Goal: Task Accomplishment & Management: Complete application form

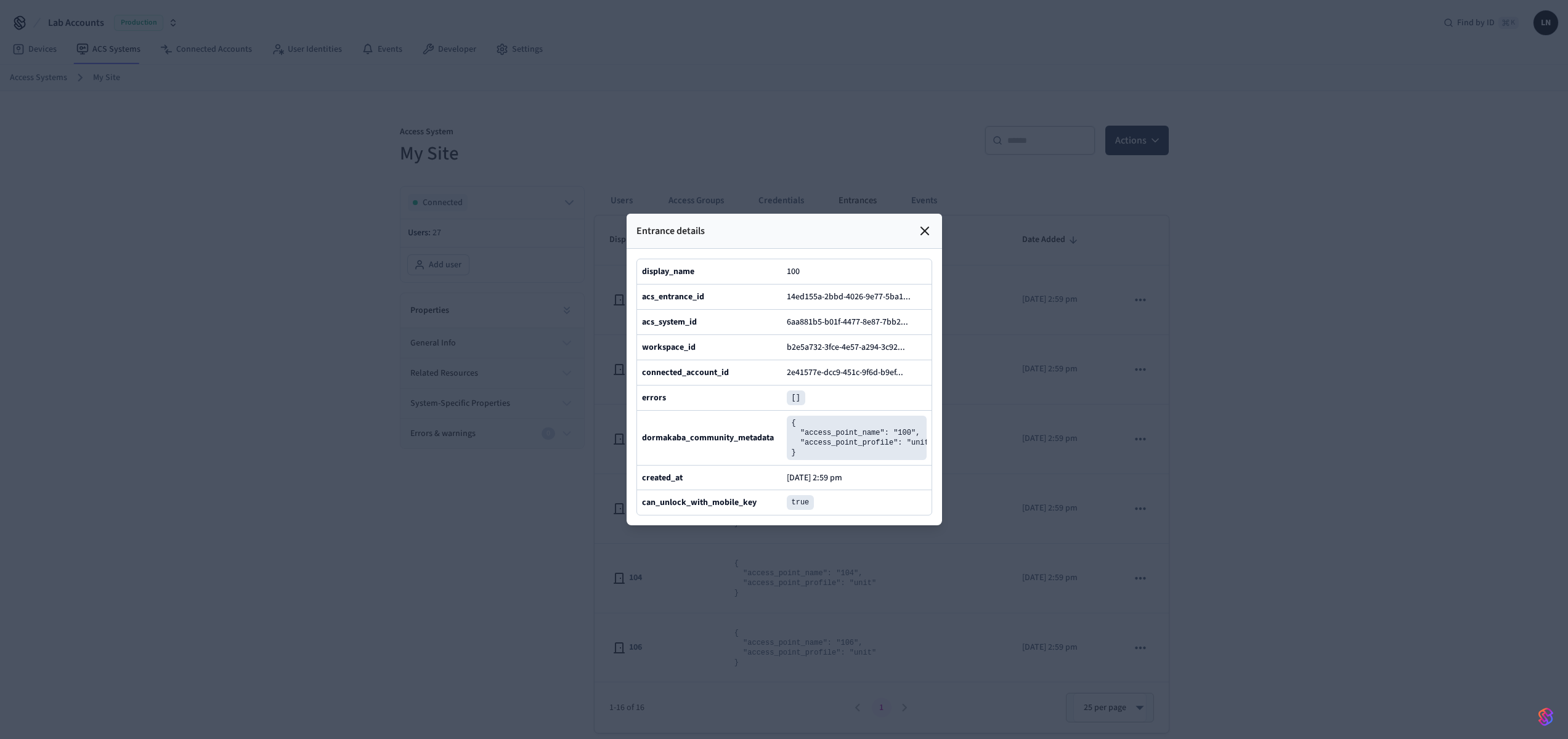
scroll to position [267, 0]
click at [917, 224] on icon at bounding box center [924, 231] width 15 height 15
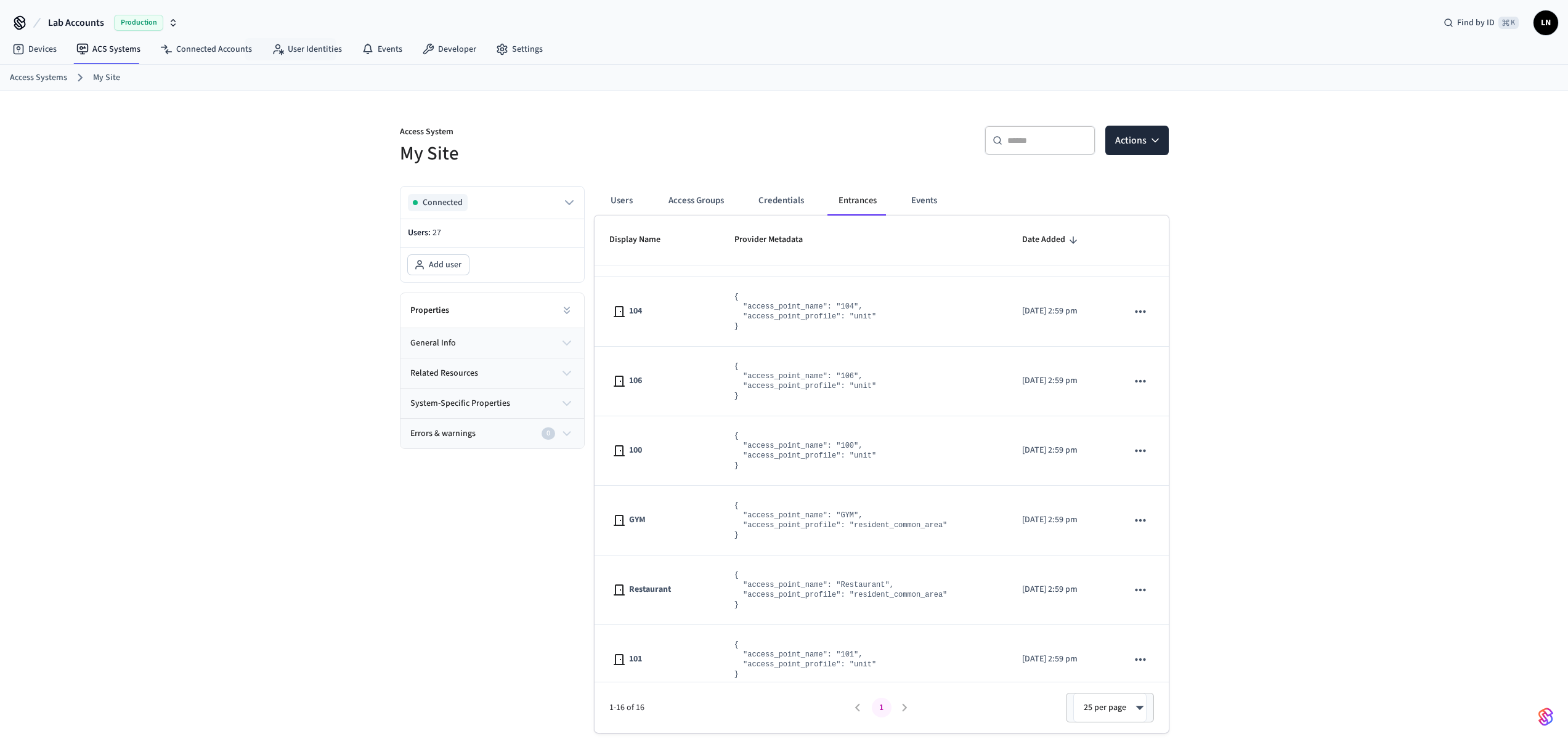
click at [316, 65] on div "Access Systems My Site" at bounding box center [784, 78] width 1568 height 26
click at [316, 52] on link "User Identities" at bounding box center [307, 49] width 90 height 22
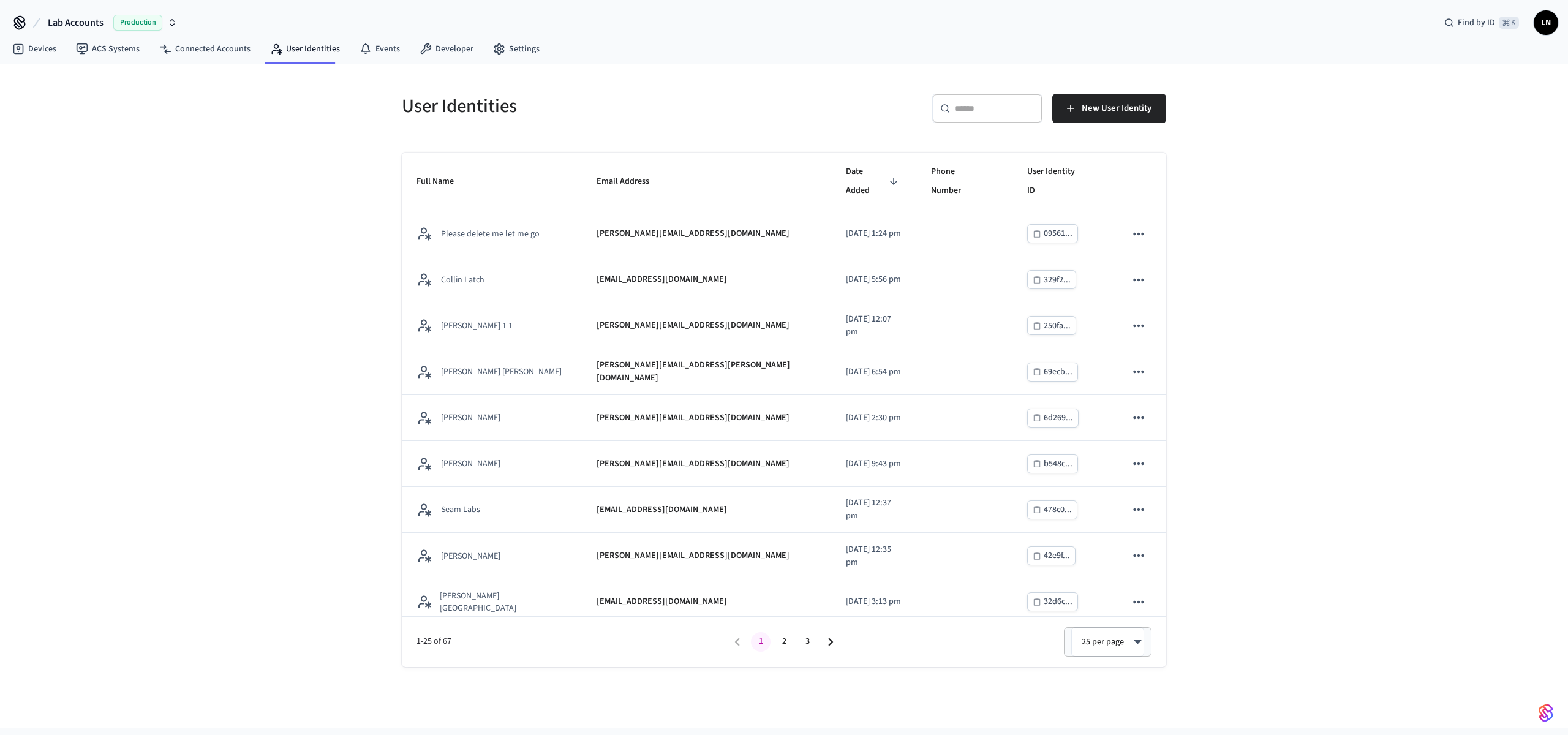
click at [959, 116] on div "​ ​" at bounding box center [987, 108] width 110 height 29
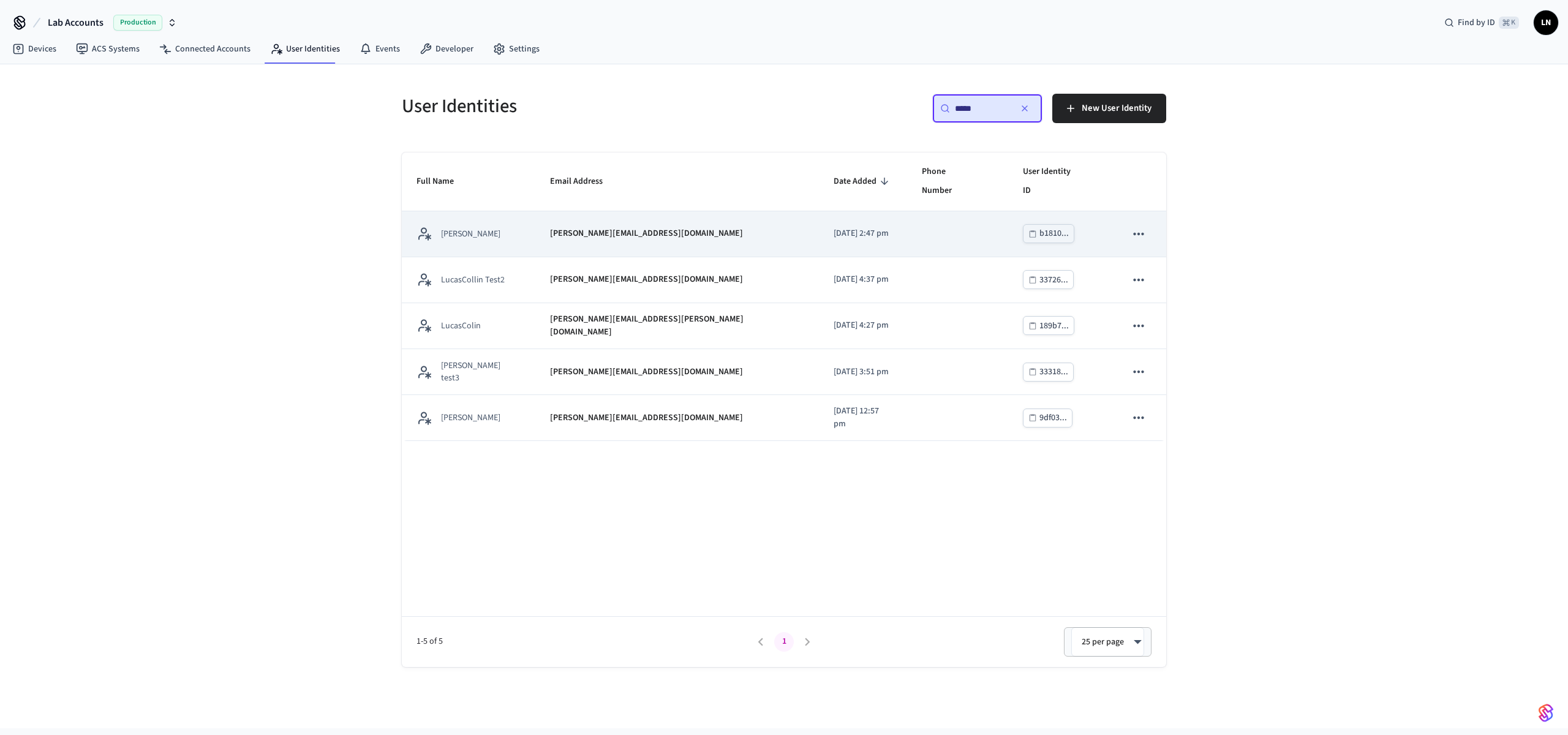
type input "*****"
click at [478, 234] on td "[PERSON_NAME]" at bounding box center [468, 234] width 134 height 46
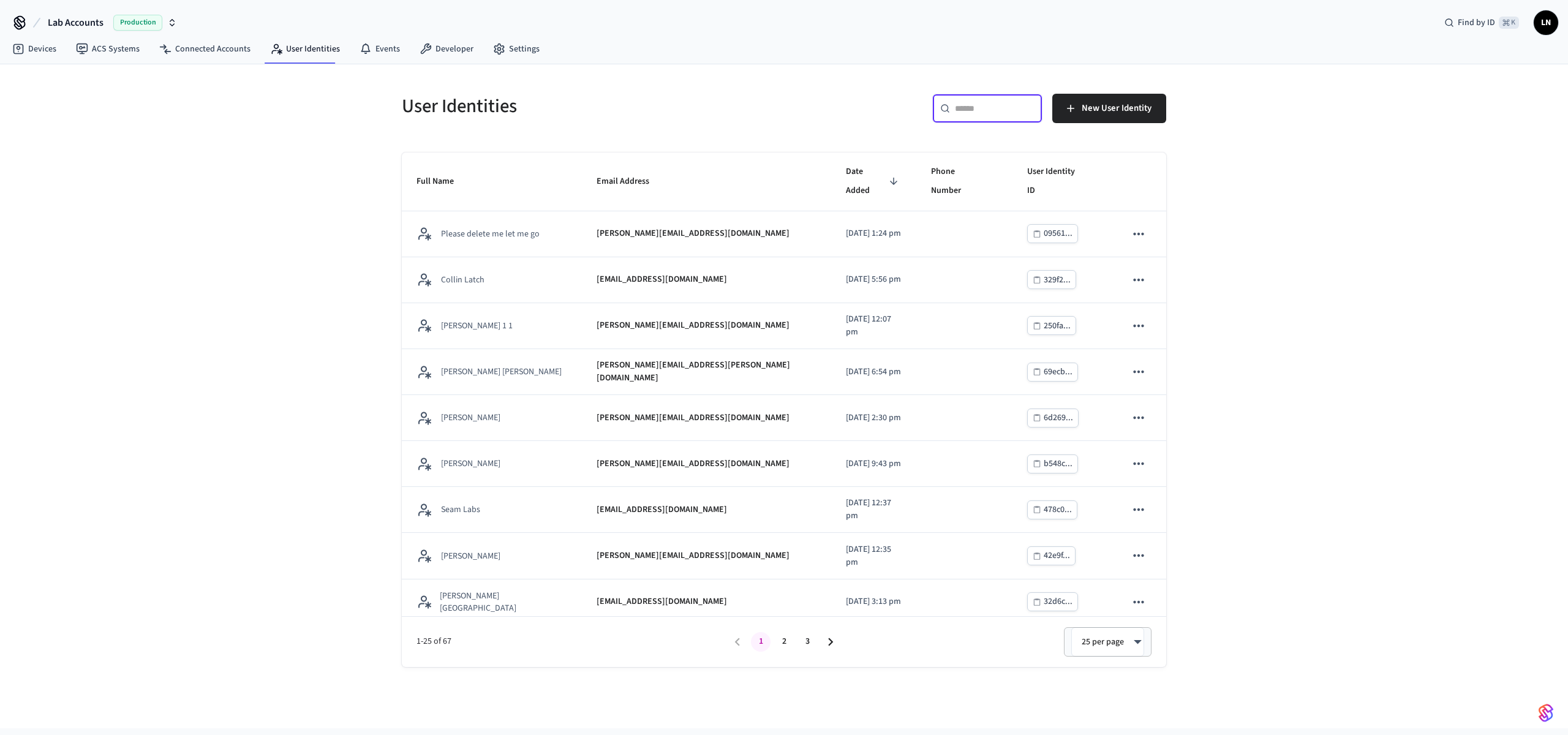
click at [1001, 106] on input "text" at bounding box center [994, 109] width 80 height 12
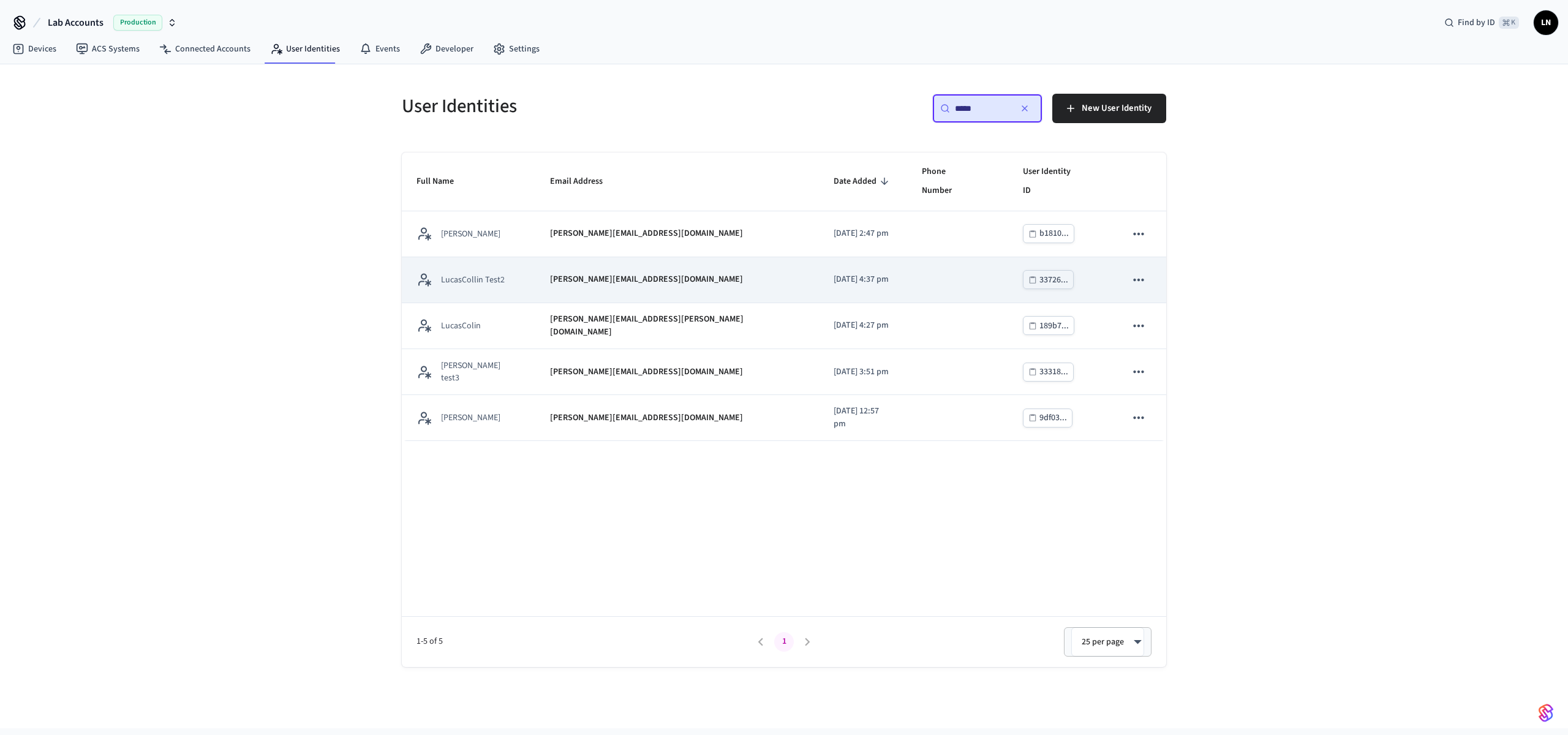
type input "*****"
click at [523, 271] on td "LucasCollin Test2" at bounding box center [468, 280] width 134 height 46
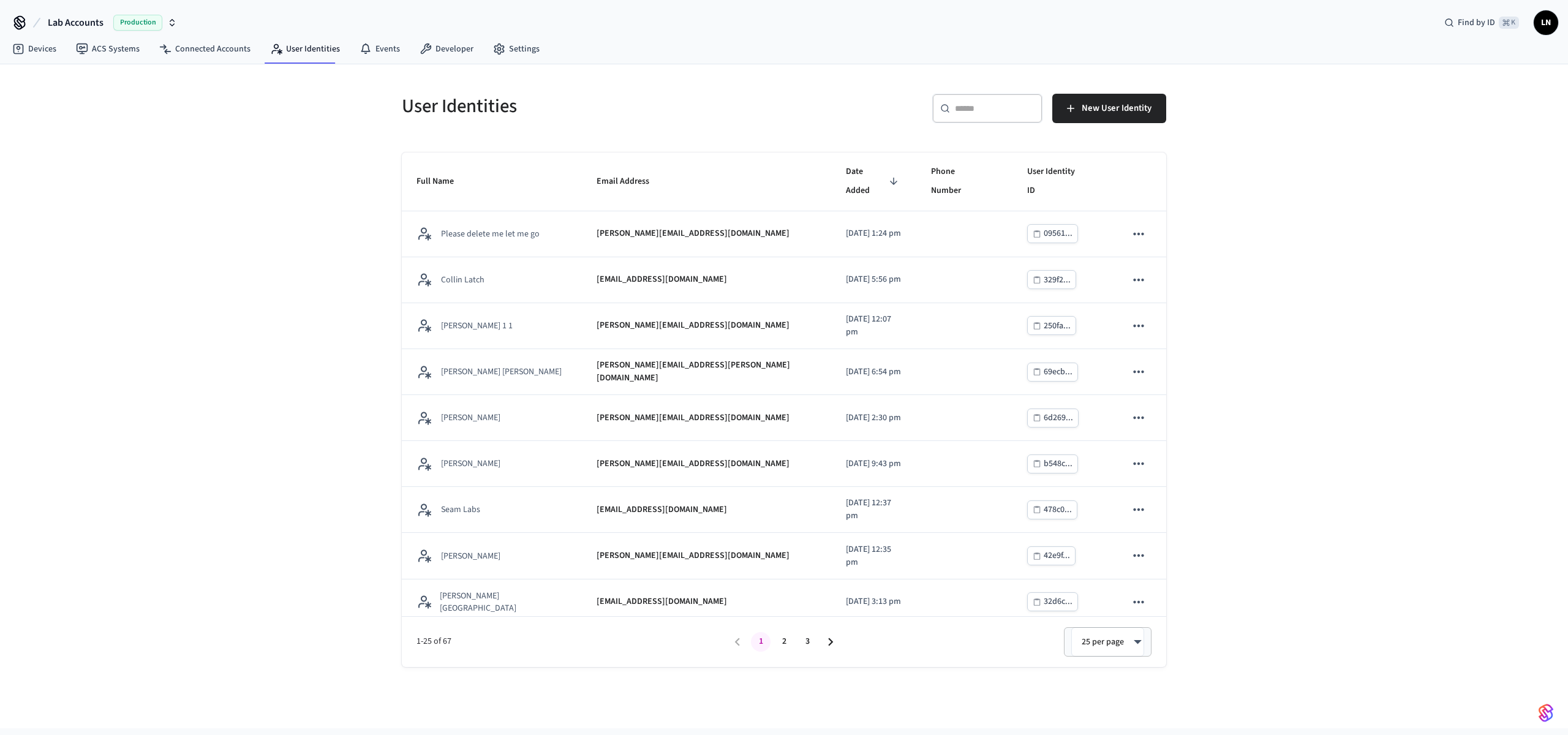
click at [963, 109] on input "text" at bounding box center [994, 109] width 80 height 12
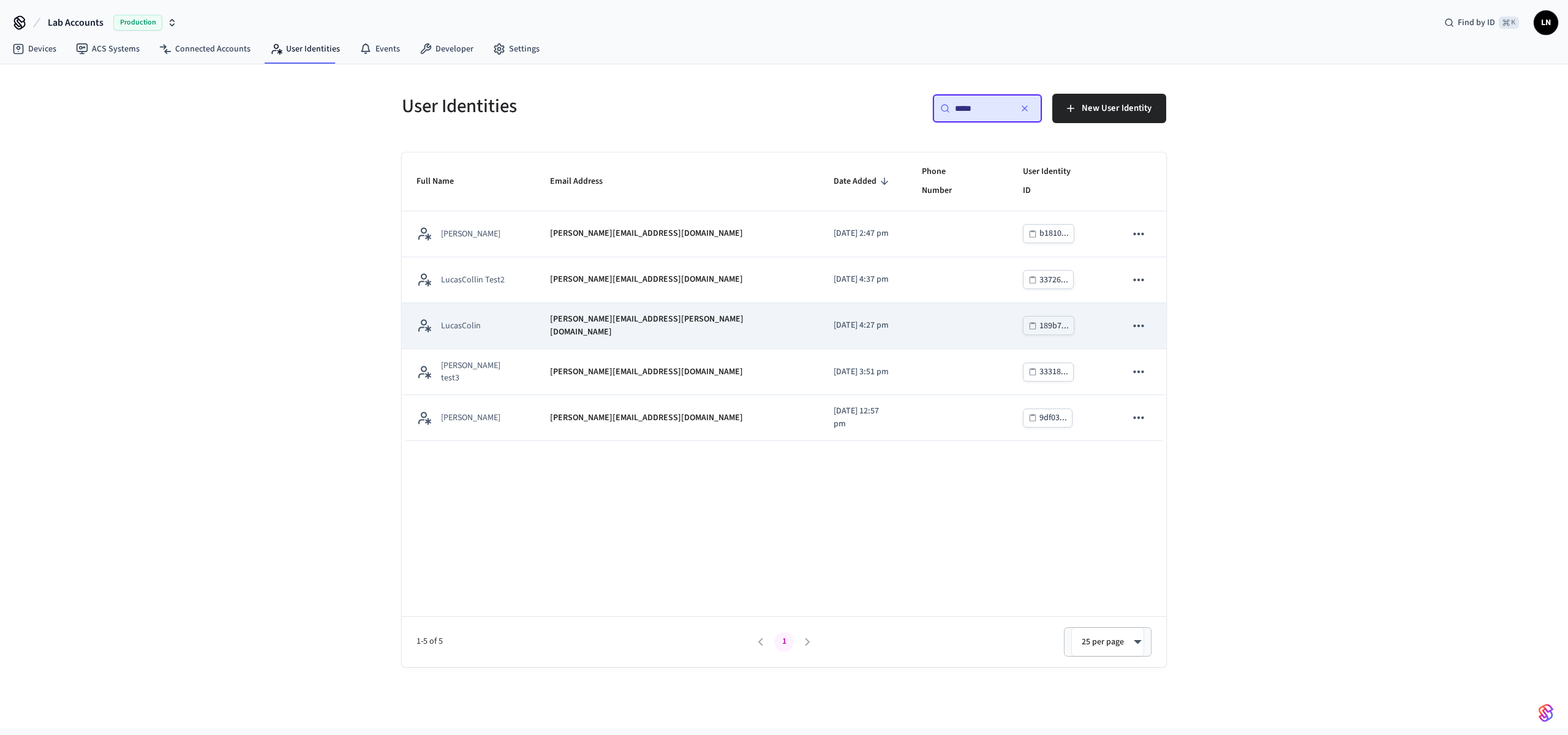
type input "*****"
click at [556, 317] on td "[PERSON_NAME][EMAIL_ADDRESS][PERSON_NAME][DOMAIN_NAME]" at bounding box center [677, 326] width 283 height 46
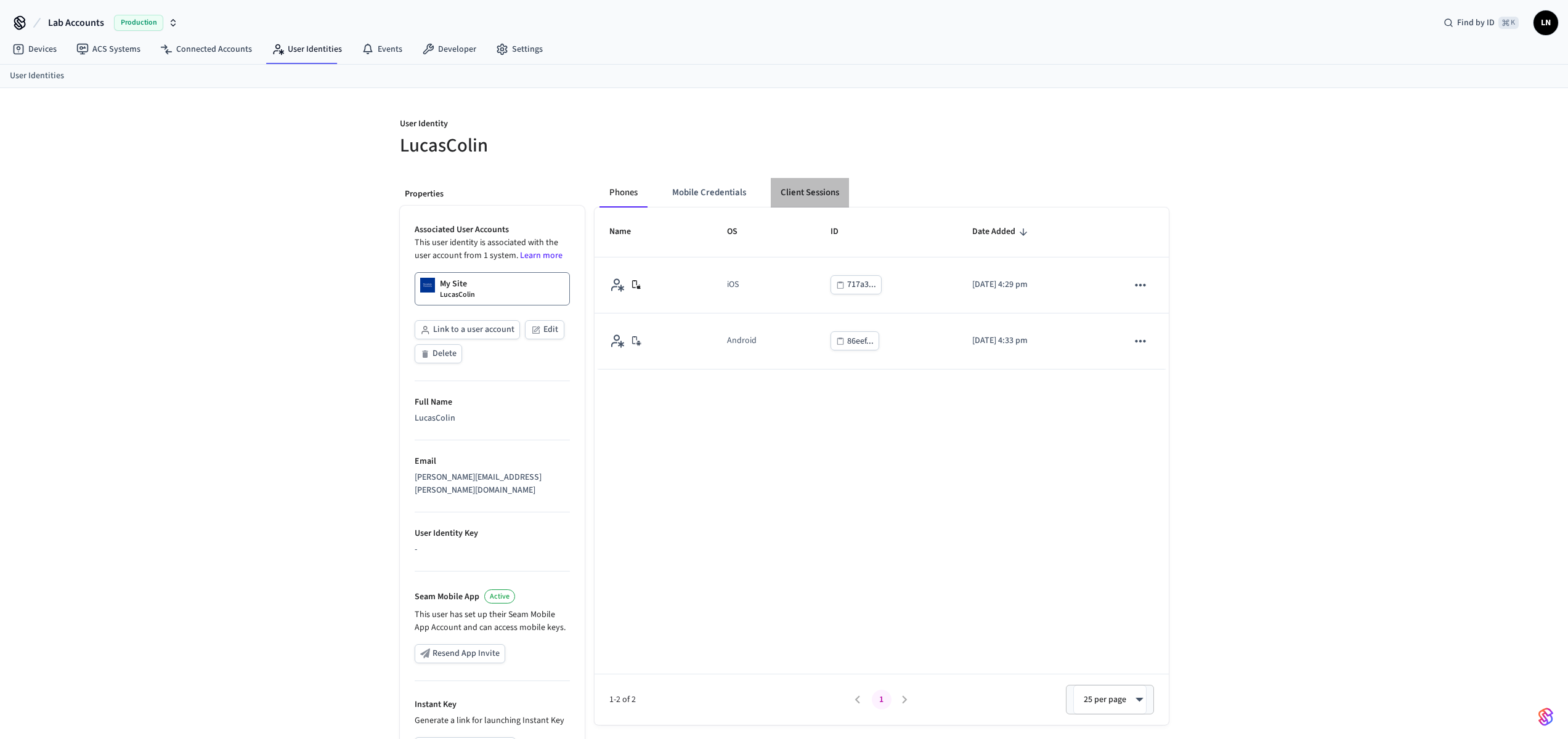
click at [815, 192] on button "Client Sessions" at bounding box center [810, 192] width 78 height 29
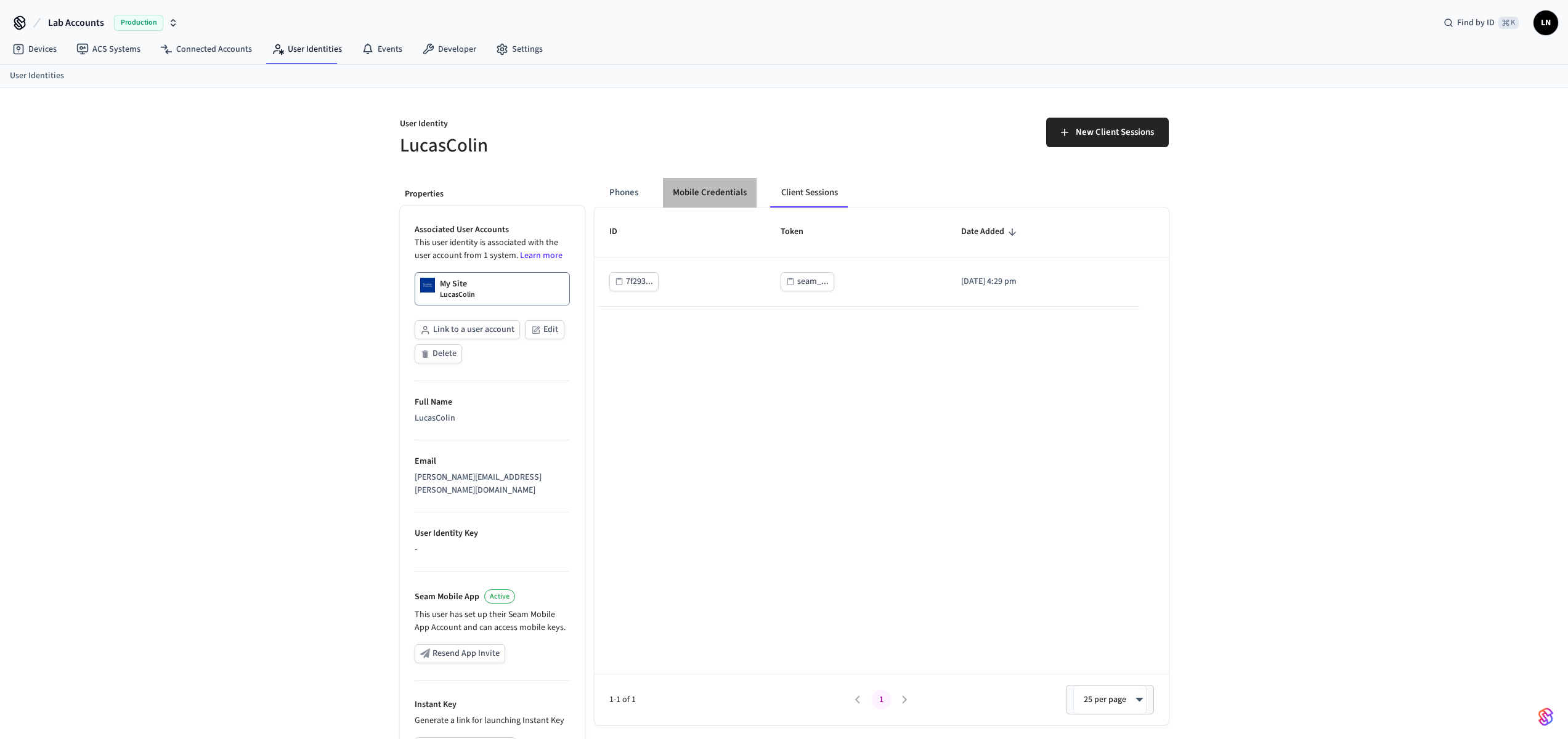
click at [715, 194] on button "Mobile Credentials" at bounding box center [709, 192] width 93 height 29
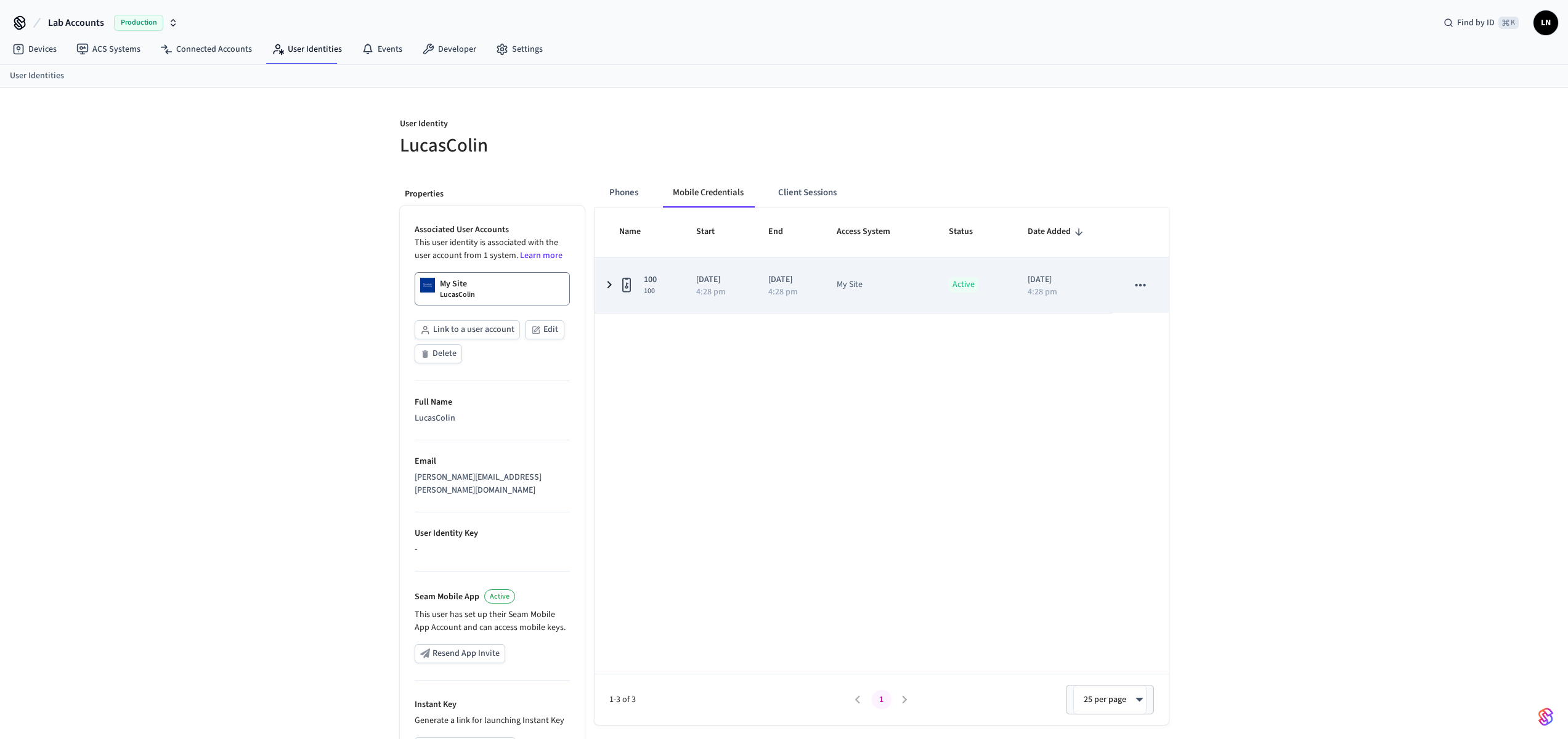
click at [607, 282] on icon "sticky table" at bounding box center [609, 285] width 15 height 15
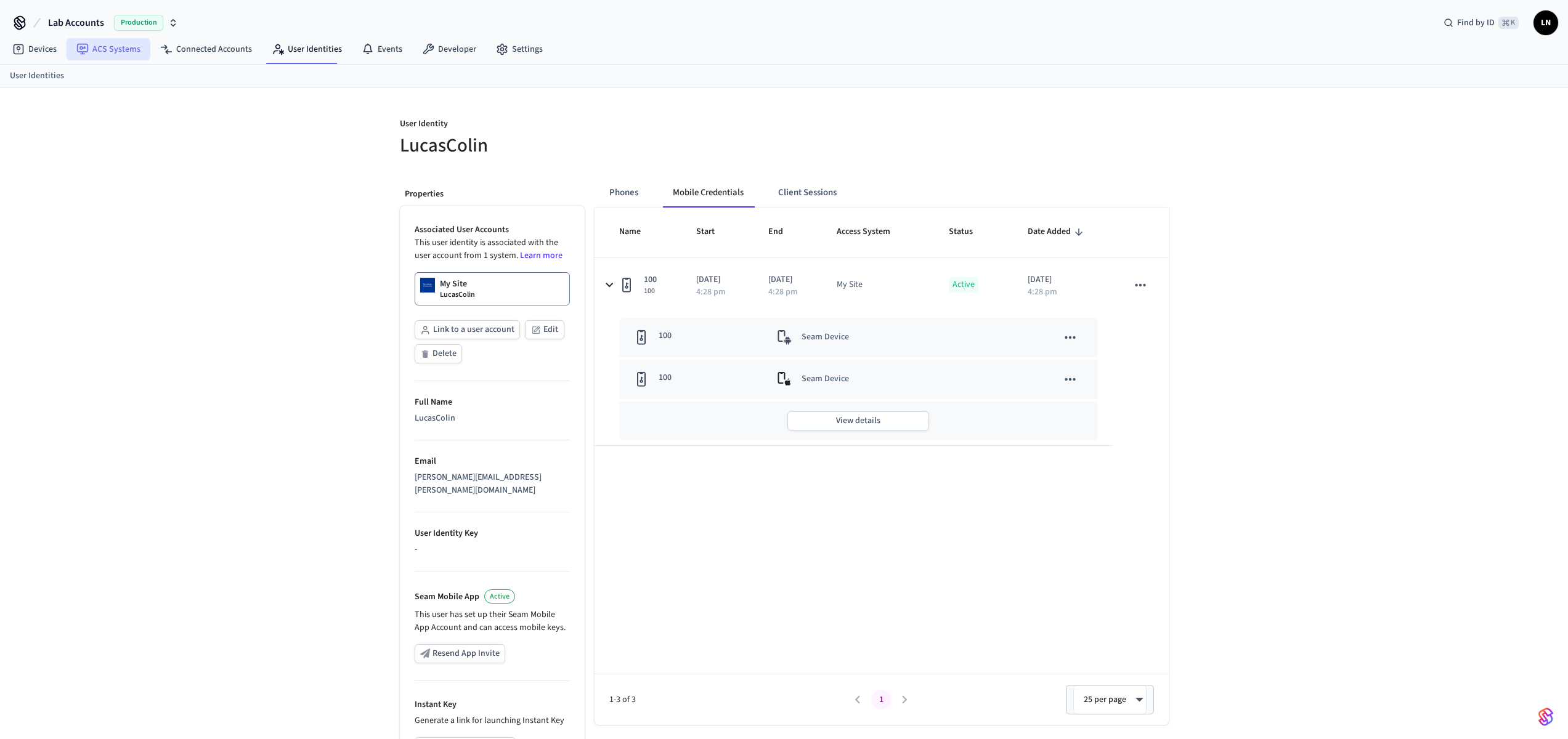
click at [134, 50] on link "ACS Systems" at bounding box center [108, 49] width 84 height 22
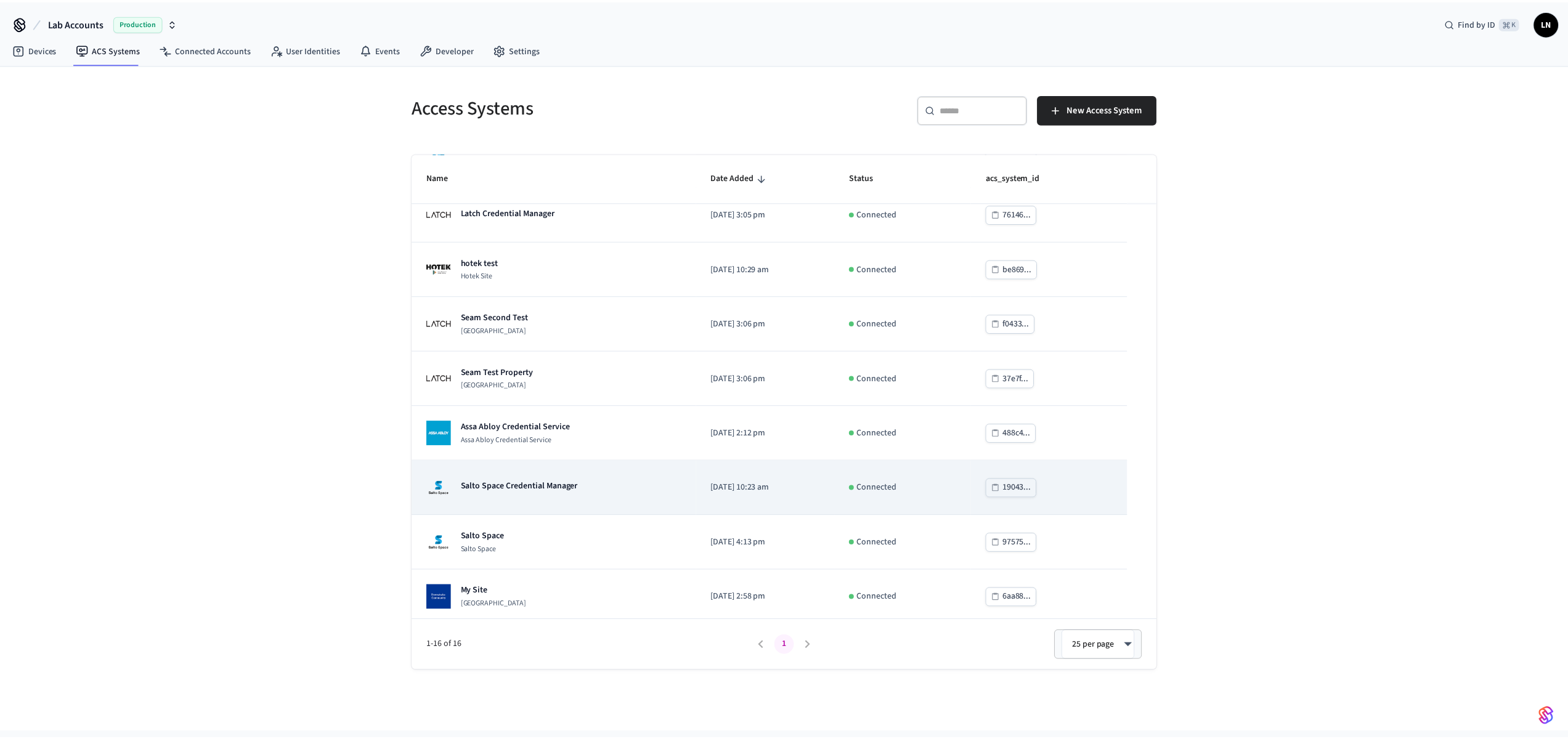
scroll to position [460, 0]
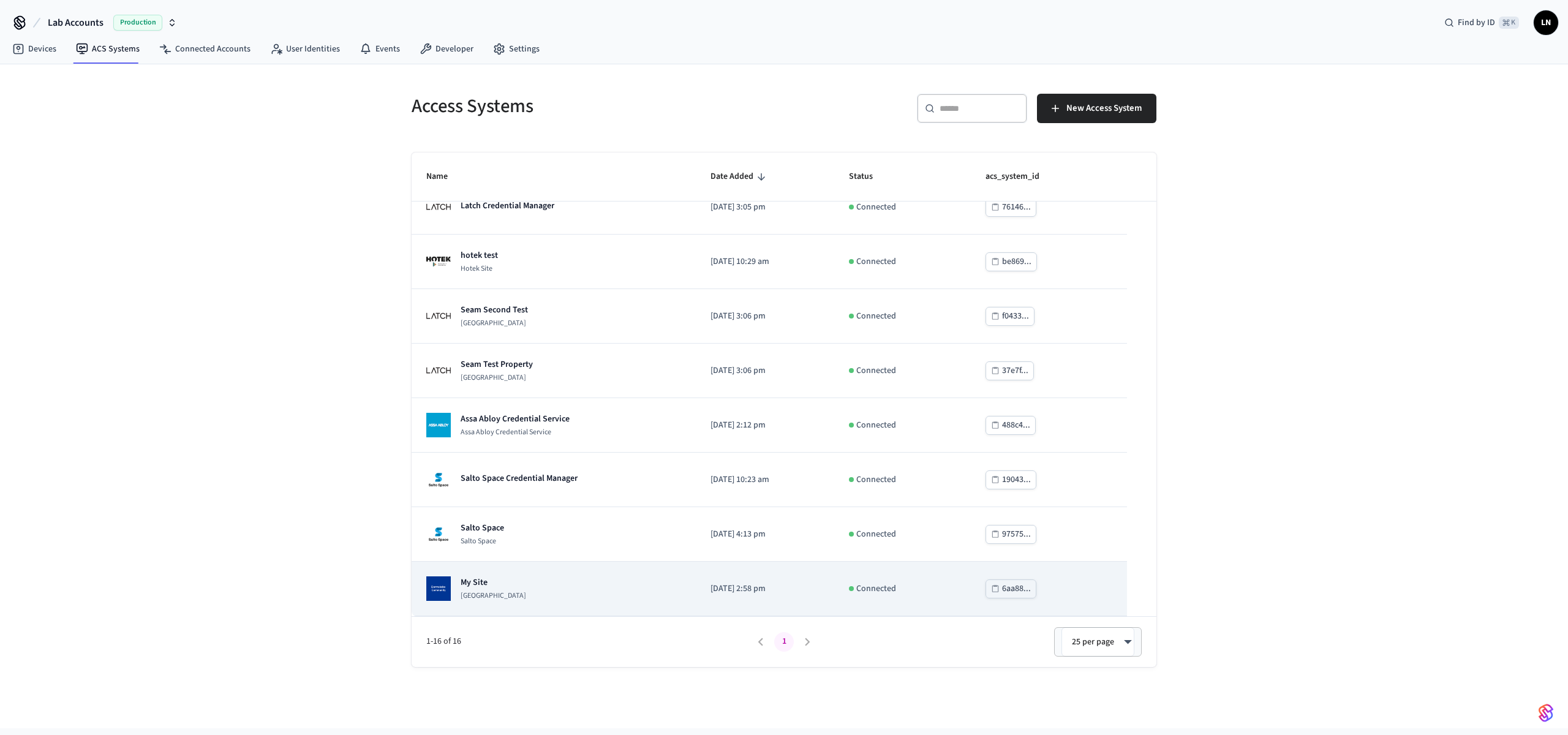
click at [574, 567] on td "My Site [GEOGRAPHIC_DATA]" at bounding box center [554, 589] width 284 height 55
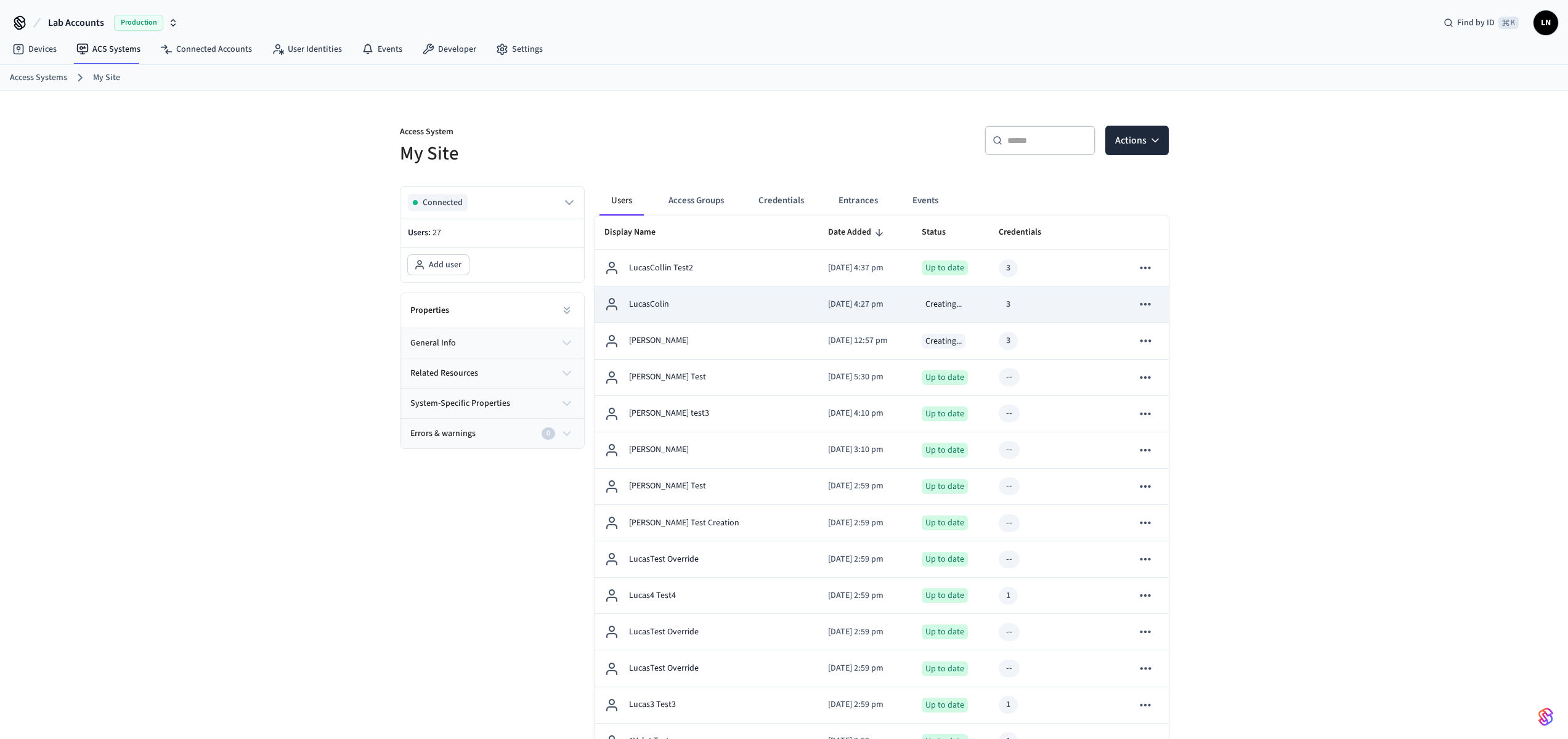
click at [736, 303] on div "LucasColin" at bounding box center [707, 304] width 205 height 15
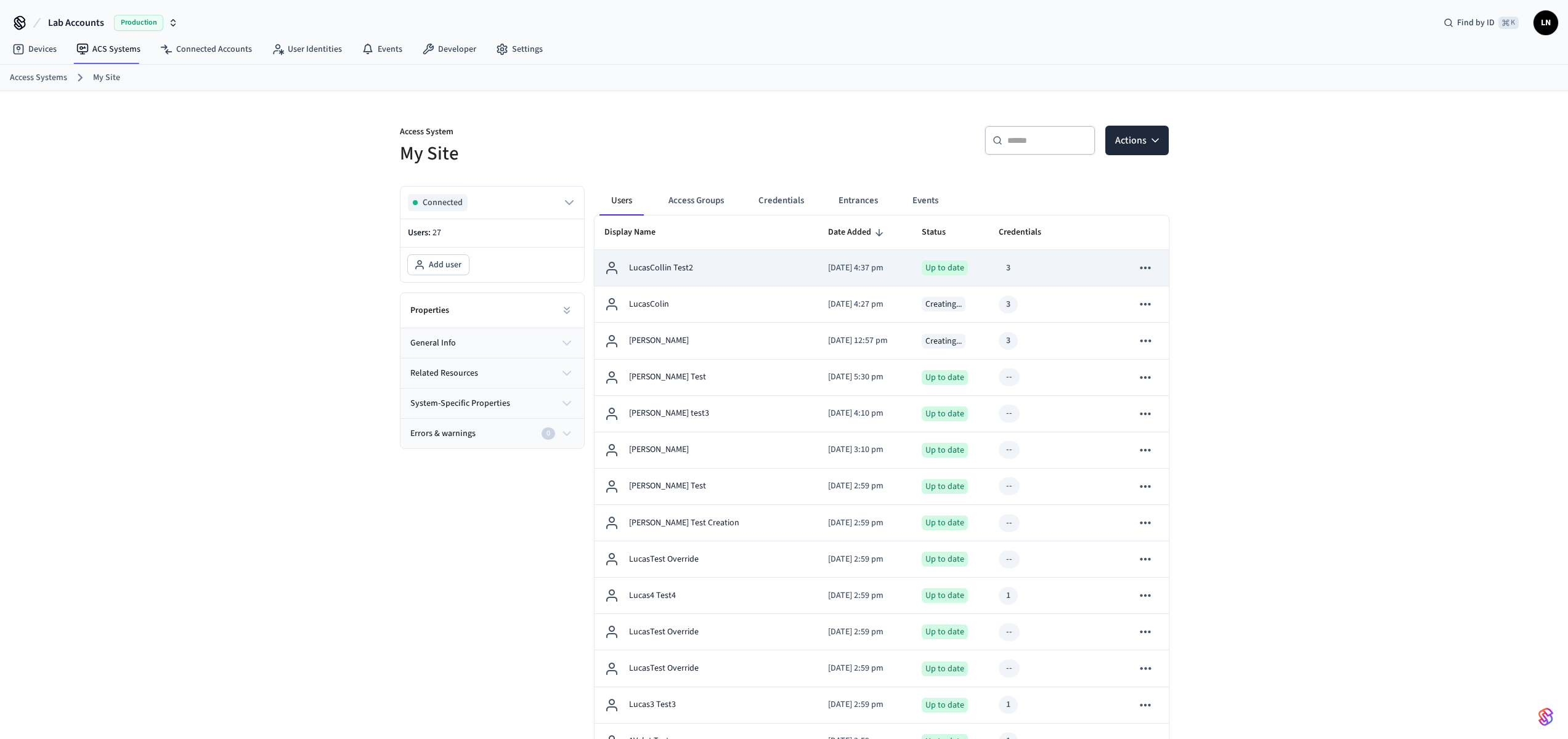
click at [733, 272] on div "LucasCollin Test2" at bounding box center [707, 267] width 205 height 15
click at [715, 276] on td "LucasCollin Test2" at bounding box center [707, 268] width 224 height 36
click at [1314, 390] on div "Access System My Site ​ ​ Actions Connected Users: 27 Add user Properties gener…" at bounding box center [784, 701] width 1568 height 1219
click at [1407, 568] on div "Access System My Site ​ ​ Actions Connected Users: 27 Add user Properties gener…" at bounding box center [784, 701] width 1568 height 1219
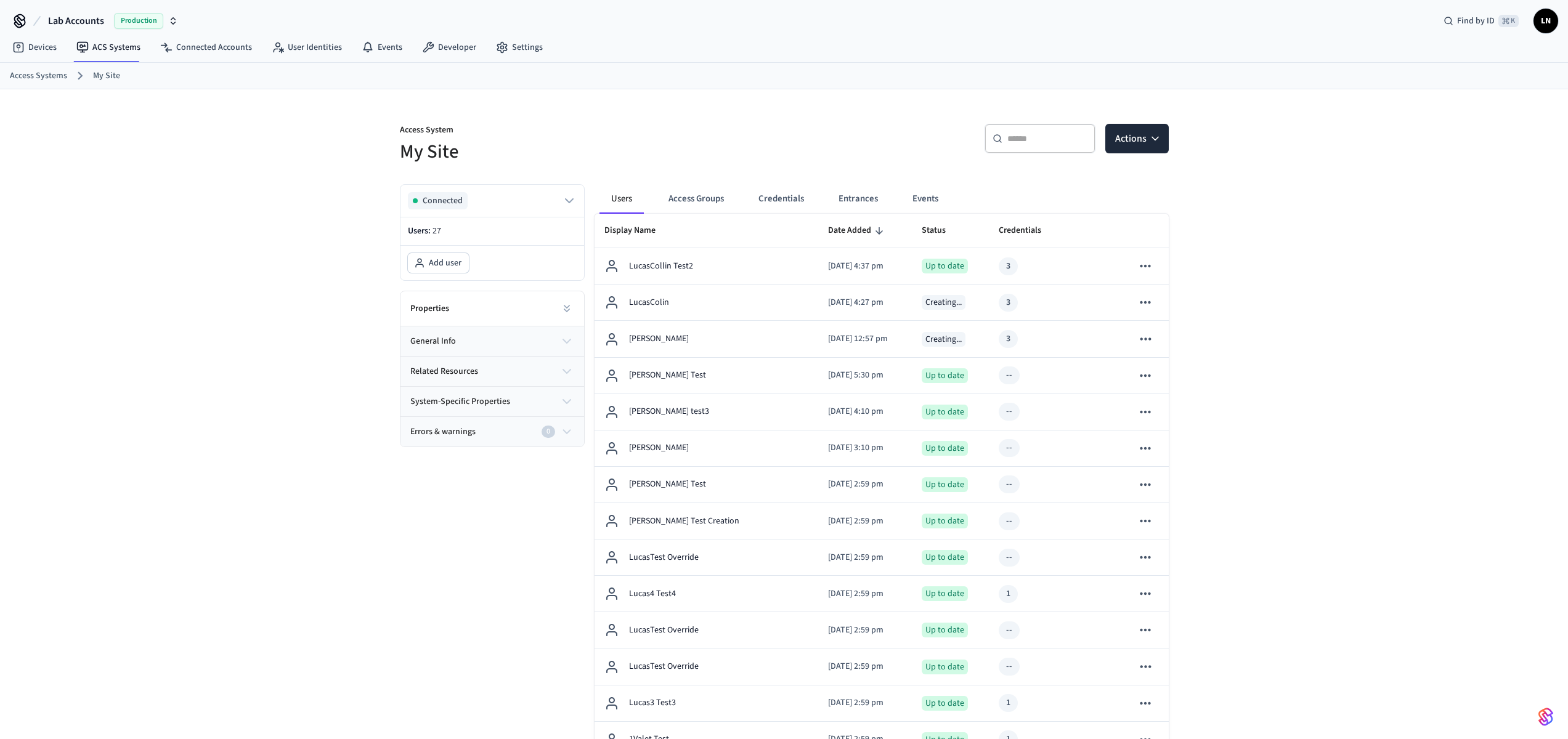
scroll to position [3, 0]
click at [1337, 566] on div "Access System My Site ​ ​ Actions Connected Users: 27 Add user Properties gener…" at bounding box center [784, 698] width 1568 height 1219
click at [194, 183] on div "Access System My Site ​ ​ Actions Connected Users: 27 Add user Properties gener…" at bounding box center [784, 701] width 1568 height 1219
click at [567, 208] on icon "button" at bounding box center [569, 202] width 15 height 15
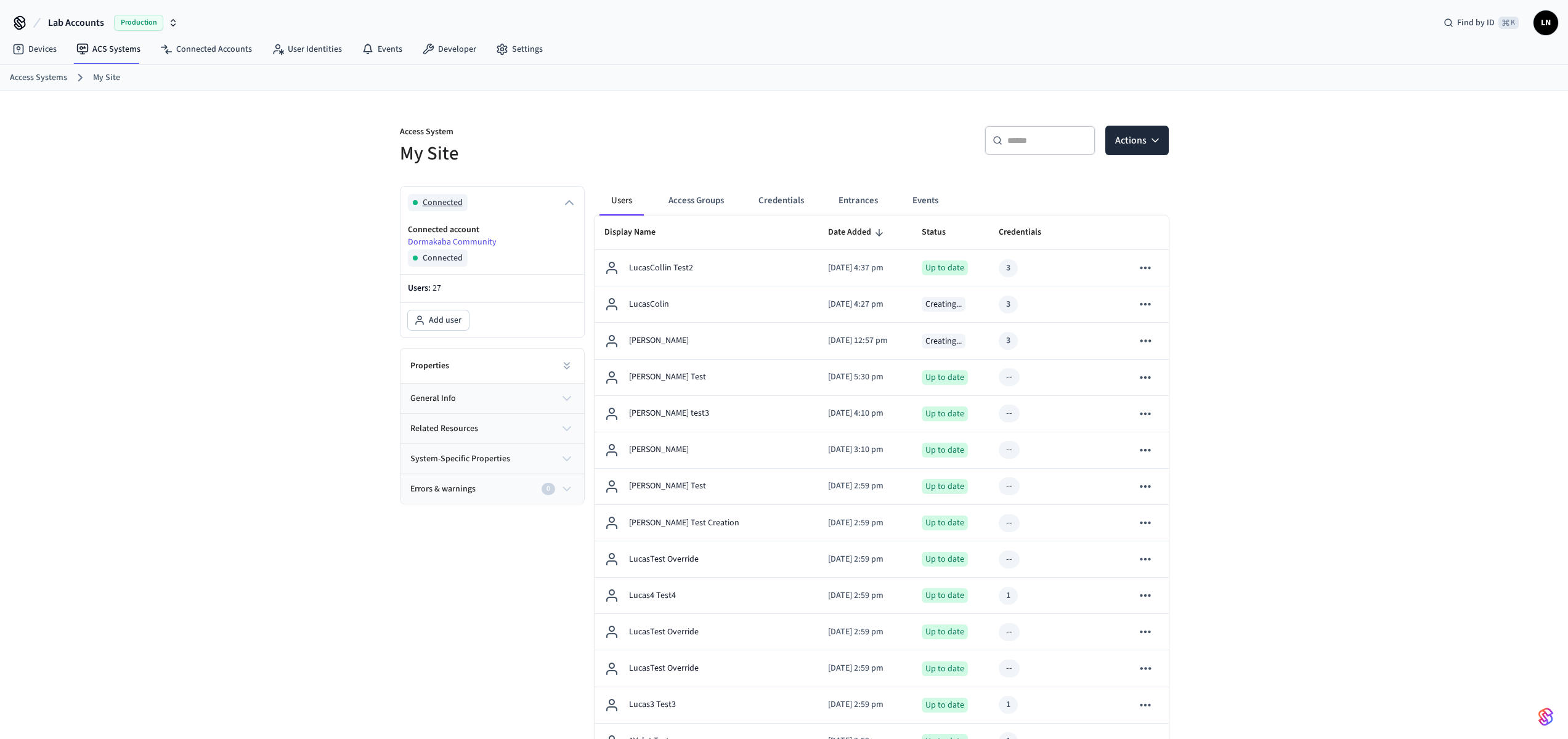
click at [567, 208] on icon "button" at bounding box center [569, 202] width 15 height 15
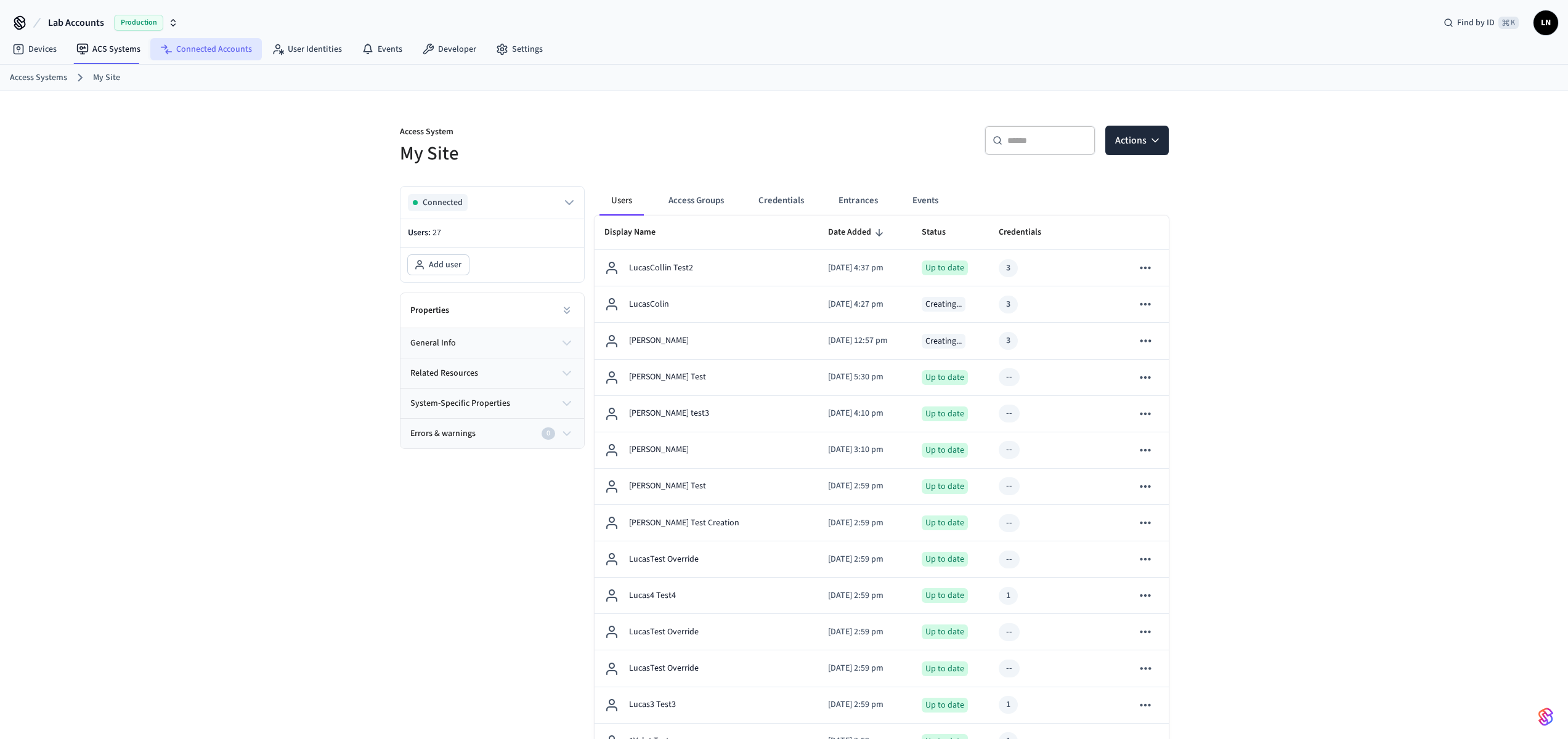
click at [189, 46] on link "Connected Accounts" at bounding box center [206, 49] width 112 height 22
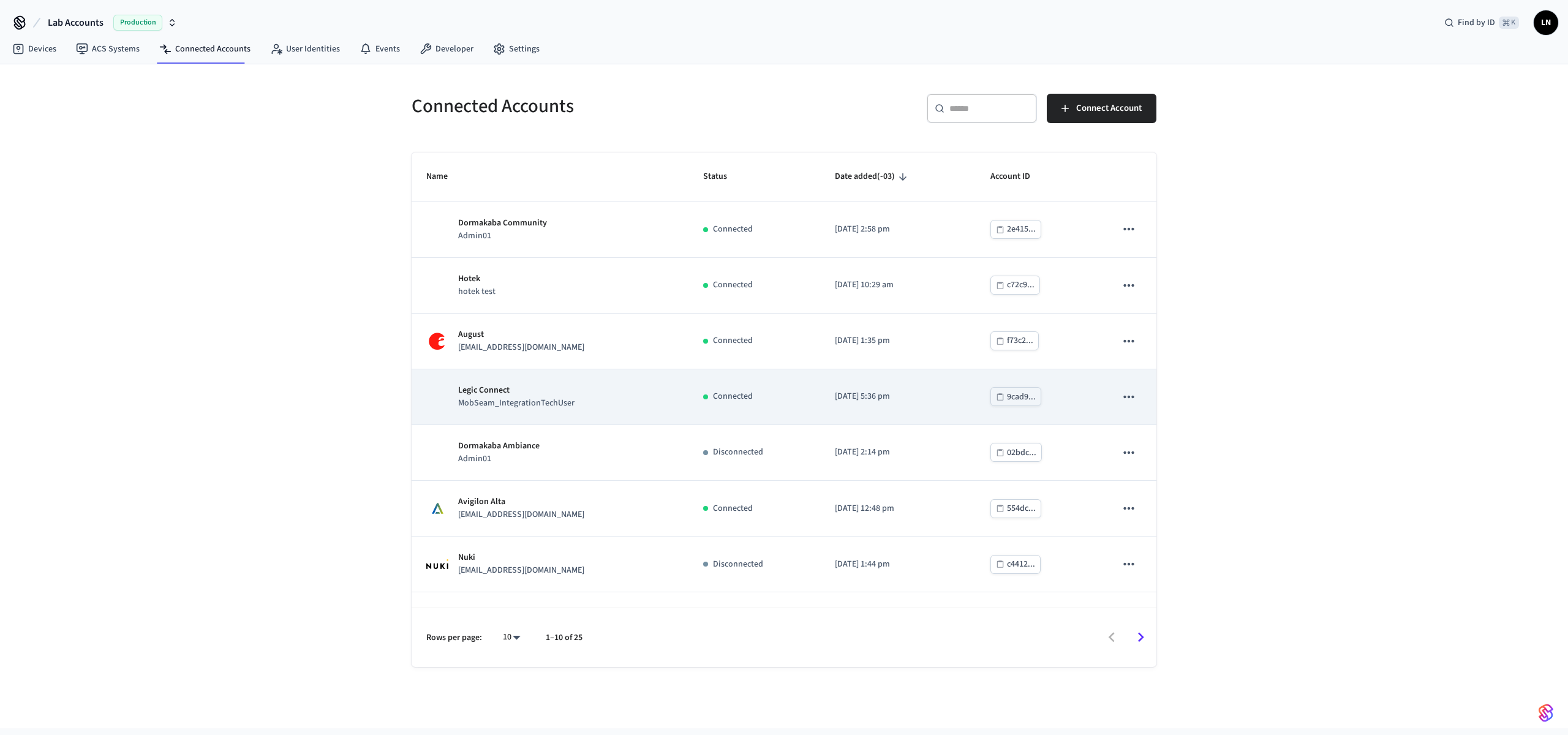
click at [594, 410] on td "Legic Connect MobSeam_IntegrationTechUser" at bounding box center [550, 397] width 277 height 55
click at [588, 410] on td "Legic Connect MobSeam_IntegrationTechUser" at bounding box center [550, 397] width 277 height 55
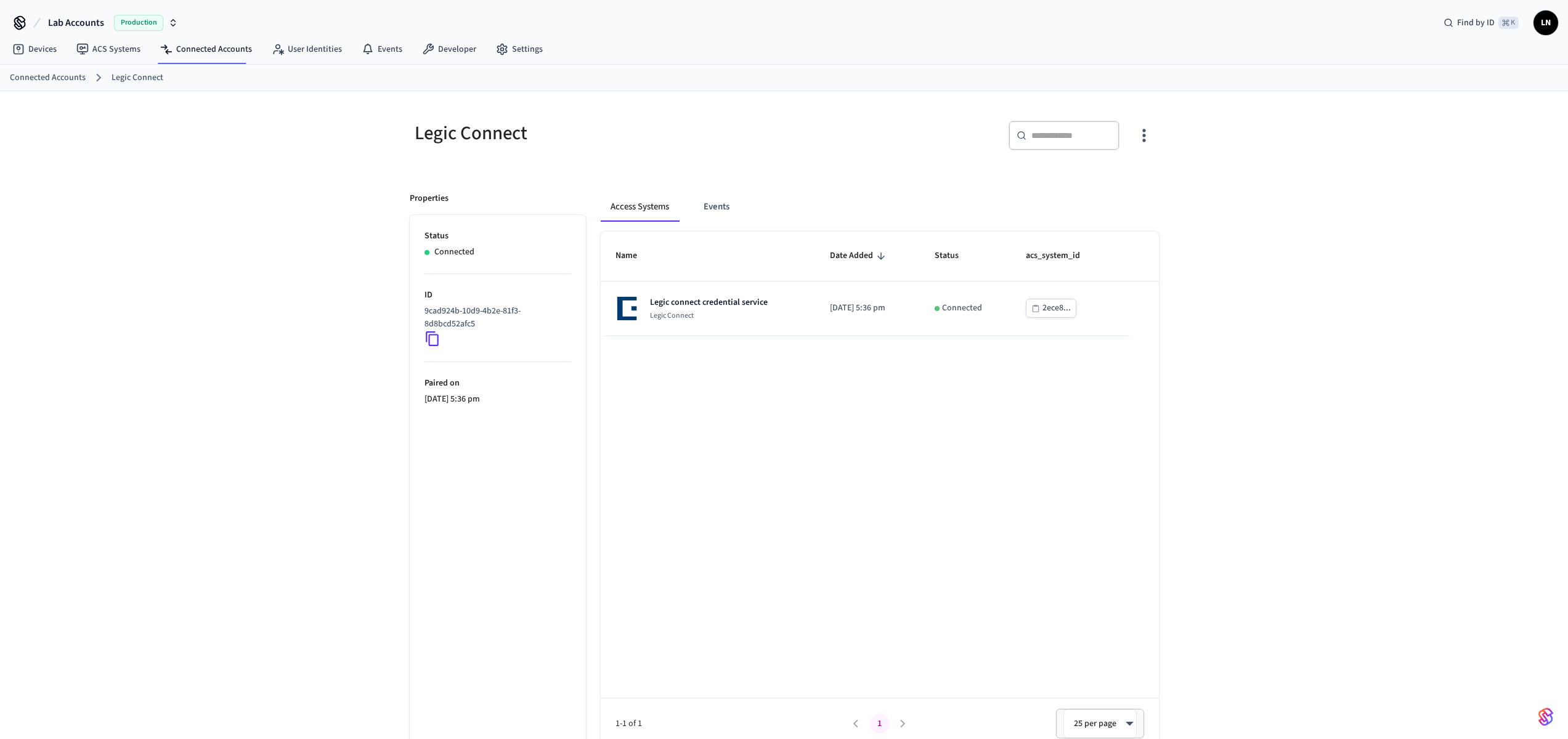
click at [432, 332] on icon at bounding box center [432, 339] width 13 height 15
drag, startPoint x: 1266, startPoint y: 131, endPoint x: 1273, endPoint y: 132, distance: 7.1
click at [1273, 132] on div "Legic Connect ​ ​ Properties Status Connected ID 9cad924b-10d9-4b2e-81f3-8d8bcd…" at bounding box center [784, 425] width 1568 height 667
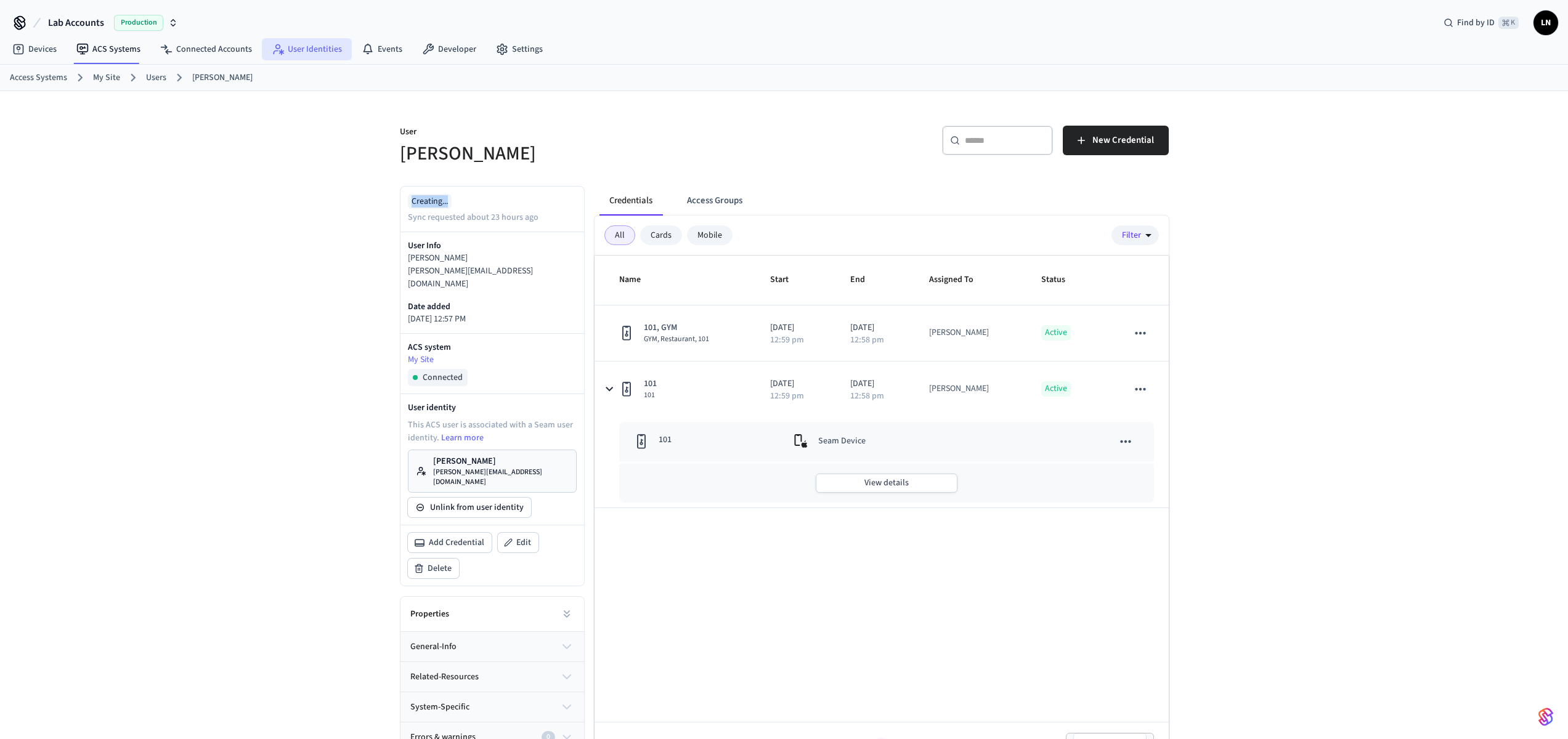
click at [306, 42] on link "User Identities" at bounding box center [307, 49] width 90 height 22
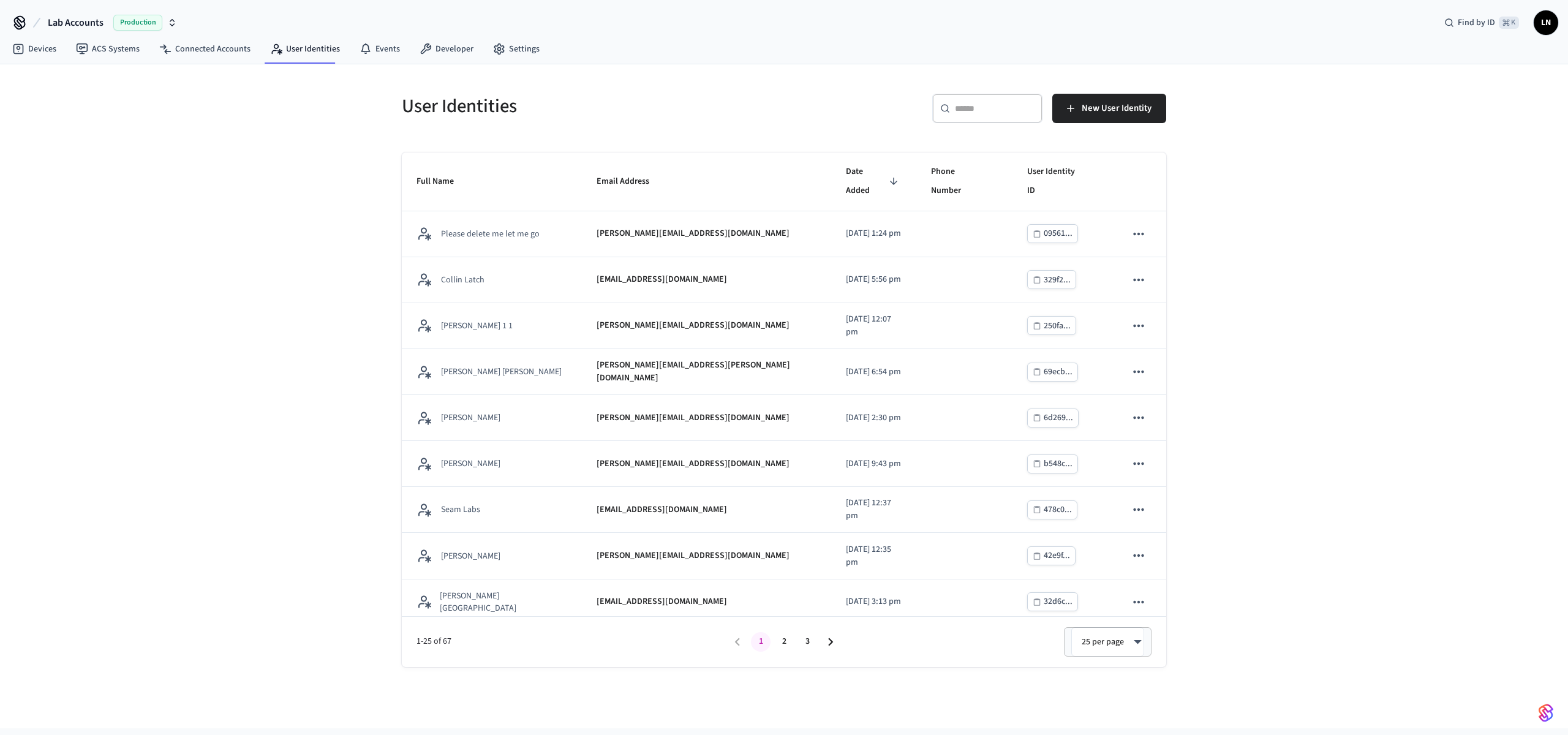
click at [1420, 528] on div "User Identities ​ ​ New User Identity Full Name Email Address Date Added Phone …" at bounding box center [784, 396] width 1568 height 664
click at [1355, 512] on div "User Identities ​ ​ New User Identity Full Name Email Address Date Added Phone …" at bounding box center [784, 396] width 1568 height 664
click at [1403, 404] on div "User Identities ​ ​ New User Identity Full Name Email Address Date Added Phone …" at bounding box center [784, 396] width 1568 height 664
click at [1107, 124] on div "​ ​ New User Identity" at bounding box center [978, 113] width 375 height 39
click at [1110, 118] on button "New User Identity" at bounding box center [1109, 108] width 114 height 29
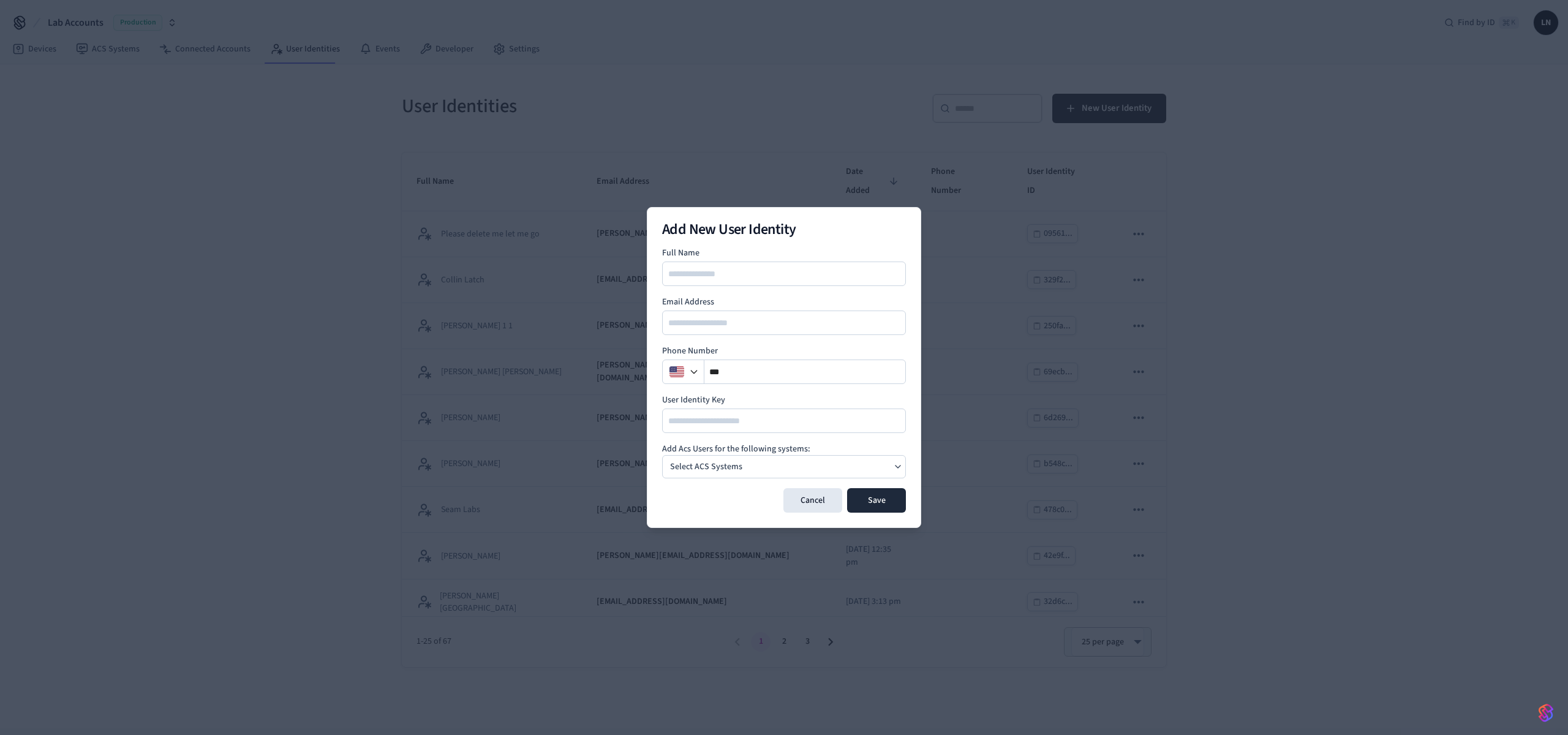
type input "*"
type input "**********"
click at [823, 461] on div "Select ACS Systems" at bounding box center [784, 467] width 244 height 24
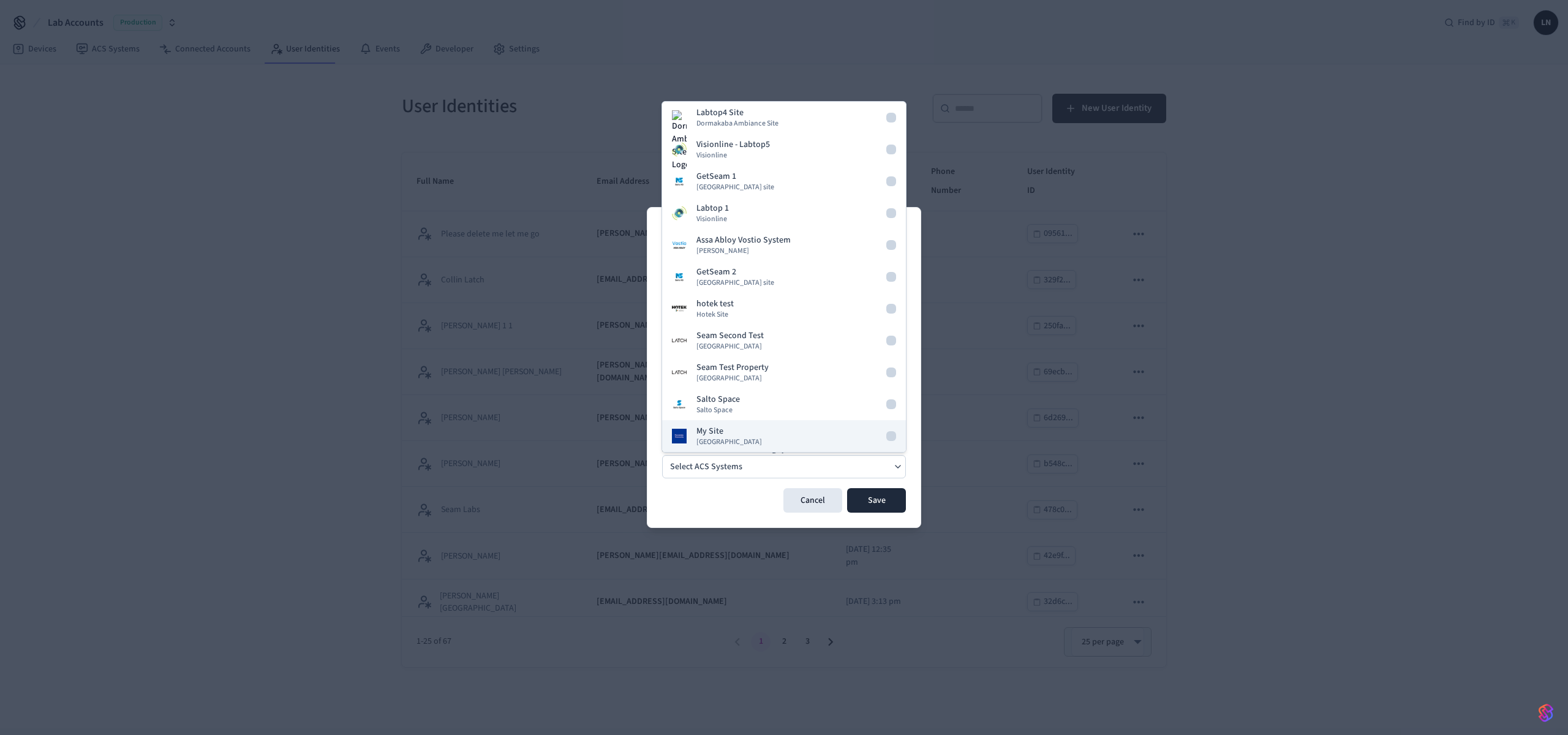
click at [746, 437] on span "[GEOGRAPHIC_DATA]" at bounding box center [729, 442] width 66 height 10
click at [884, 498] on button "Save" at bounding box center [877, 500] width 59 height 24
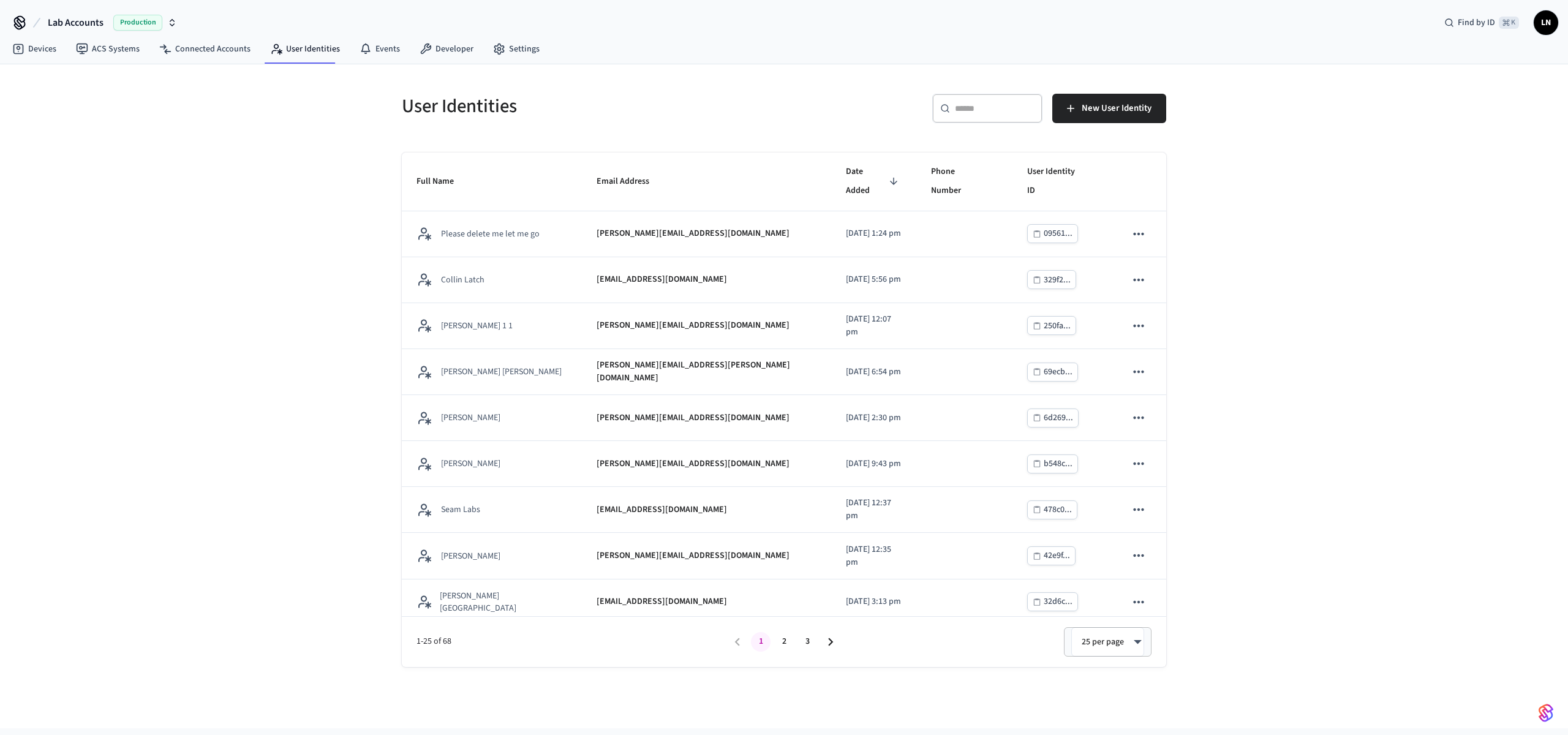
click at [333, 188] on div "User Identities ​ ​ New User Identity Full Name Email Address Date Added Phone …" at bounding box center [784, 396] width 1568 height 664
click at [955, 107] on input "text" at bounding box center [994, 109] width 80 height 12
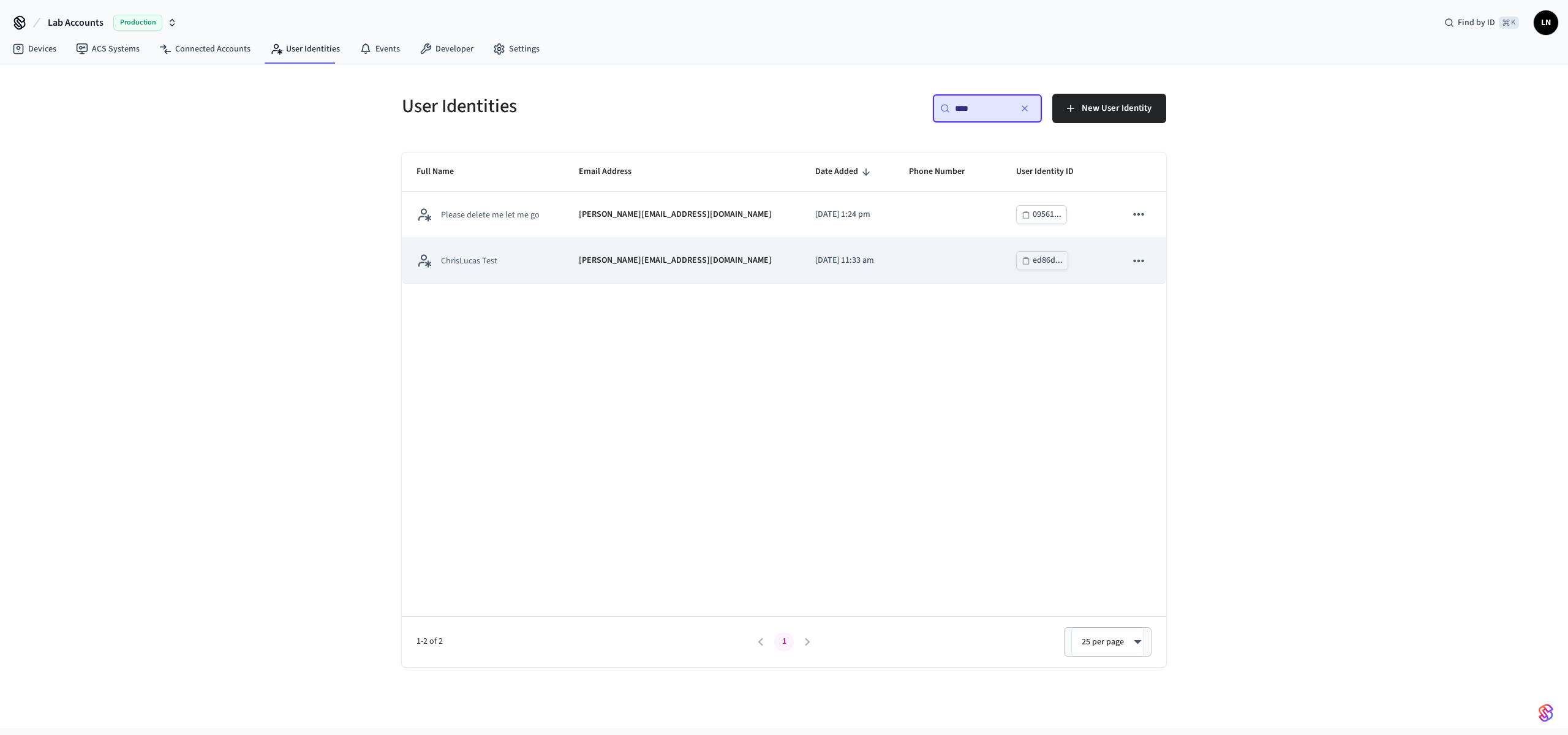
type input "****"
click at [491, 242] on td "ChrisLucas Test" at bounding box center [483, 261] width 162 height 46
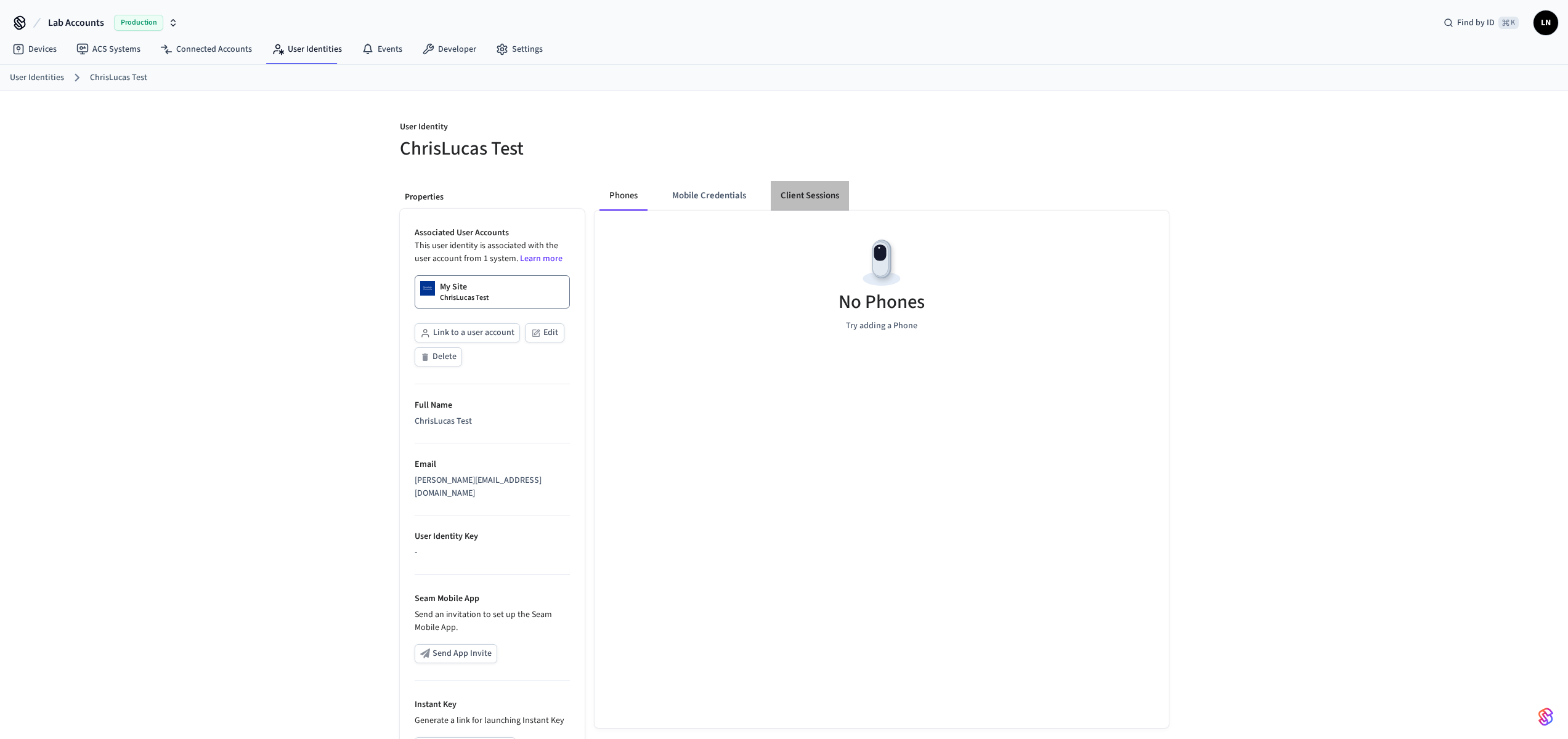
click at [800, 194] on button "Client Sessions" at bounding box center [810, 196] width 78 height 29
click at [1114, 139] on span "New Client Sessions" at bounding box center [1115, 135] width 78 height 16
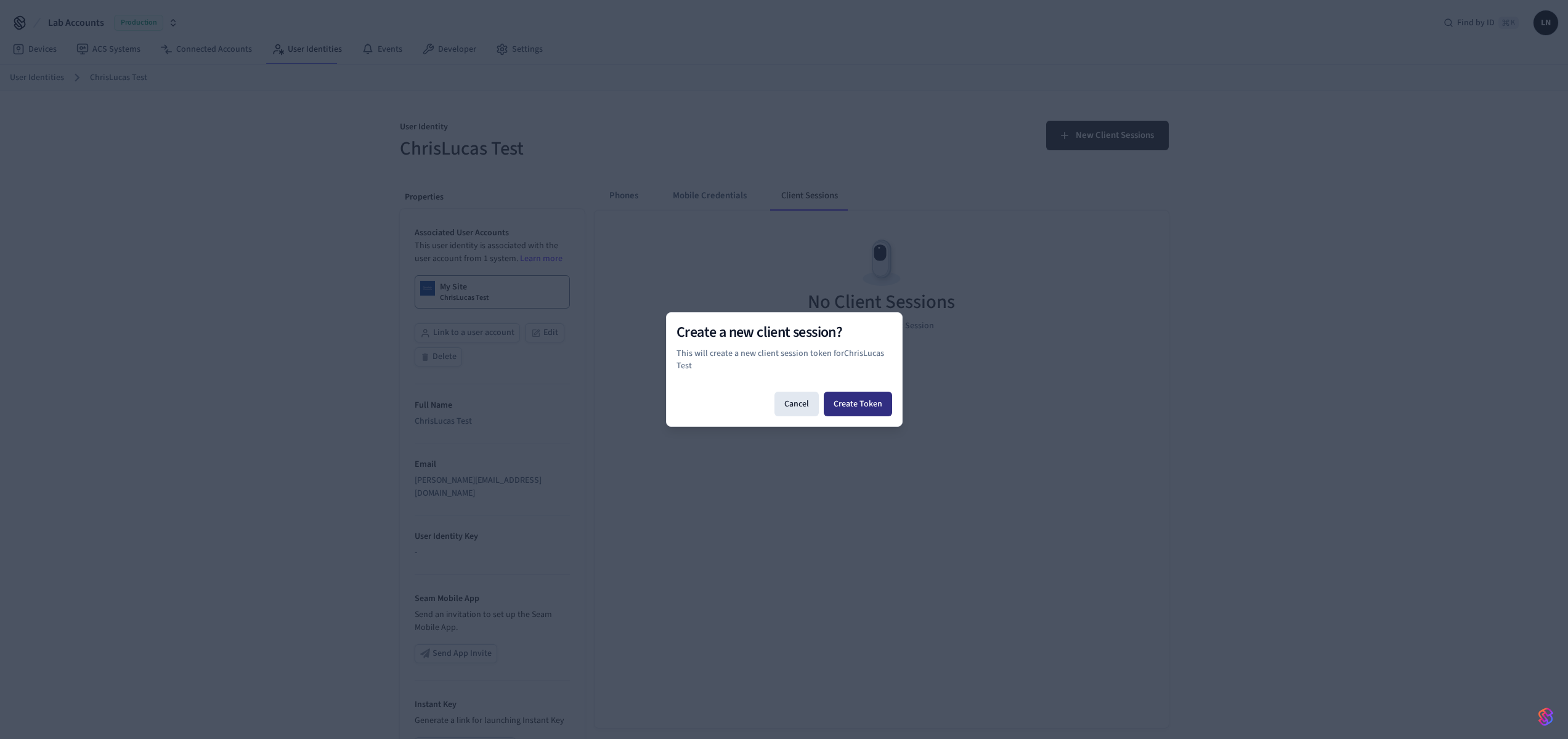
click at [856, 412] on button "Create Token" at bounding box center [858, 403] width 68 height 24
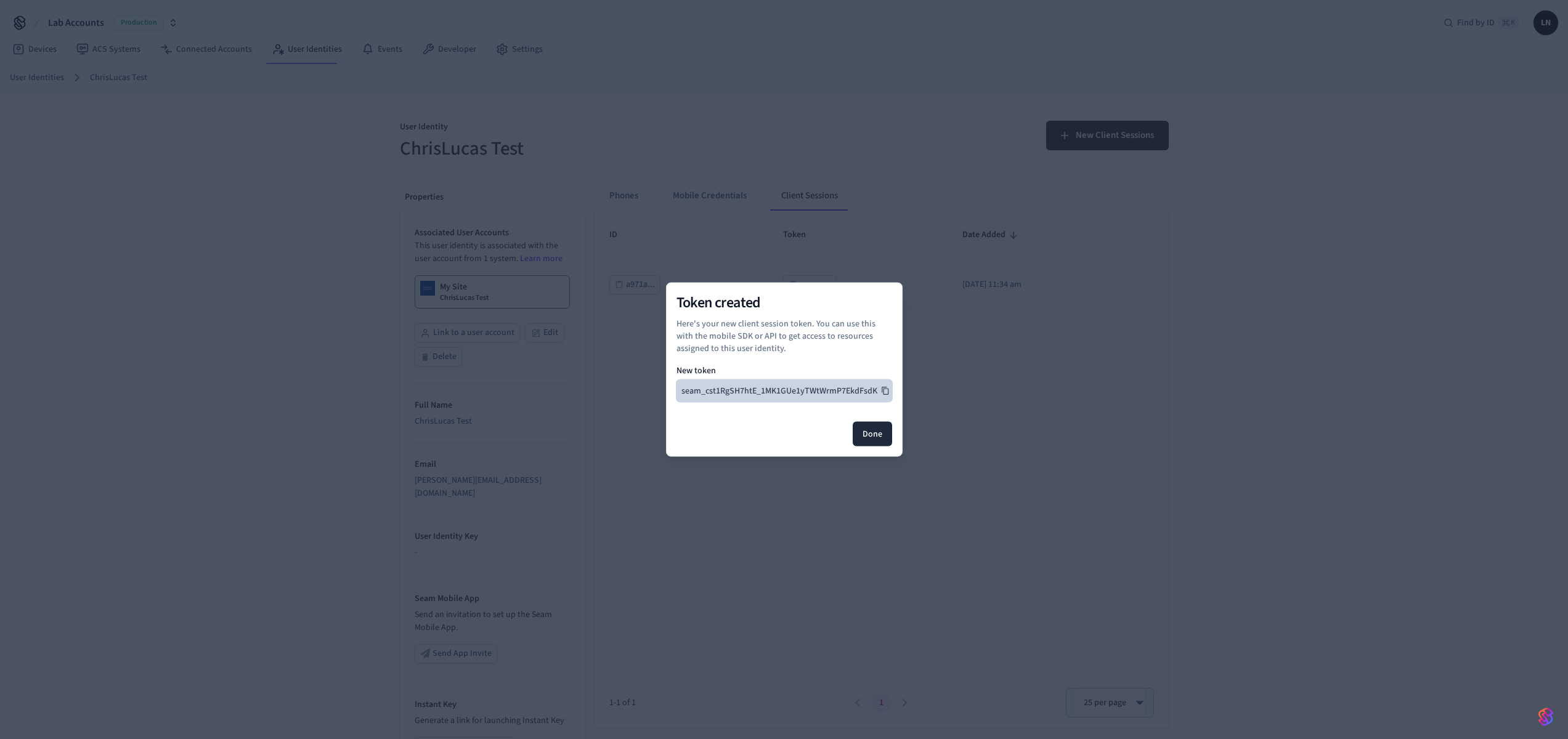
click at [884, 389] on icon at bounding box center [885, 391] width 8 height 8
click at [887, 434] on button "Done" at bounding box center [873, 434] width 40 height 24
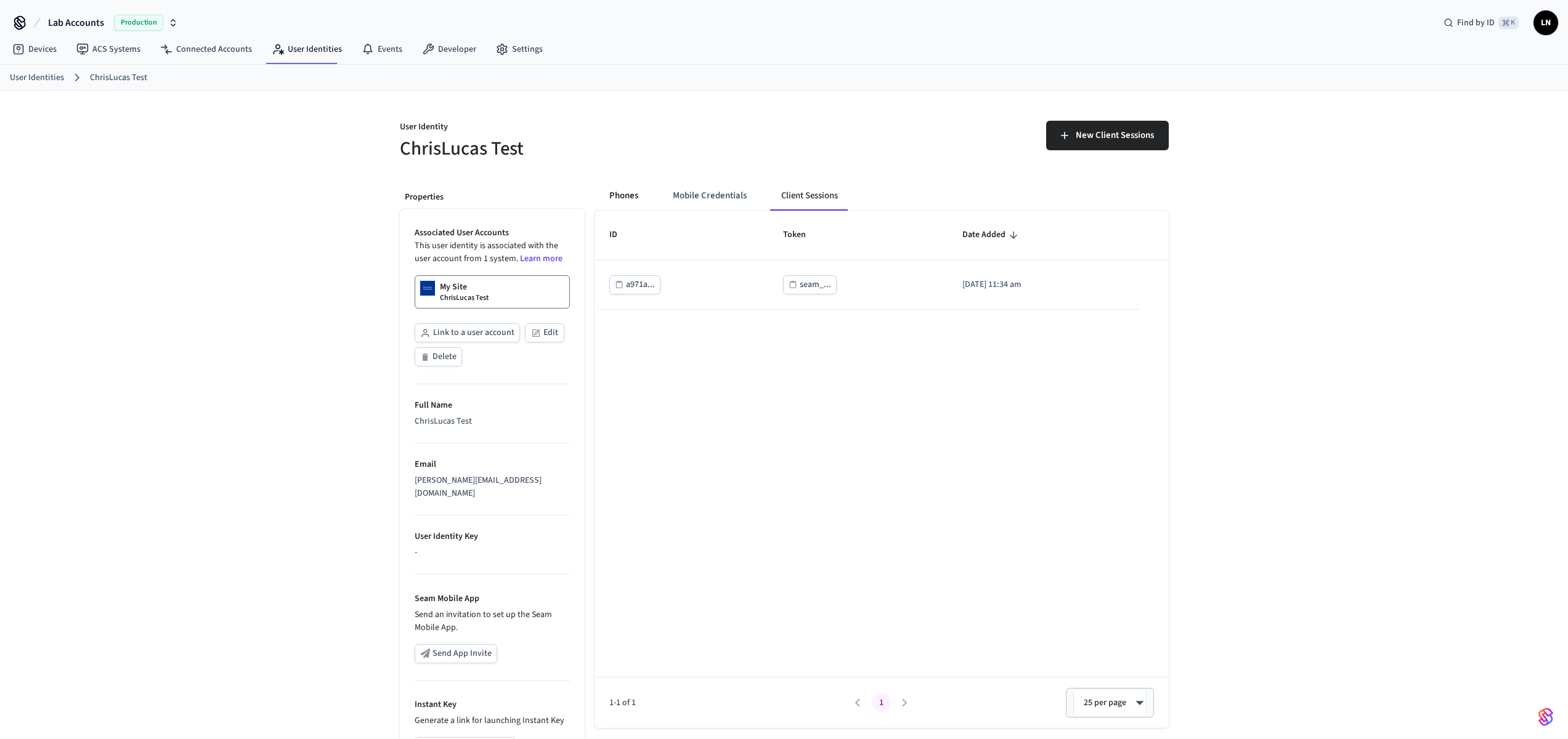
click at [624, 181] on div "Phones Mobile Credentials Client Sessions ID Token Date Added a971a... seam_...…" at bounding box center [877, 511] width 584 height 680
click at [621, 189] on button "Phones" at bounding box center [624, 196] width 49 height 29
click at [705, 197] on button "Mobile Credentials" at bounding box center [709, 196] width 93 height 29
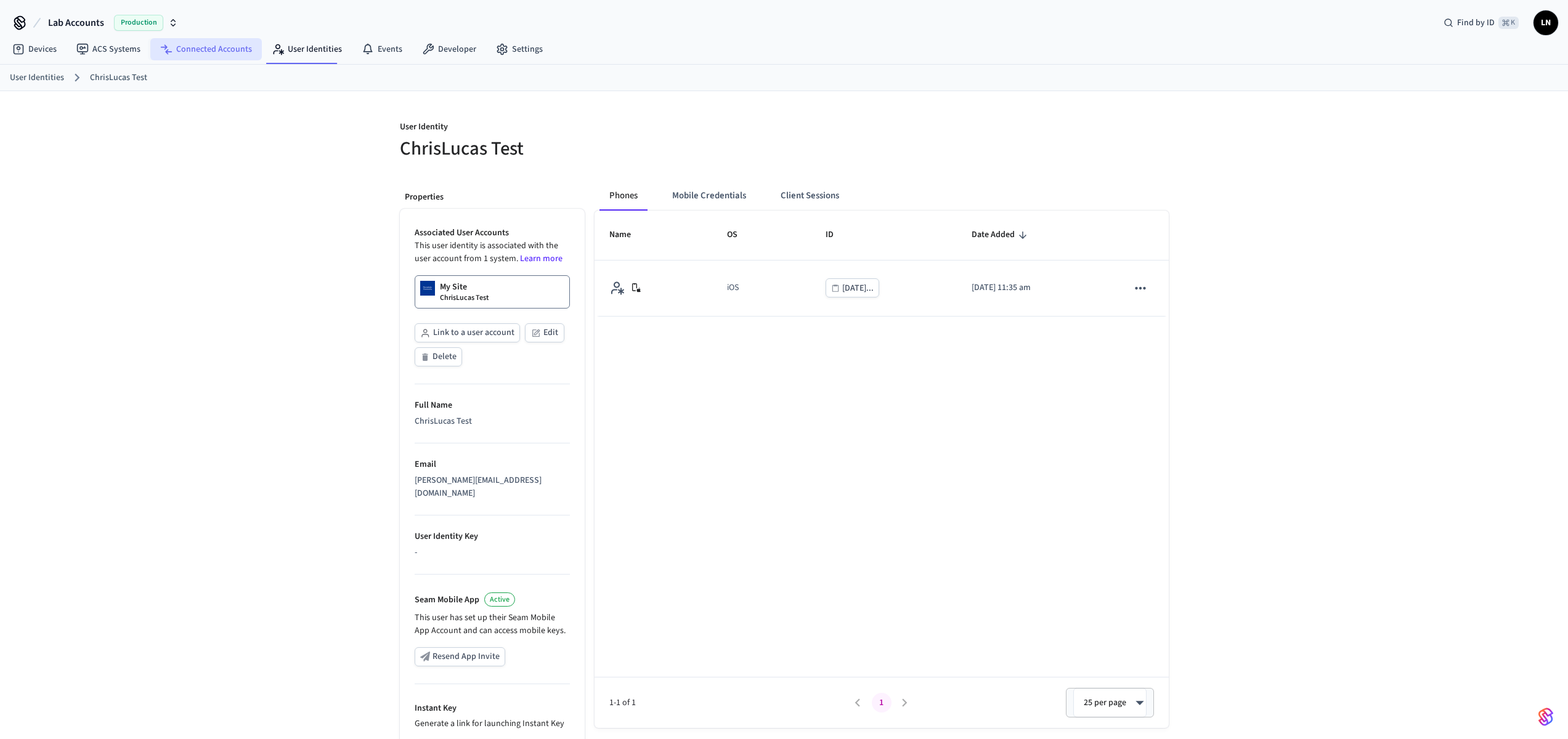
click at [157, 56] on link "Connected Accounts" at bounding box center [206, 49] width 112 height 22
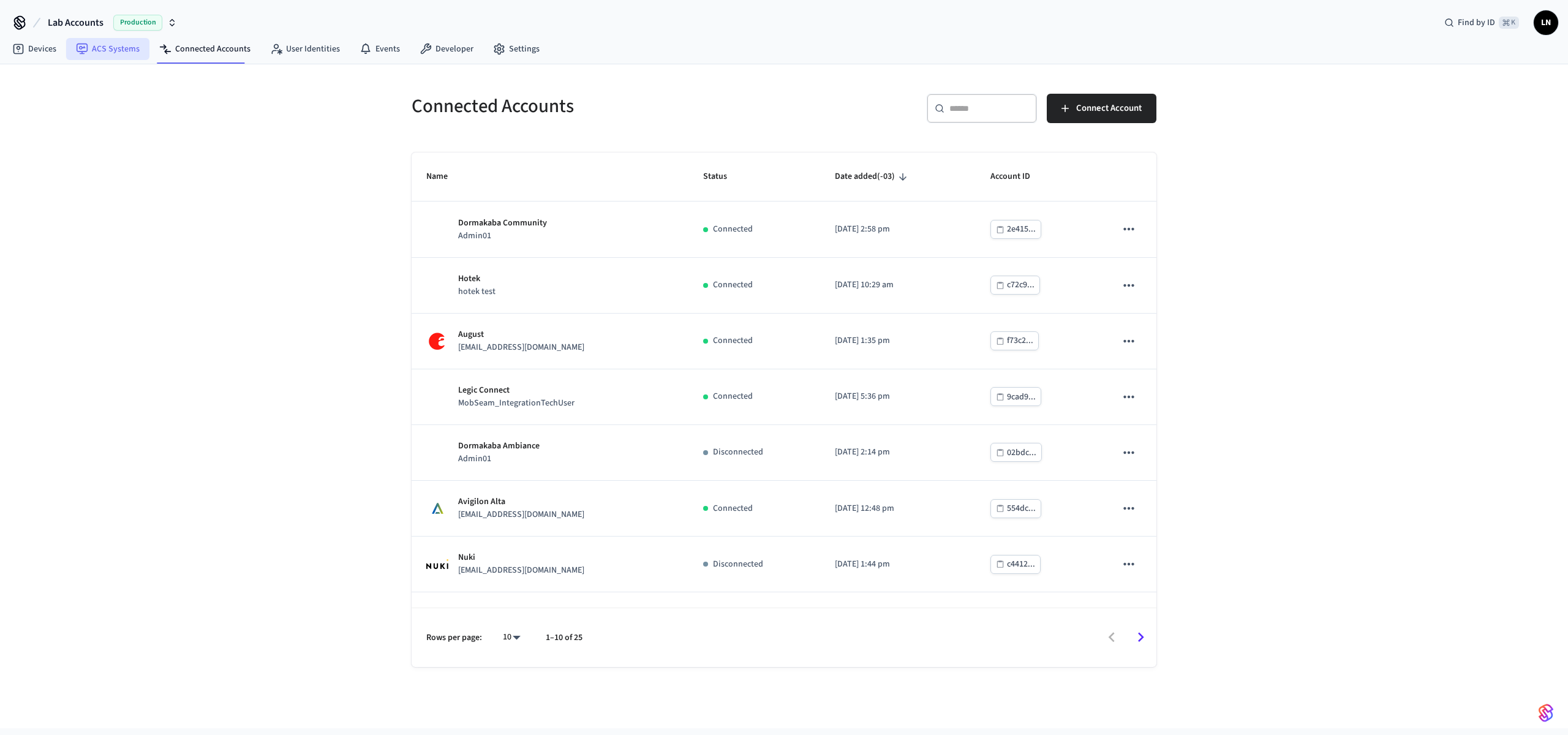
click at [97, 55] on link "ACS Systems" at bounding box center [107, 49] width 83 height 22
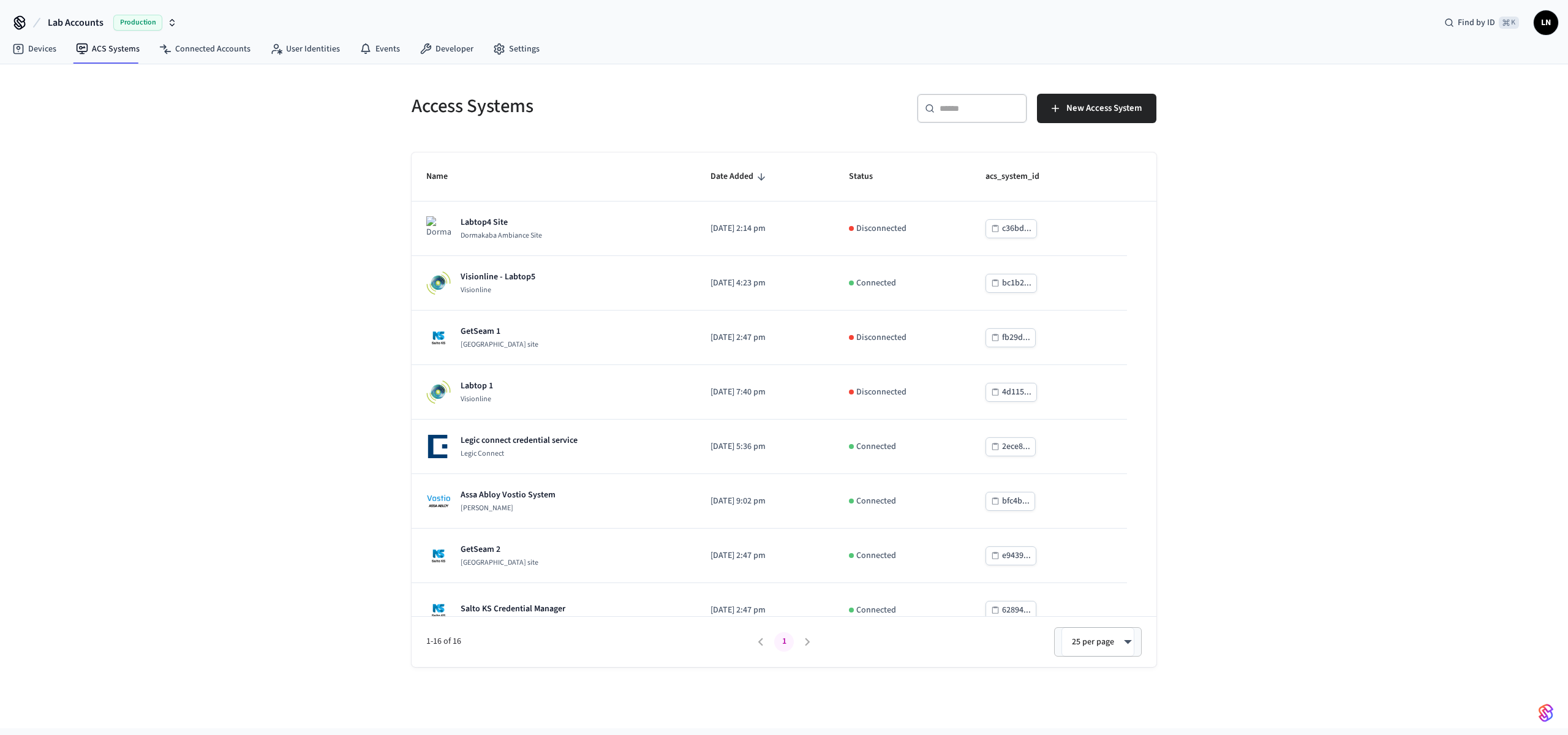
click at [1262, 468] on div "Access Systems ​ ​ New Access System Name Date Added Status acs_system_id Labto…" at bounding box center [784, 396] width 1568 height 664
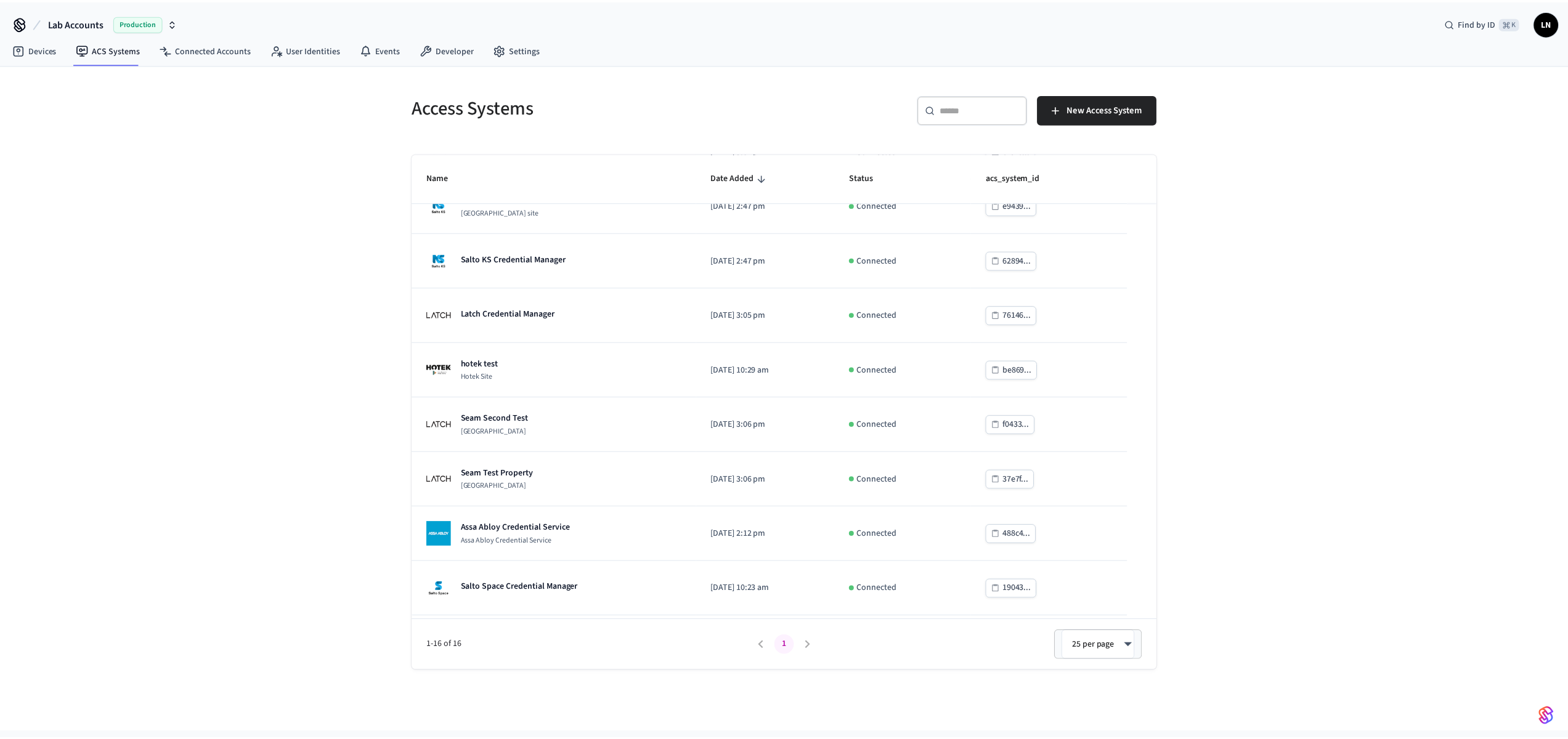
scroll to position [399, 0]
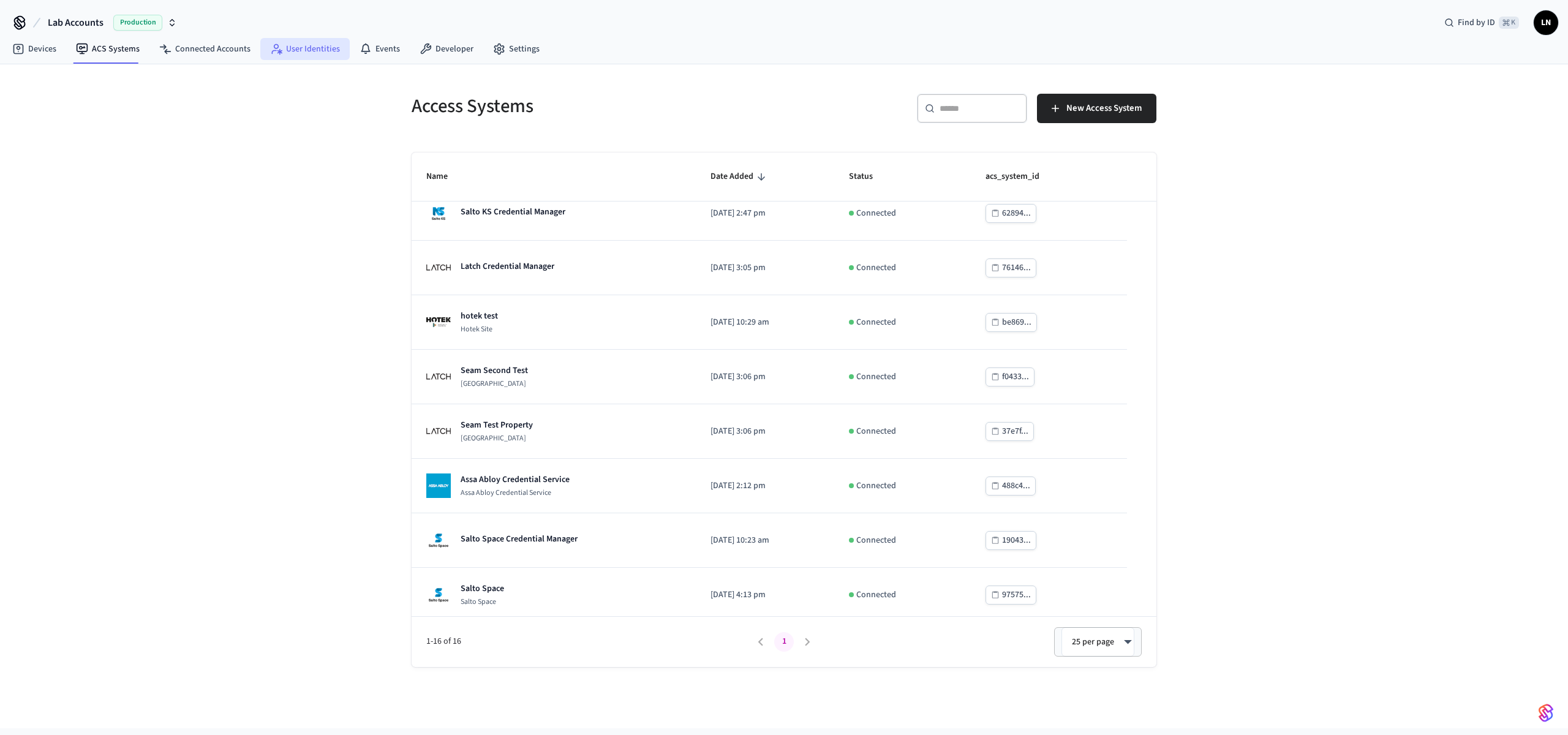
click at [308, 49] on link "User Identities" at bounding box center [305, 49] width 89 height 22
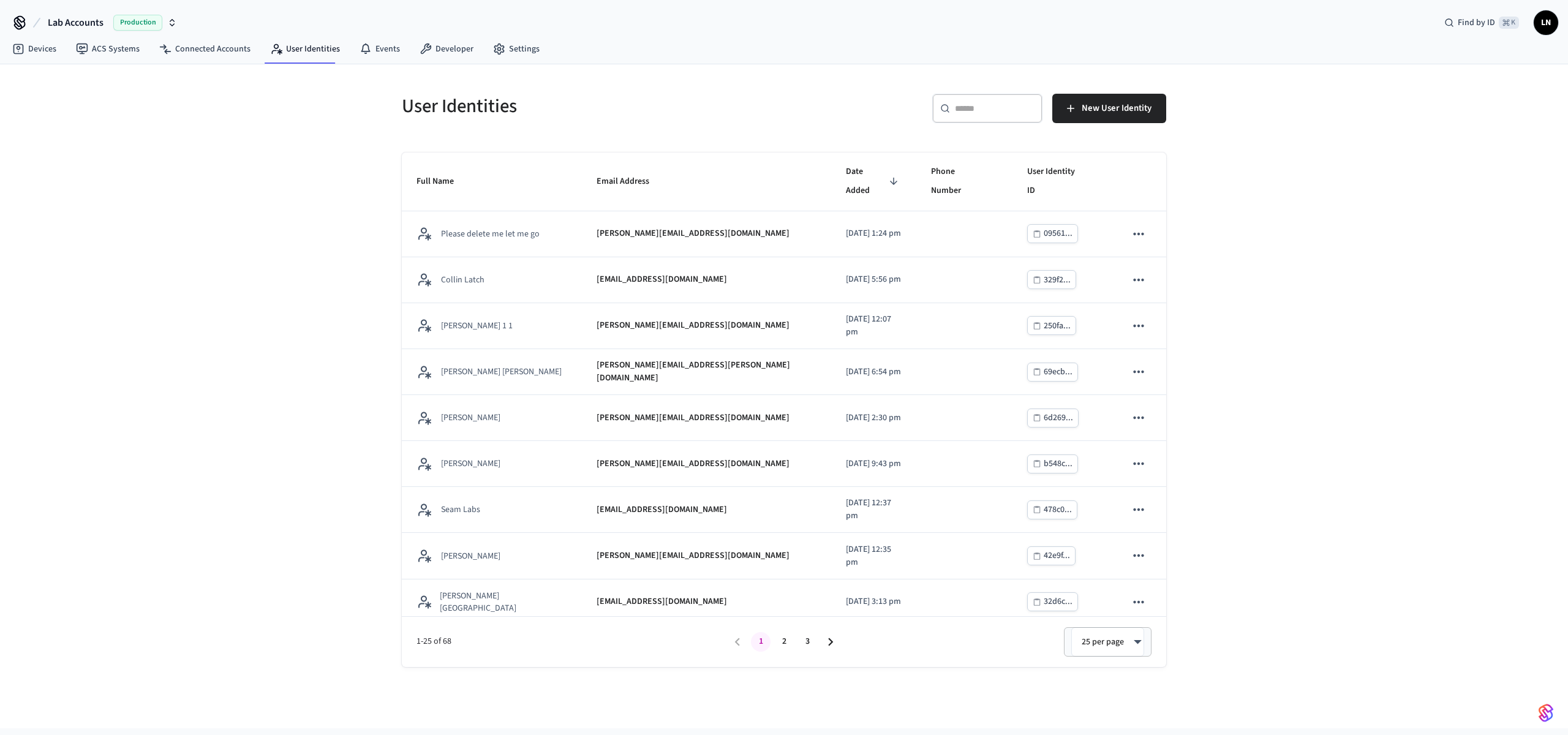
click at [983, 116] on div "​ ​" at bounding box center [987, 108] width 110 height 29
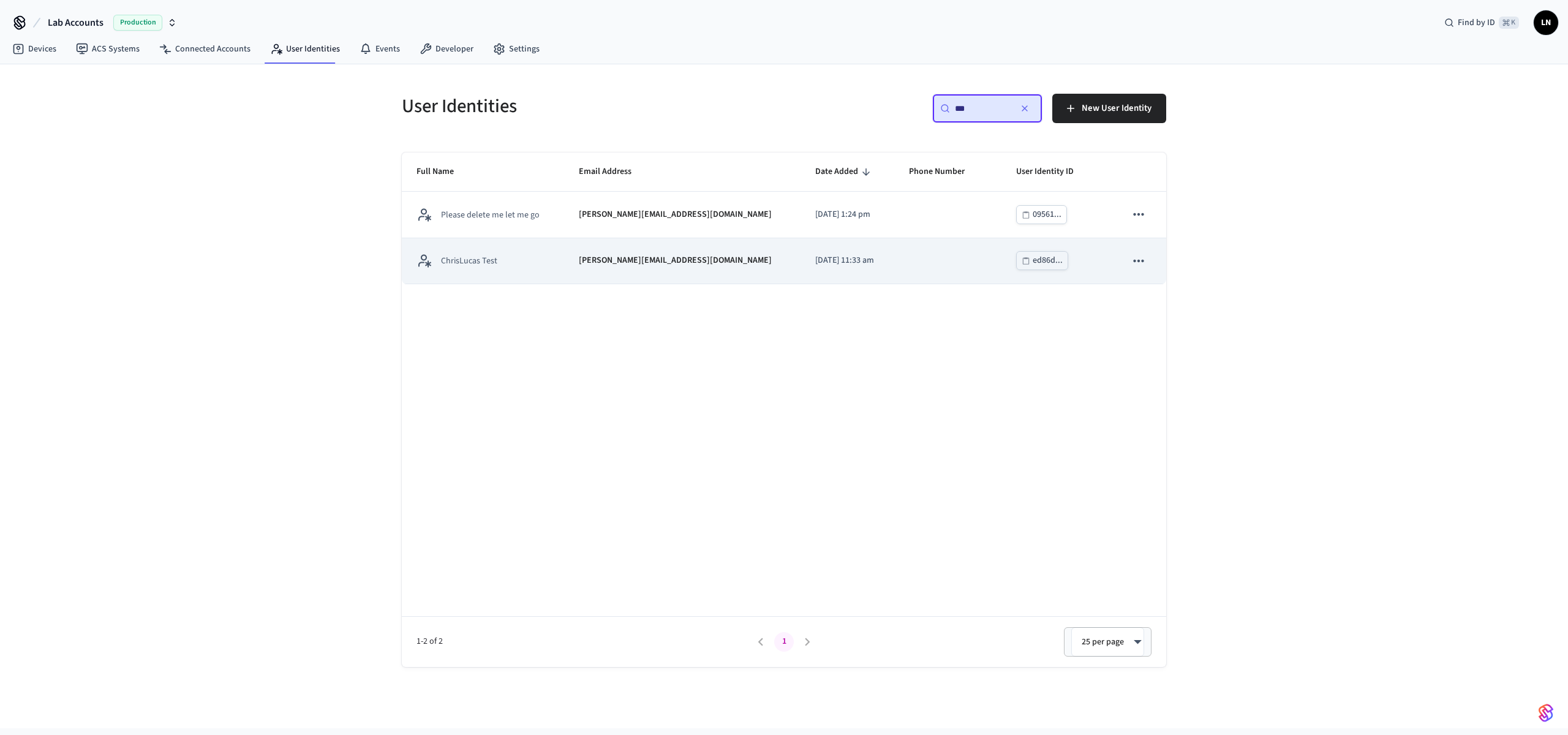
type input "***"
click at [507, 254] on div "ChrisLucas Test" at bounding box center [483, 260] width 133 height 15
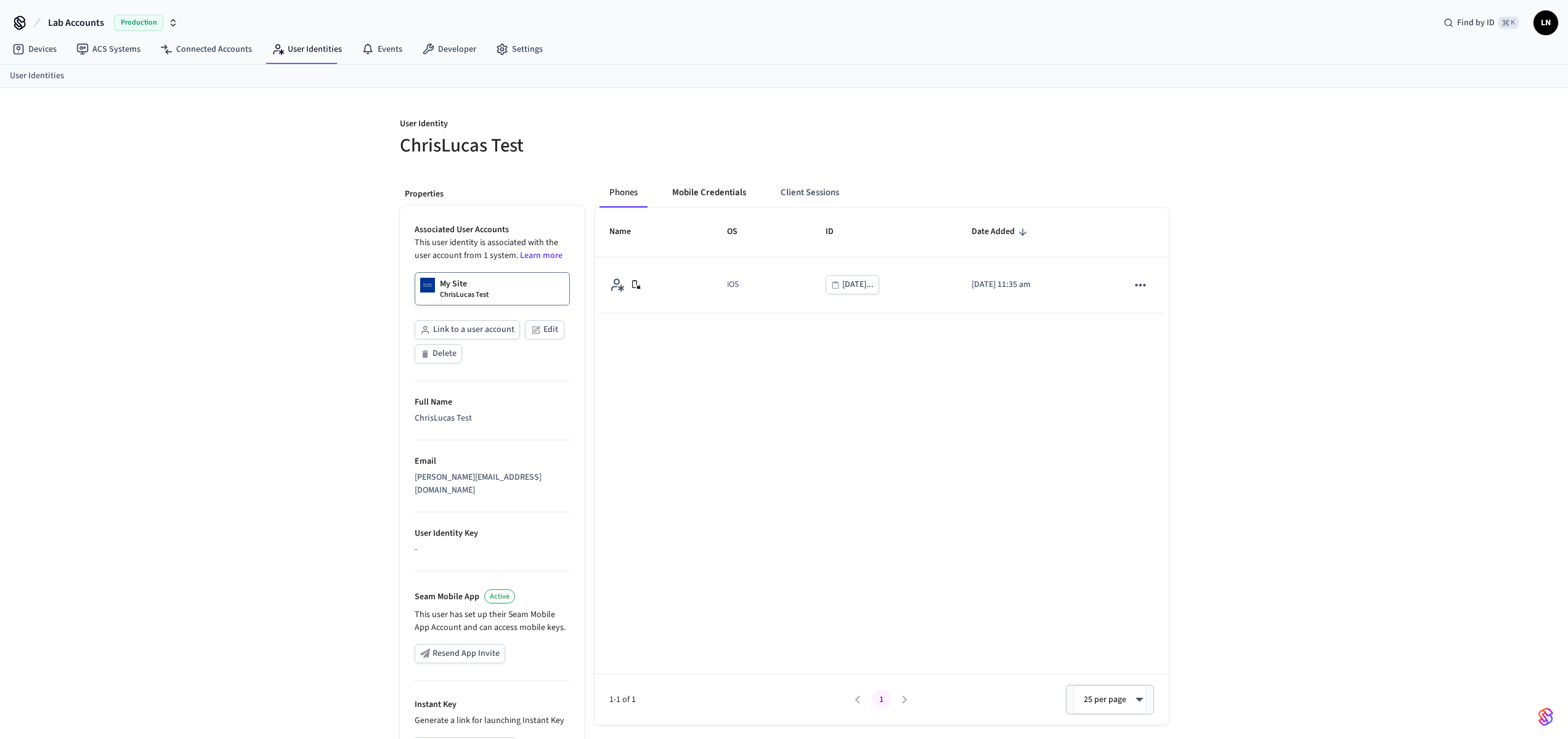
click at [707, 198] on button "Mobile Credentials" at bounding box center [709, 192] width 93 height 29
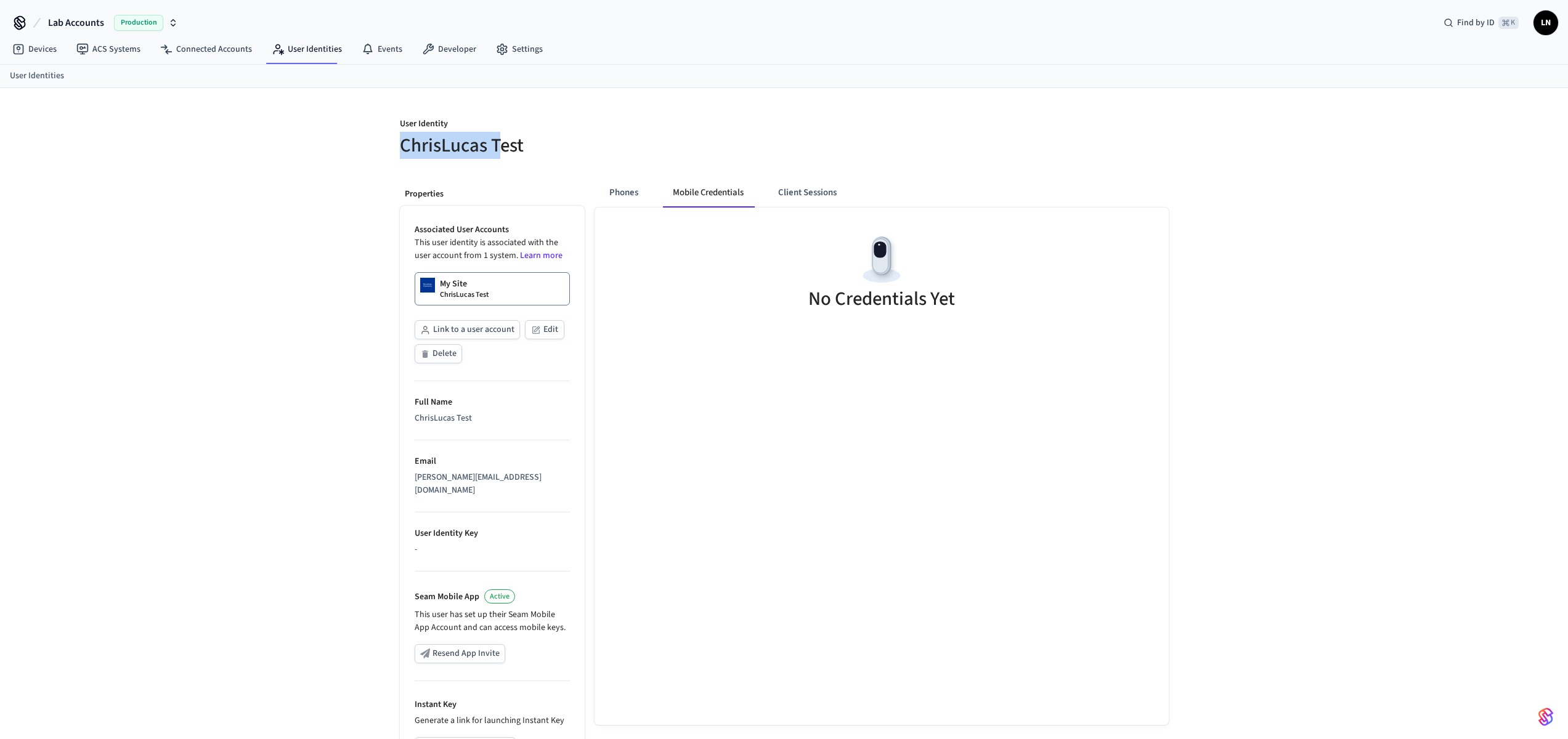
drag, startPoint x: 495, startPoint y: 150, endPoint x: 297, endPoint y: 143, distance: 198.1
click at [297, 143] on div "User Identity ChrisLucas Test Properties Associated User Accounts This user ide…" at bounding box center [784, 469] width 1568 height 763
drag, startPoint x: 487, startPoint y: 151, endPoint x: 399, endPoint y: 152, distance: 88.0
click at [400, 152] on h5 "ChrisLucas Test" at bounding box center [588, 146] width 377 height 25
click at [402, 151] on h5 "ChrisLucas Test" at bounding box center [588, 146] width 377 height 25
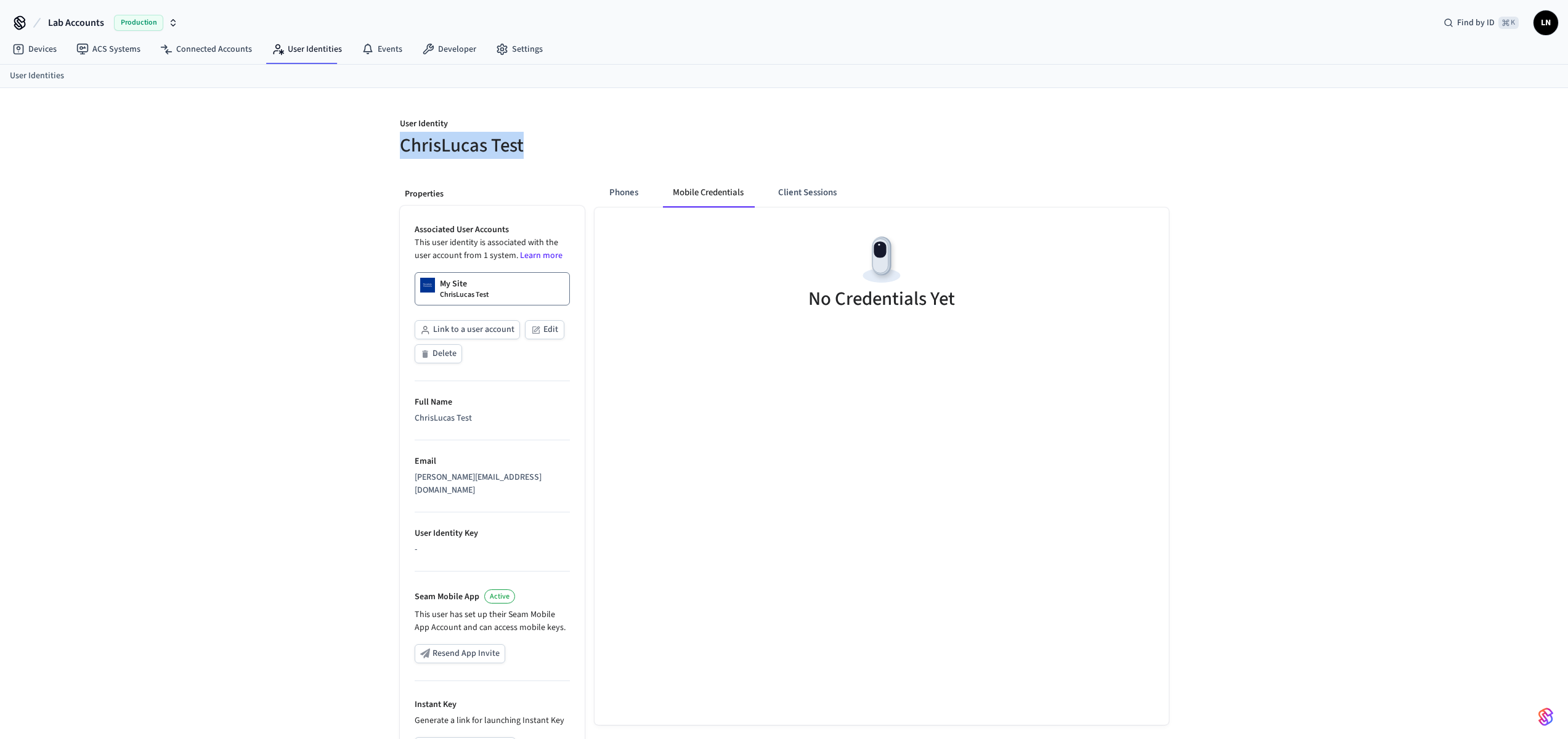
drag, startPoint x: 402, startPoint y: 151, endPoint x: 620, endPoint y: 152, distance: 218.0
click at [620, 152] on h5 "ChrisLucas Test" at bounding box center [588, 146] width 377 height 25
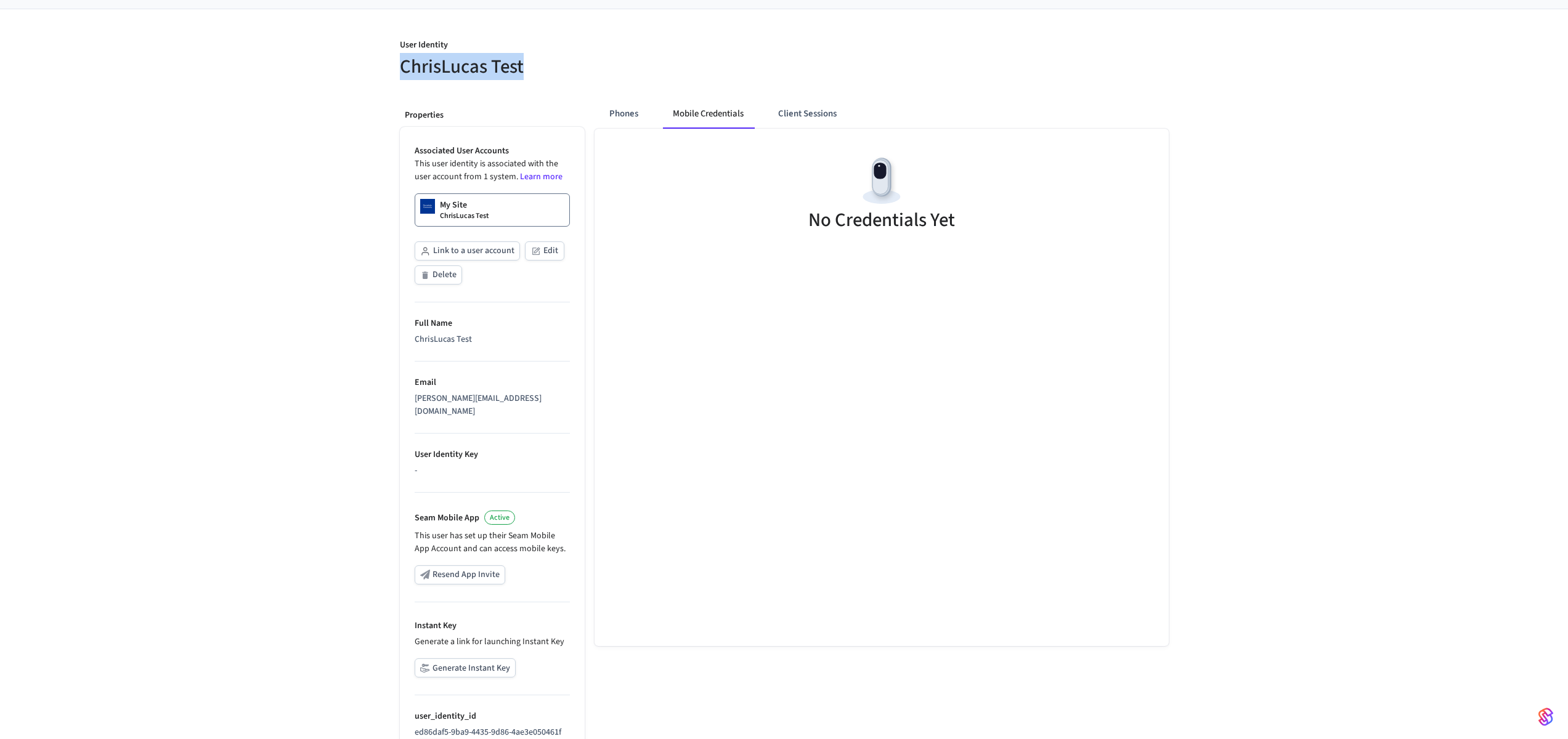
scroll to position [77, 0]
drag, startPoint x: 470, startPoint y: 402, endPoint x: 376, endPoint y: 403, distance: 94.0
click at [376, 403] on div "User Identity ChrisLucas Test Properties Associated User Accounts This user ide…" at bounding box center [784, 394] width 1568 height 763
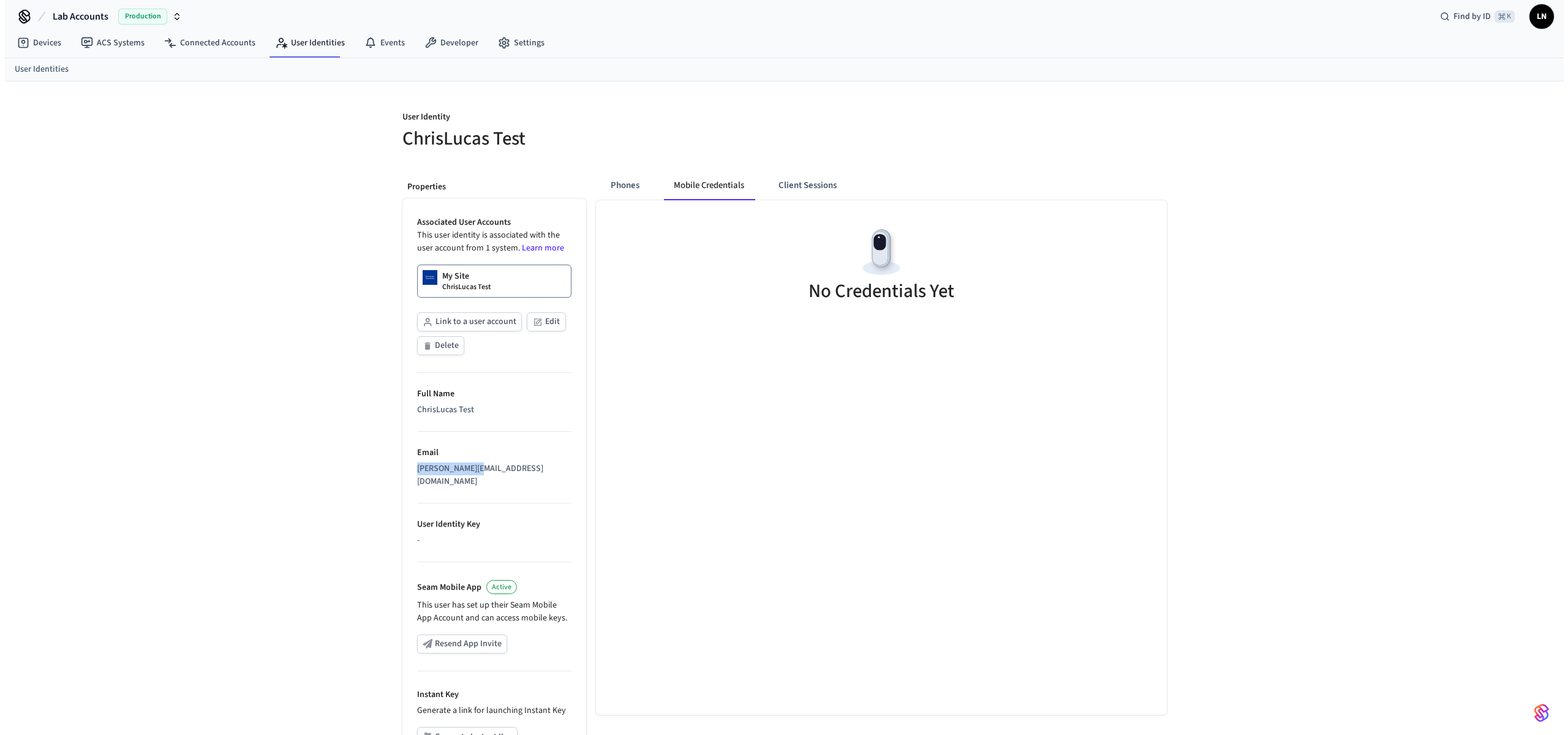
scroll to position [0, 0]
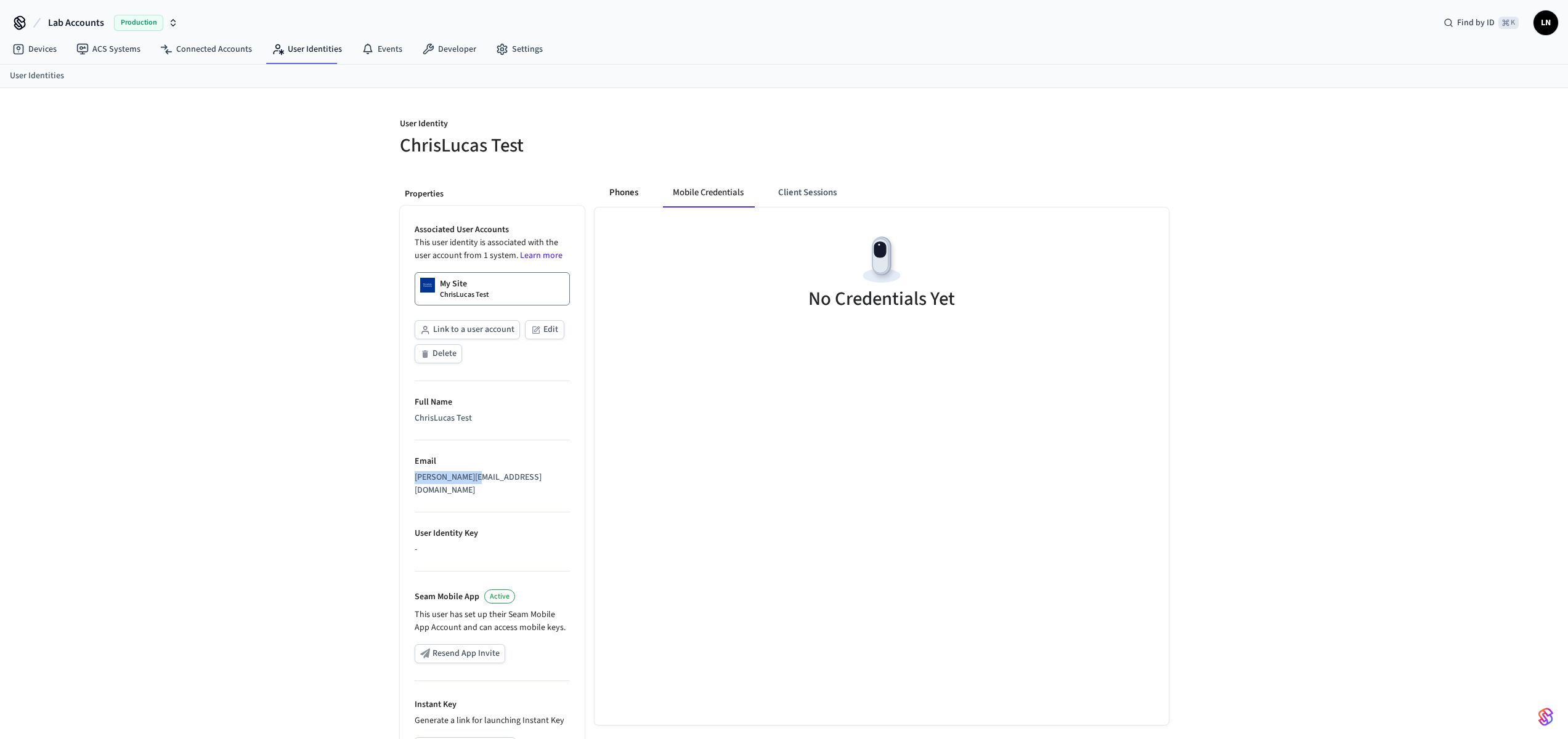
click at [608, 202] on button "Phones" at bounding box center [624, 192] width 49 height 29
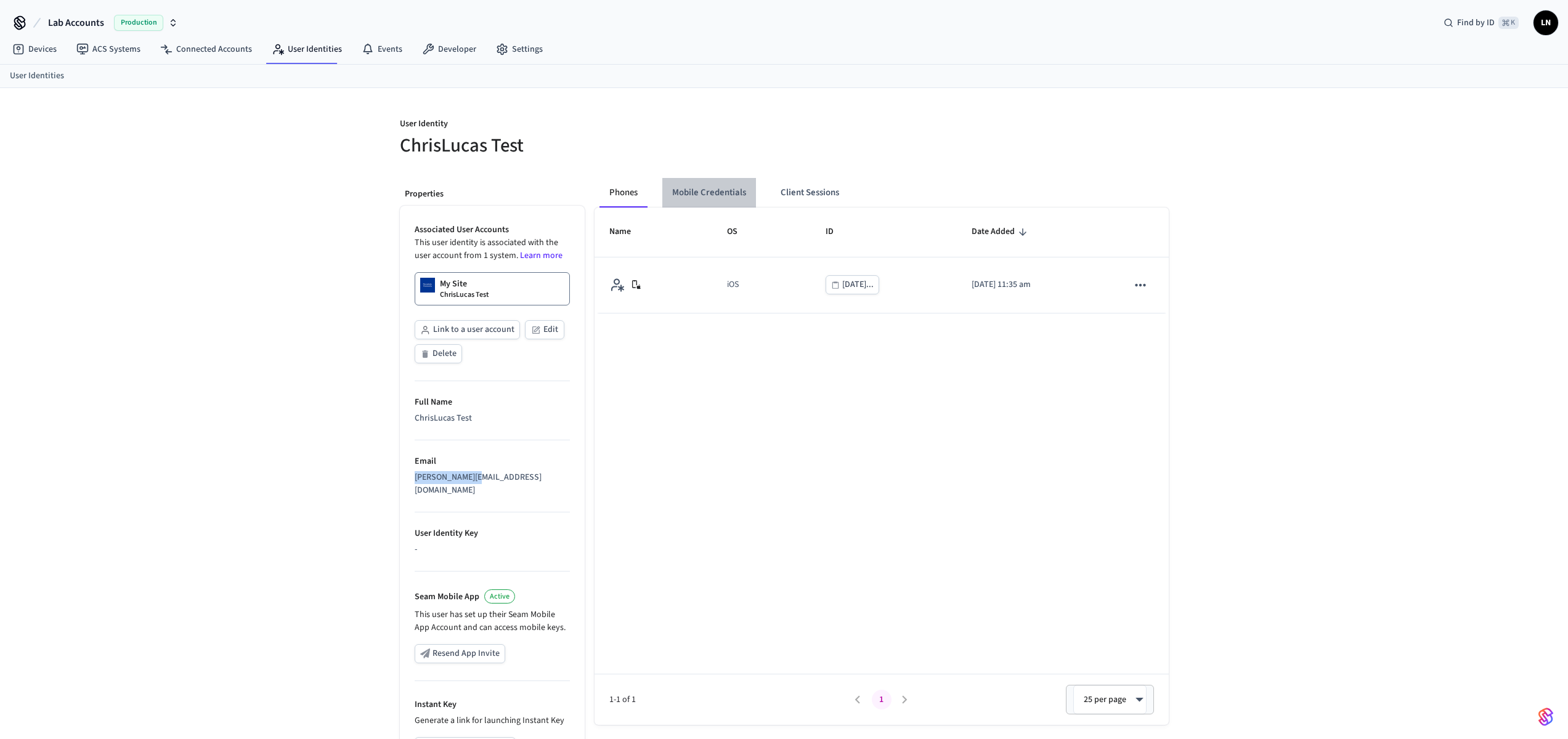
drag, startPoint x: 806, startPoint y: 193, endPoint x: 741, endPoint y: 187, distance: 65.3
click at [711, 187] on button "Mobile Credentials" at bounding box center [709, 192] width 93 height 29
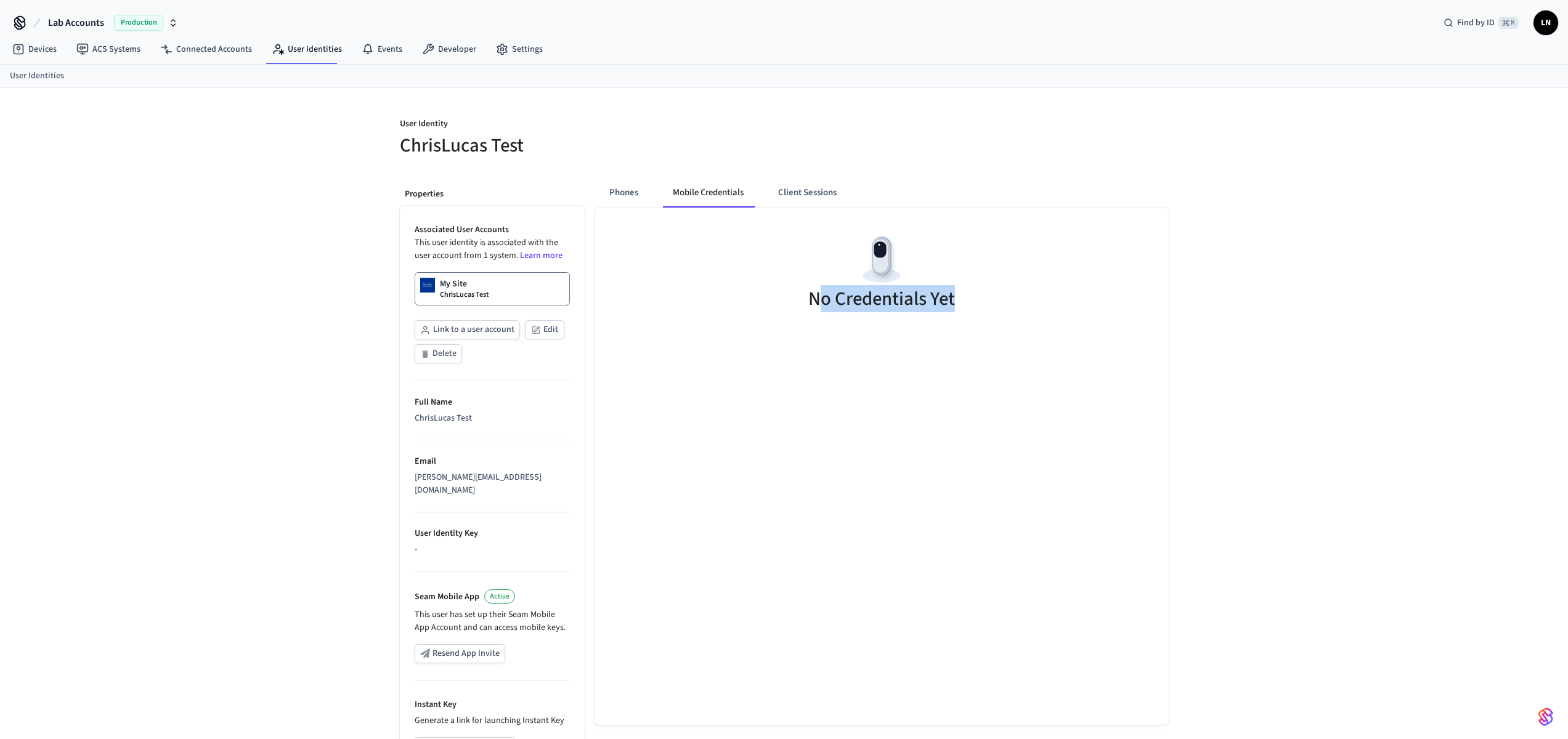
drag, startPoint x: 816, startPoint y: 311, endPoint x: 385, endPoint y: 31, distance: 514.0
click at [804, 297] on div "No Credentials Yet" at bounding box center [882, 274] width 574 height 134
click at [316, 51] on link "User Identities" at bounding box center [307, 49] width 90 height 22
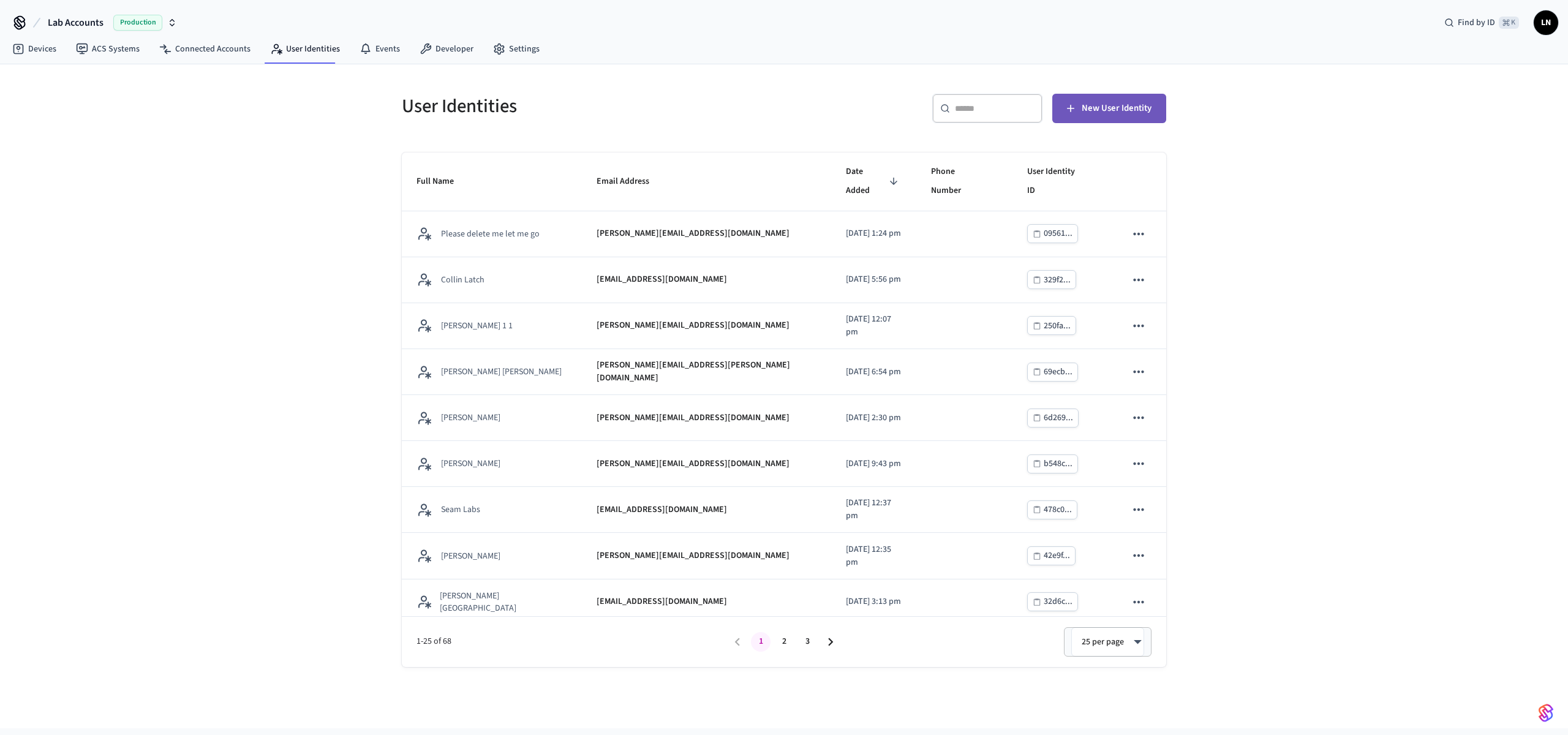
click at [1091, 113] on span "New User Identity" at bounding box center [1116, 108] width 70 height 16
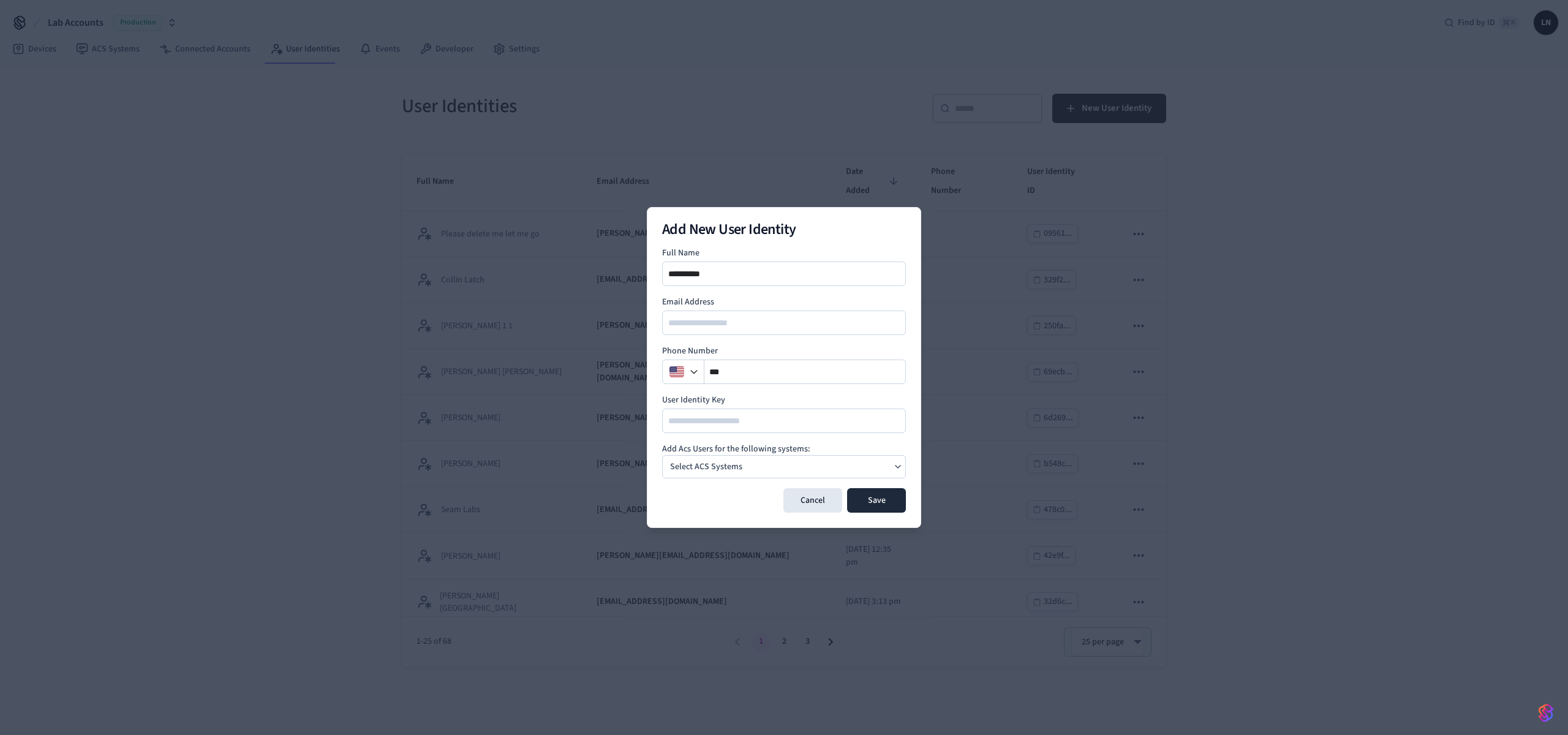
type input "**********"
click at [756, 475] on div "Select ACS Systems" at bounding box center [784, 467] width 244 height 24
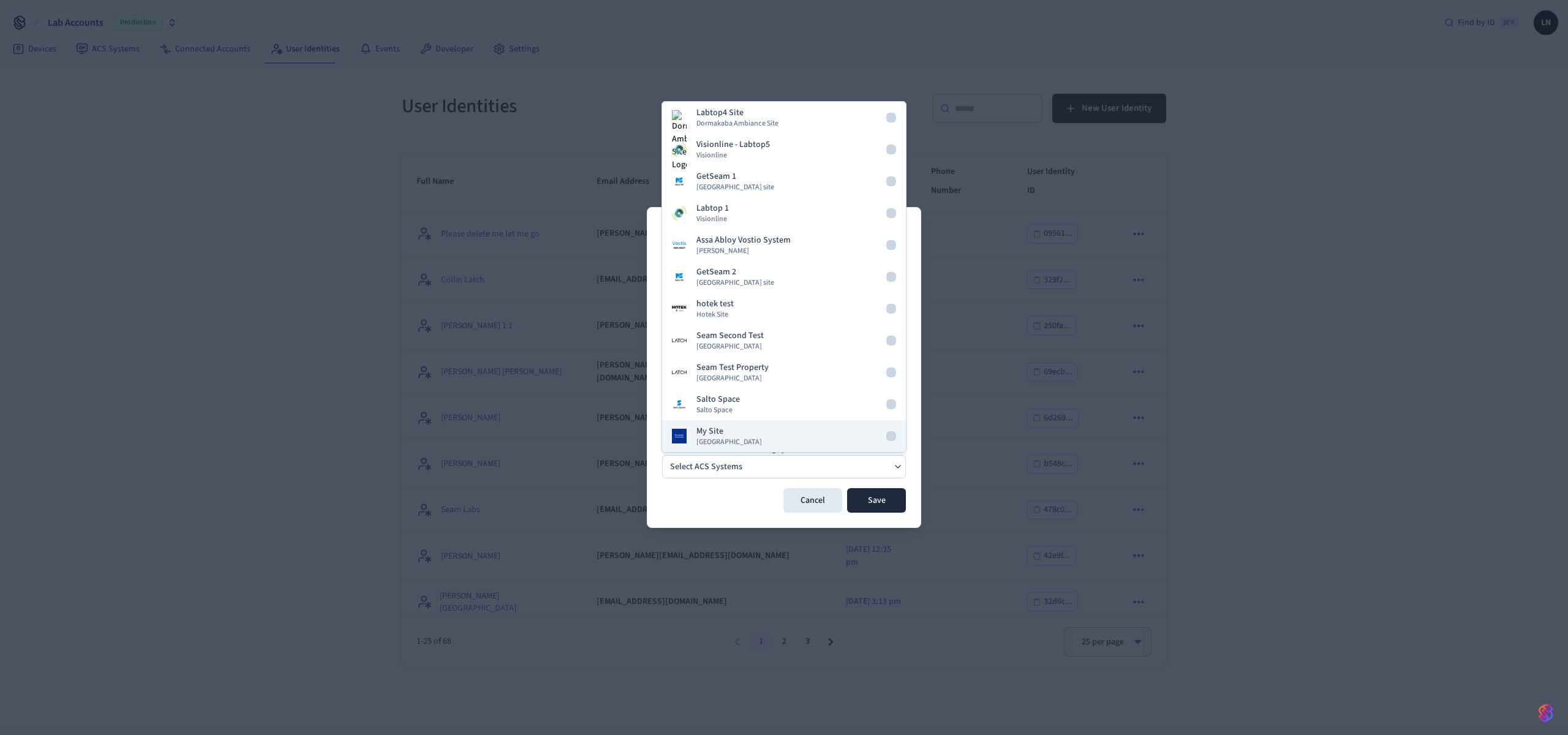
click at [751, 426] on div "My Site [GEOGRAPHIC_DATA]" at bounding box center [729, 436] width 66 height 22
click at [871, 501] on button "Save" at bounding box center [877, 500] width 59 height 24
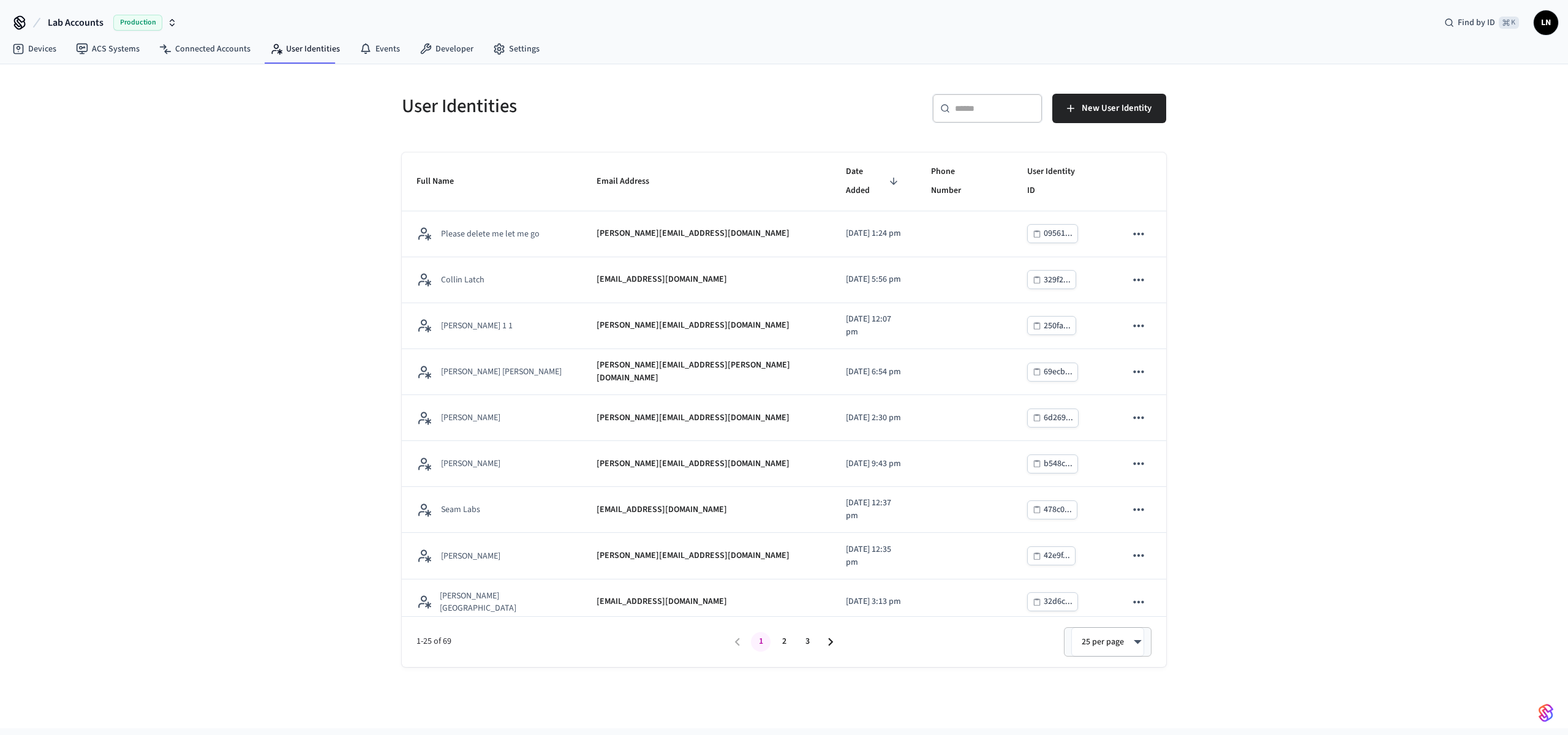
click at [974, 116] on div "​ ​" at bounding box center [987, 108] width 110 height 29
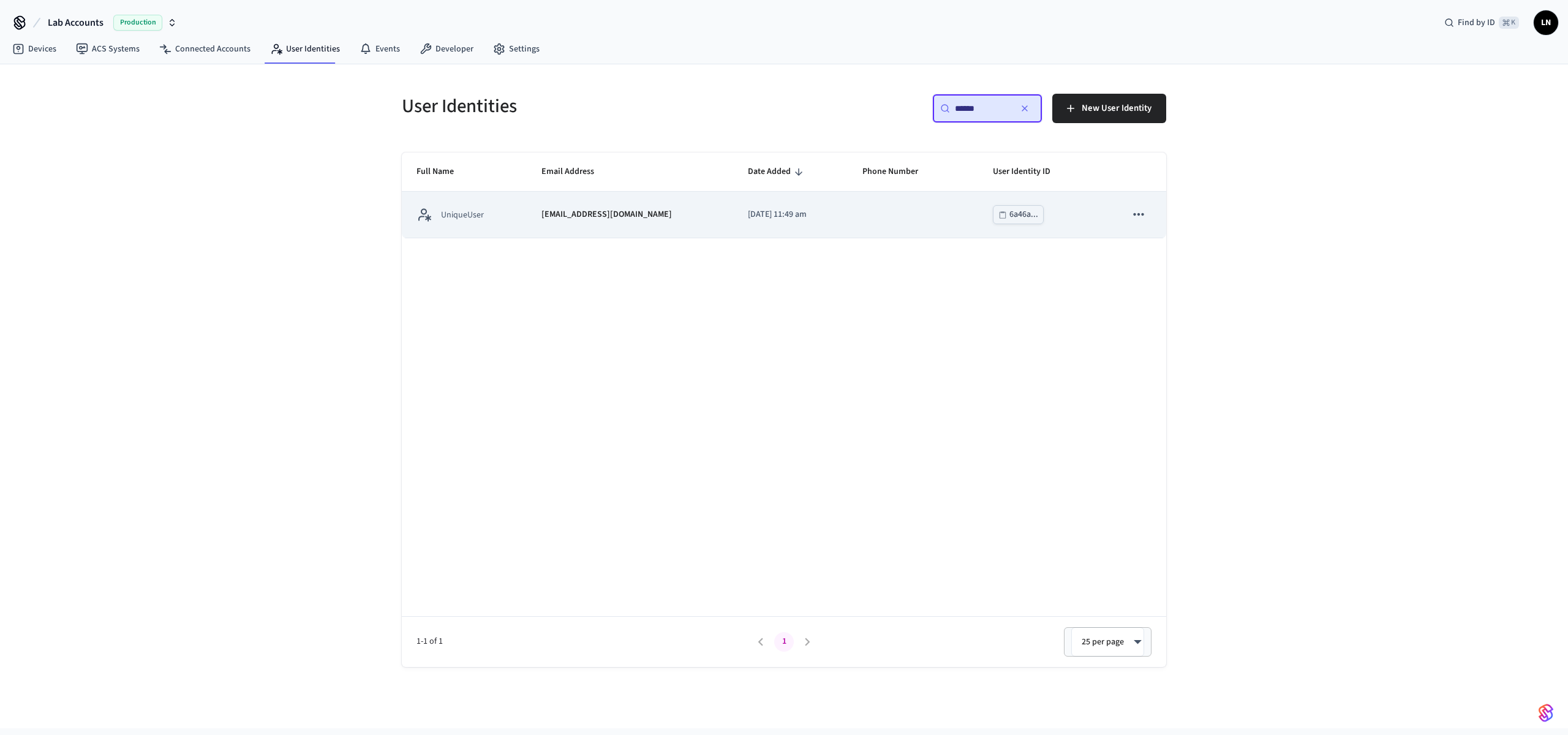
type input "******"
click at [894, 207] on td "sticky table" at bounding box center [913, 215] width 130 height 46
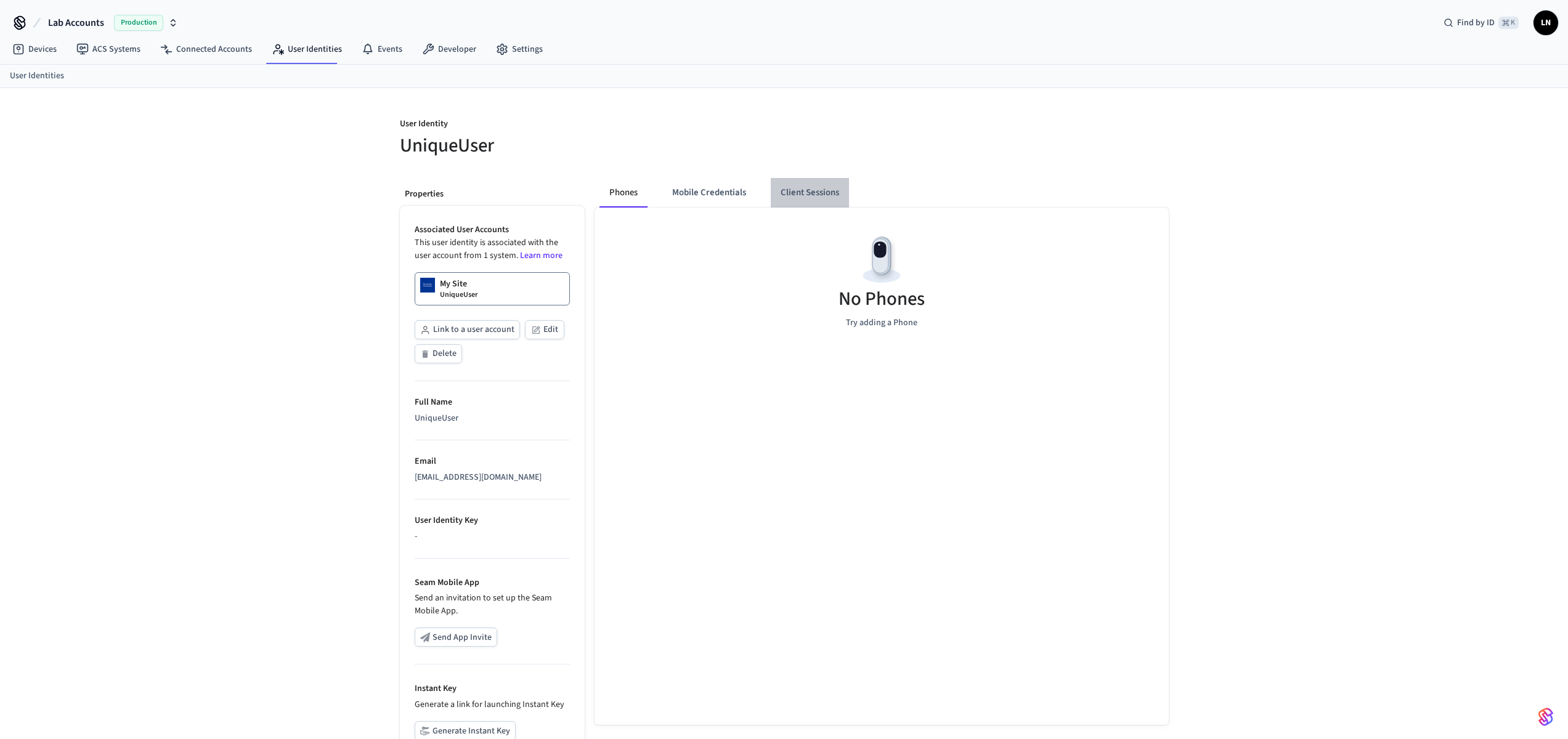
drag, startPoint x: 871, startPoint y: 197, endPoint x: 812, endPoint y: 194, distance: 59.1
click at [812, 189] on button "Client Sessions" at bounding box center [810, 192] width 78 height 29
click at [1074, 137] on button "New Client Sessions" at bounding box center [1107, 132] width 123 height 29
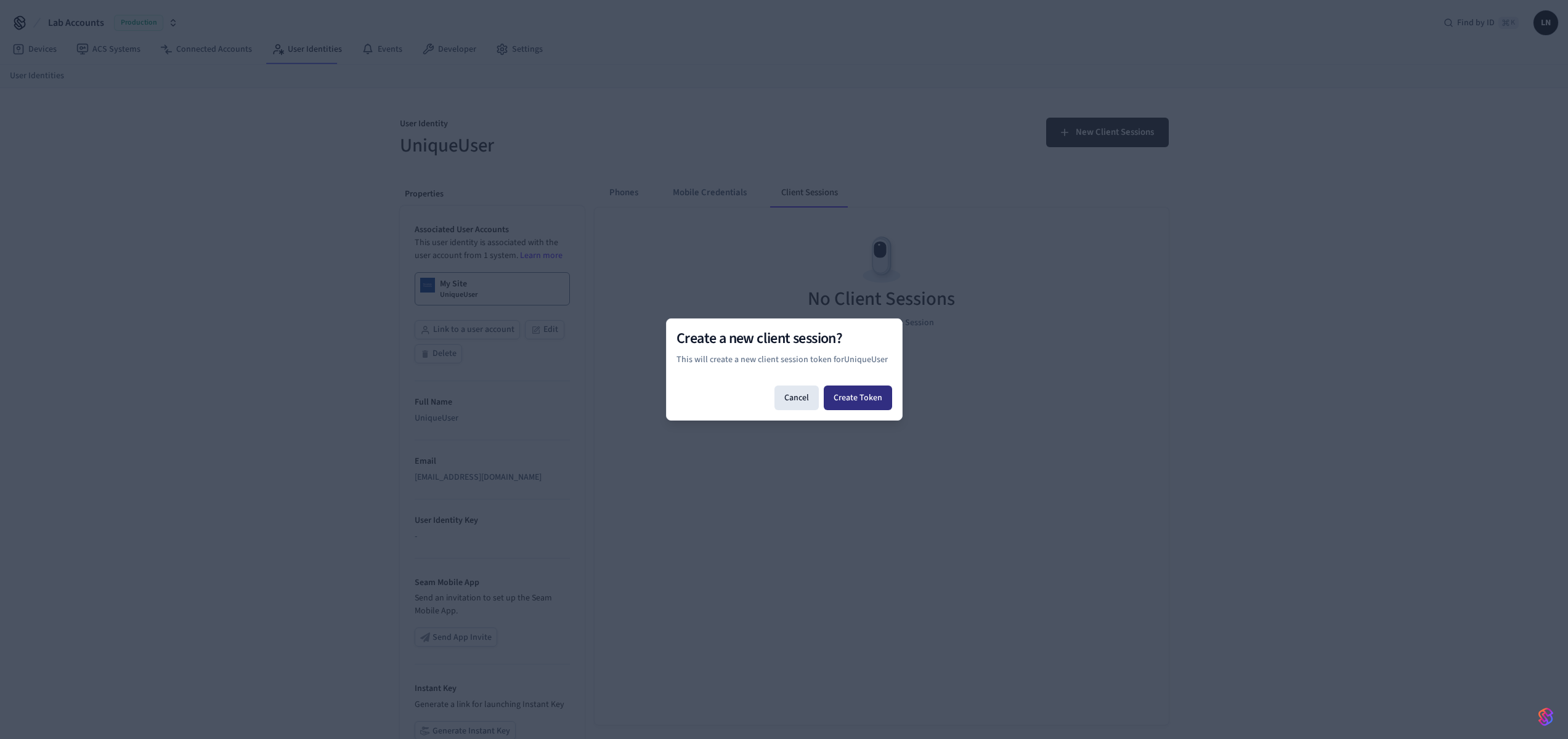
click at [870, 391] on button "Create Token" at bounding box center [858, 397] width 68 height 24
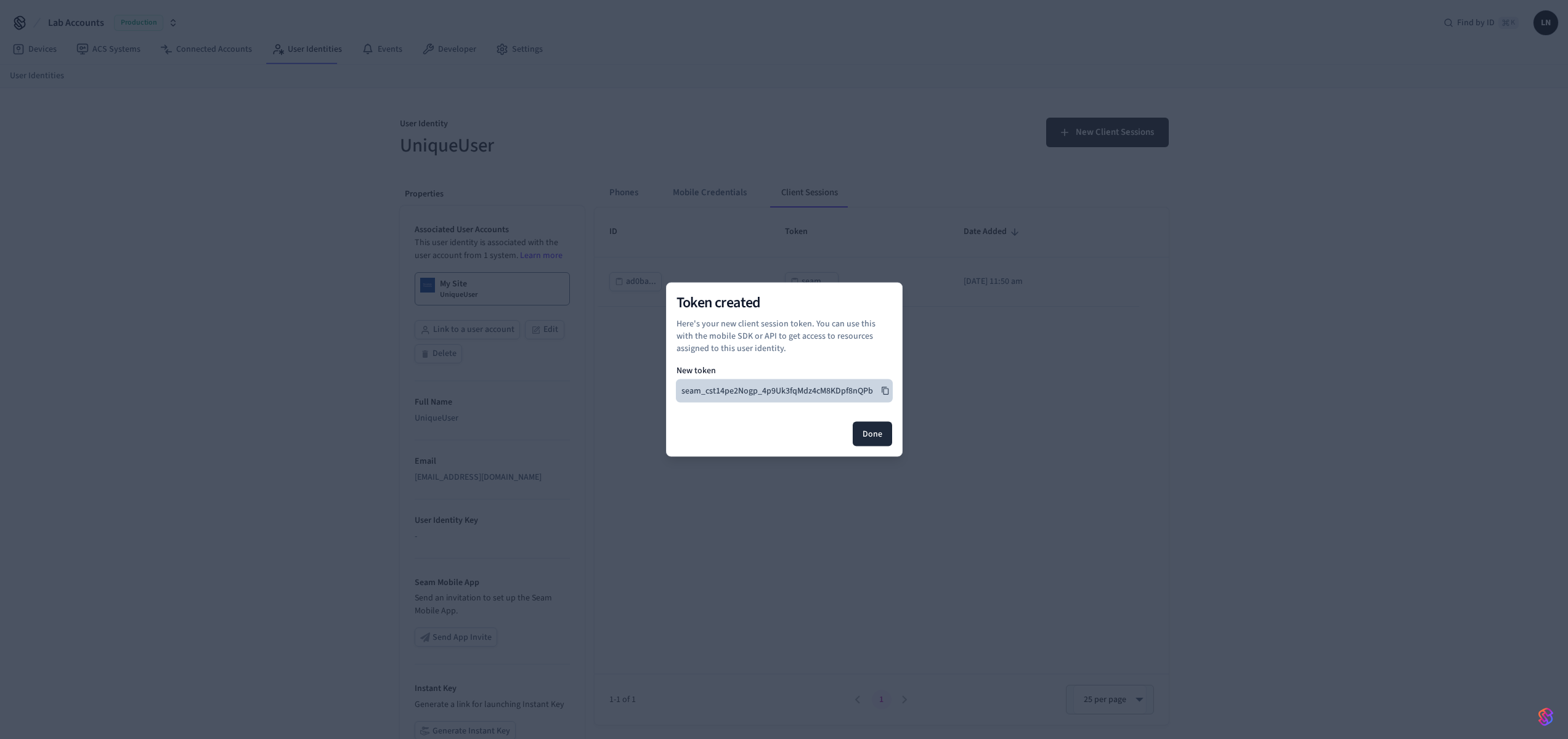
click at [882, 391] on icon at bounding box center [885, 391] width 8 height 8
click at [873, 438] on button "Done" at bounding box center [873, 434] width 40 height 24
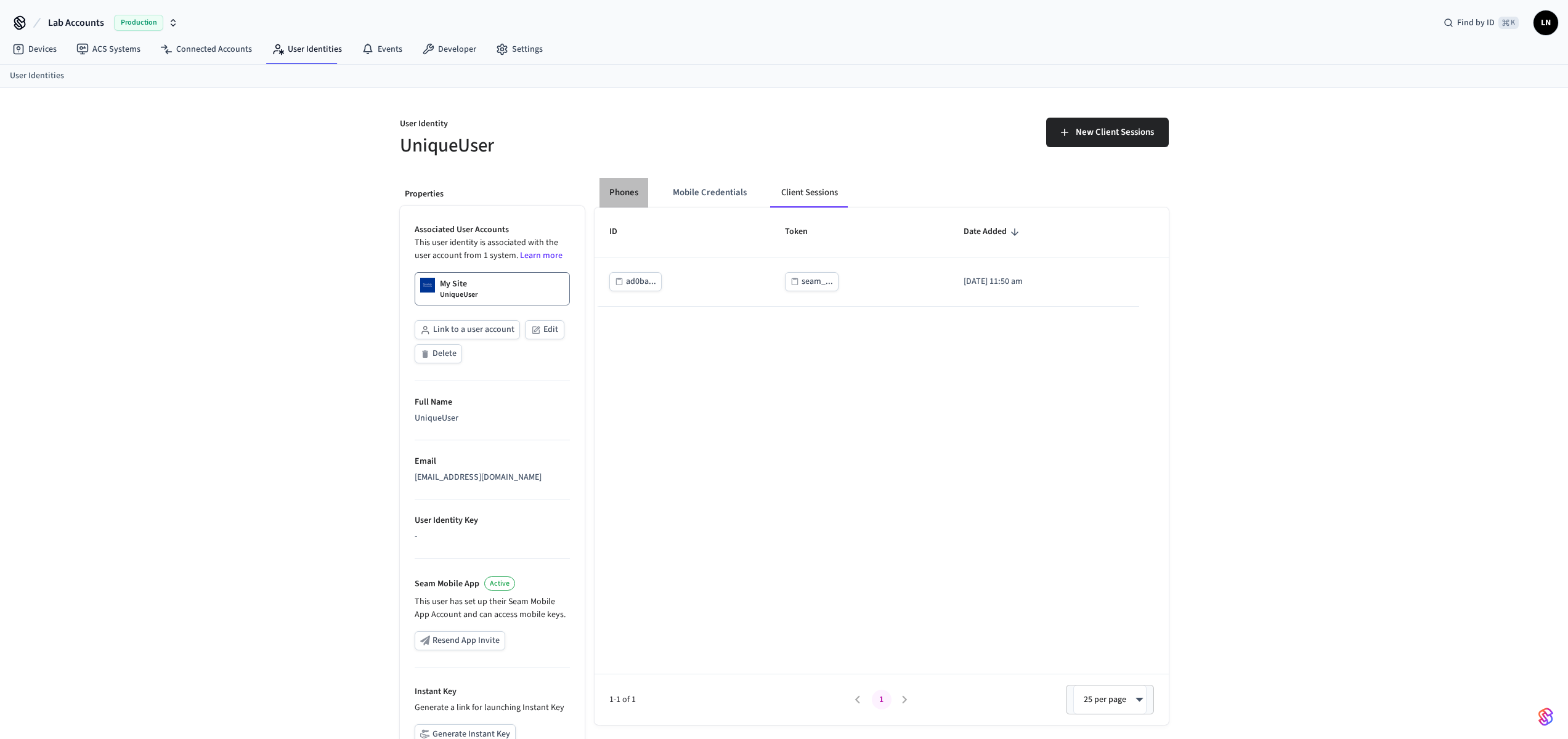
click at [625, 193] on button "Phones" at bounding box center [624, 192] width 49 height 29
click at [719, 194] on button "Mobile Credentials" at bounding box center [709, 192] width 93 height 29
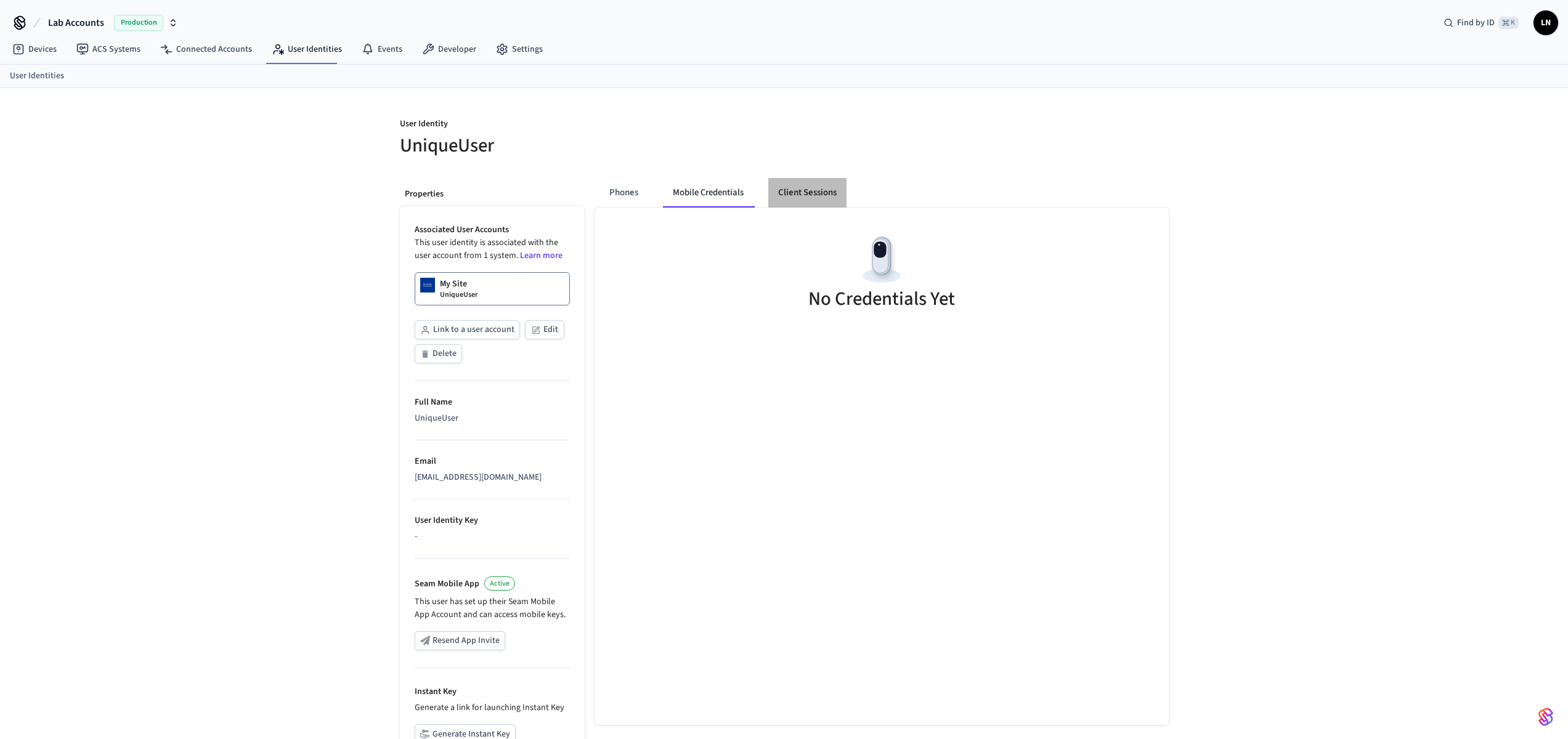
click at [819, 198] on button "Client Sessions" at bounding box center [807, 192] width 78 height 29
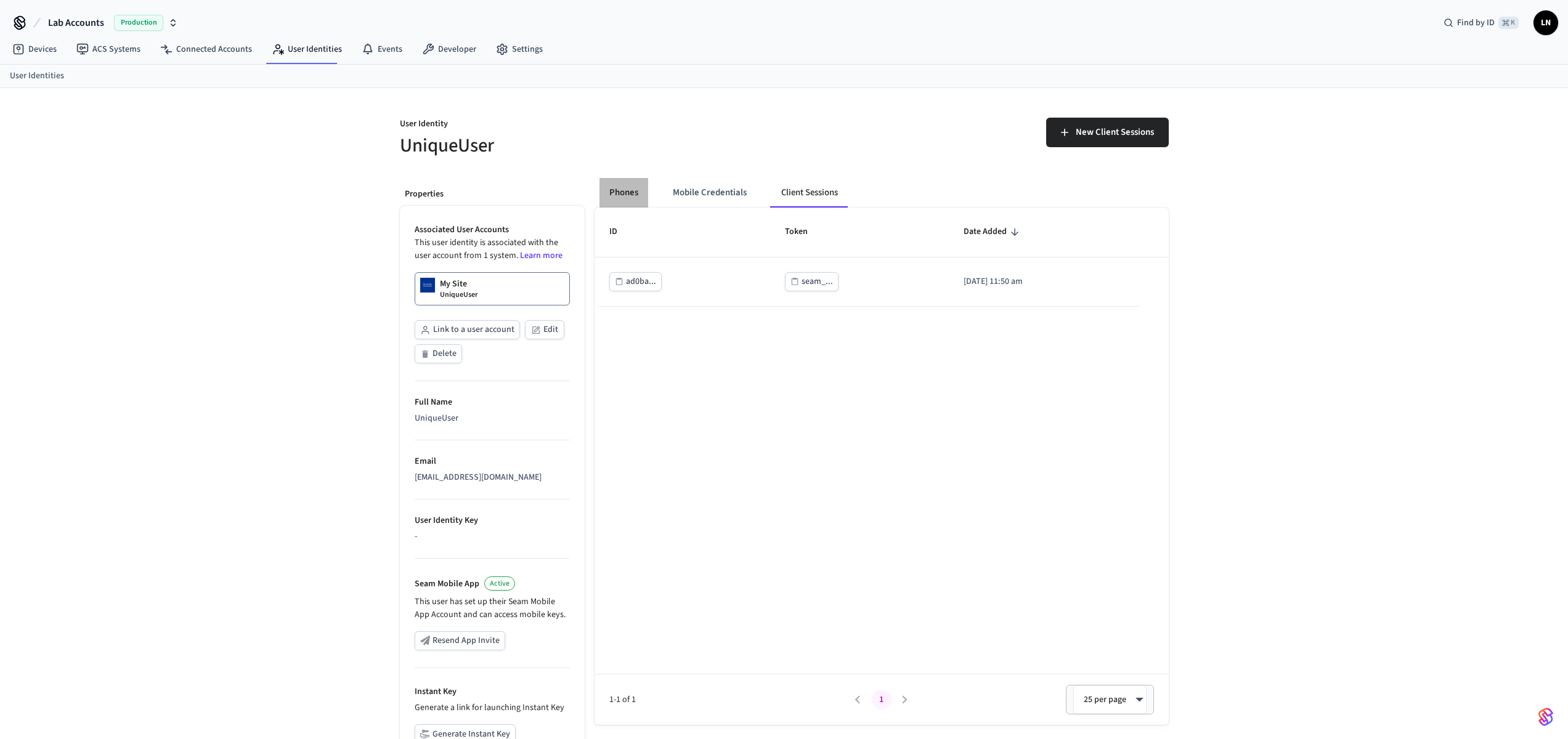
click at [637, 192] on button "Phones" at bounding box center [624, 192] width 49 height 29
click at [692, 191] on button "Mobile Credentials" at bounding box center [709, 192] width 93 height 29
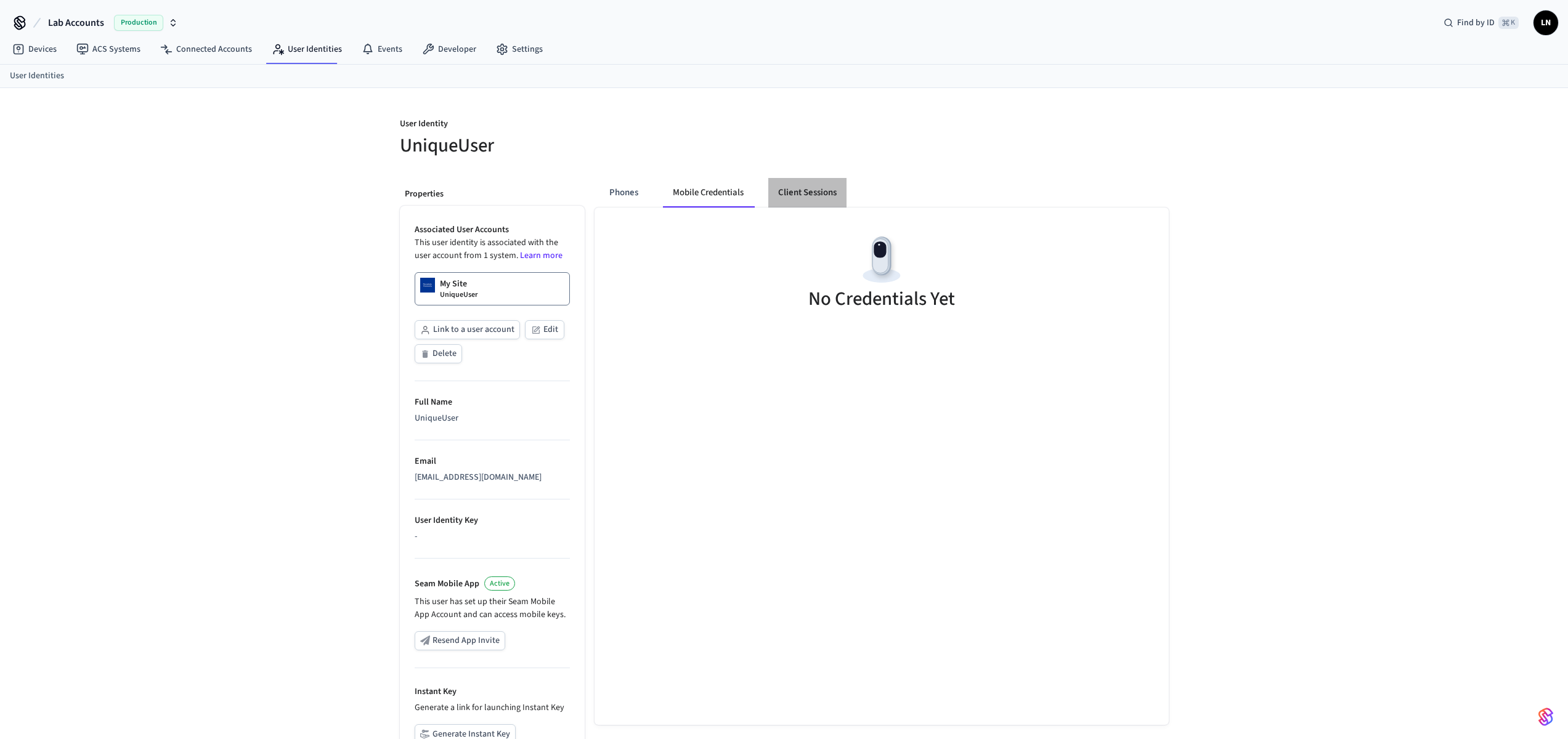
click at [810, 198] on button "Client Sessions" at bounding box center [807, 192] width 78 height 29
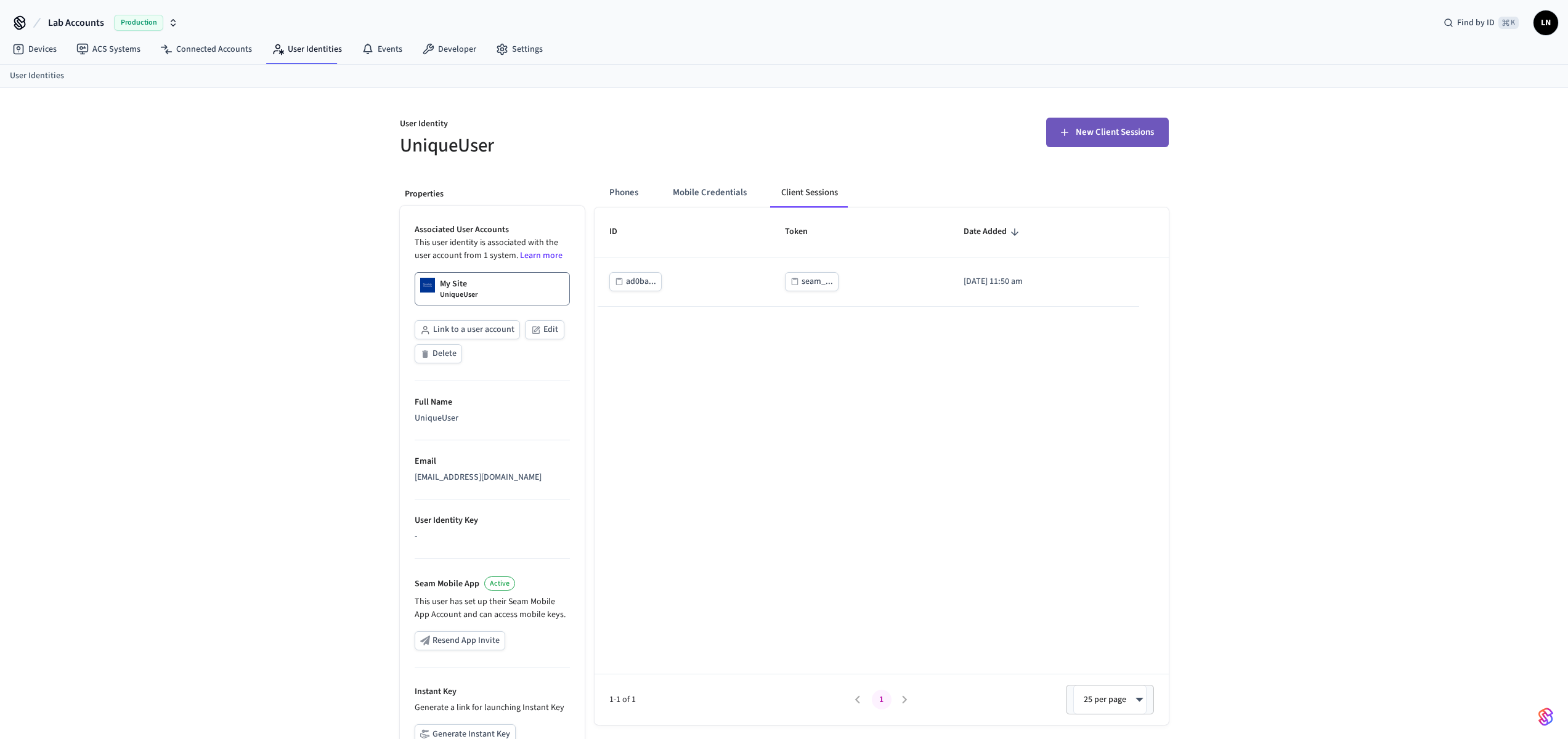
click at [1130, 137] on span "New Client Sessions" at bounding box center [1115, 132] width 78 height 16
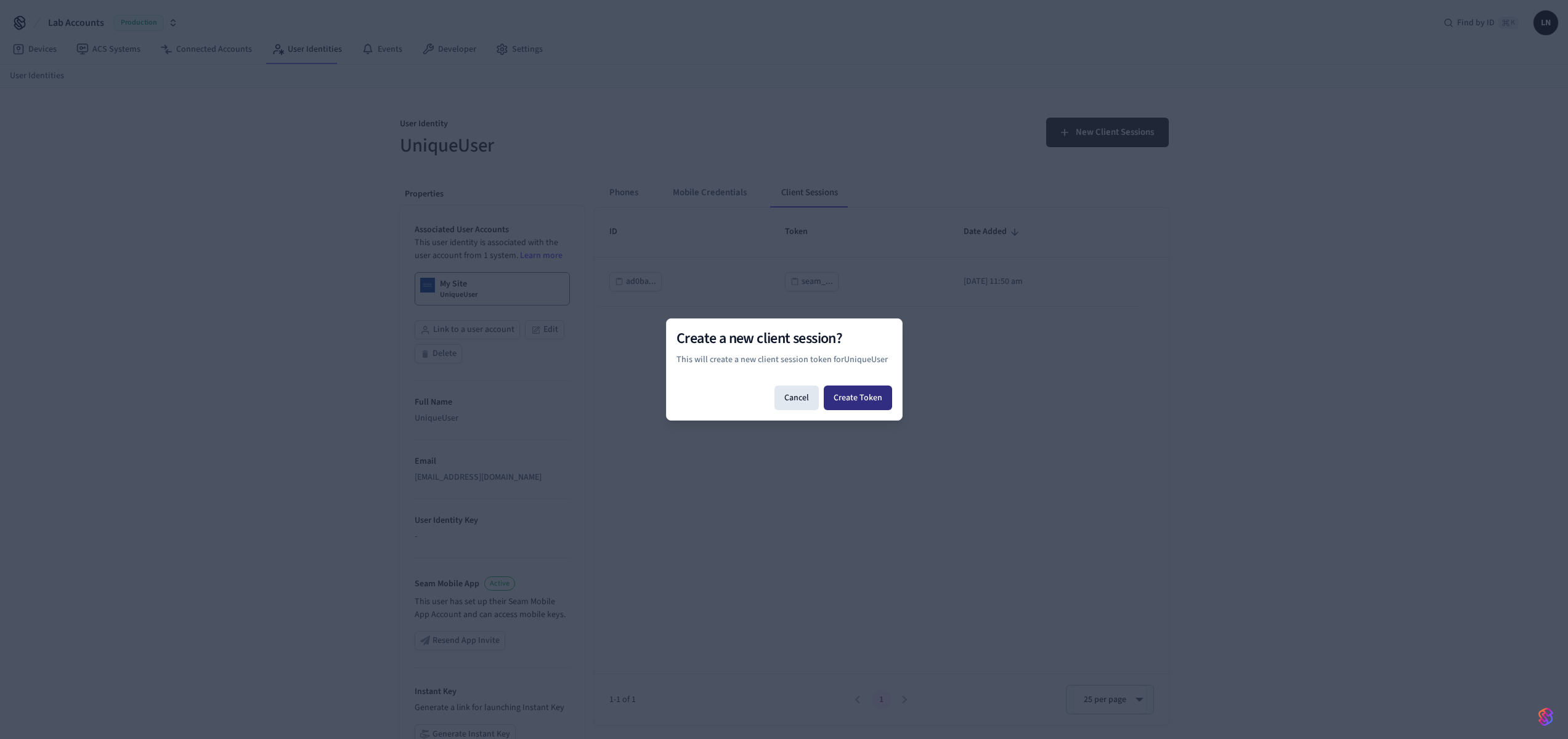
click at [863, 403] on button "Create Token" at bounding box center [858, 397] width 68 height 24
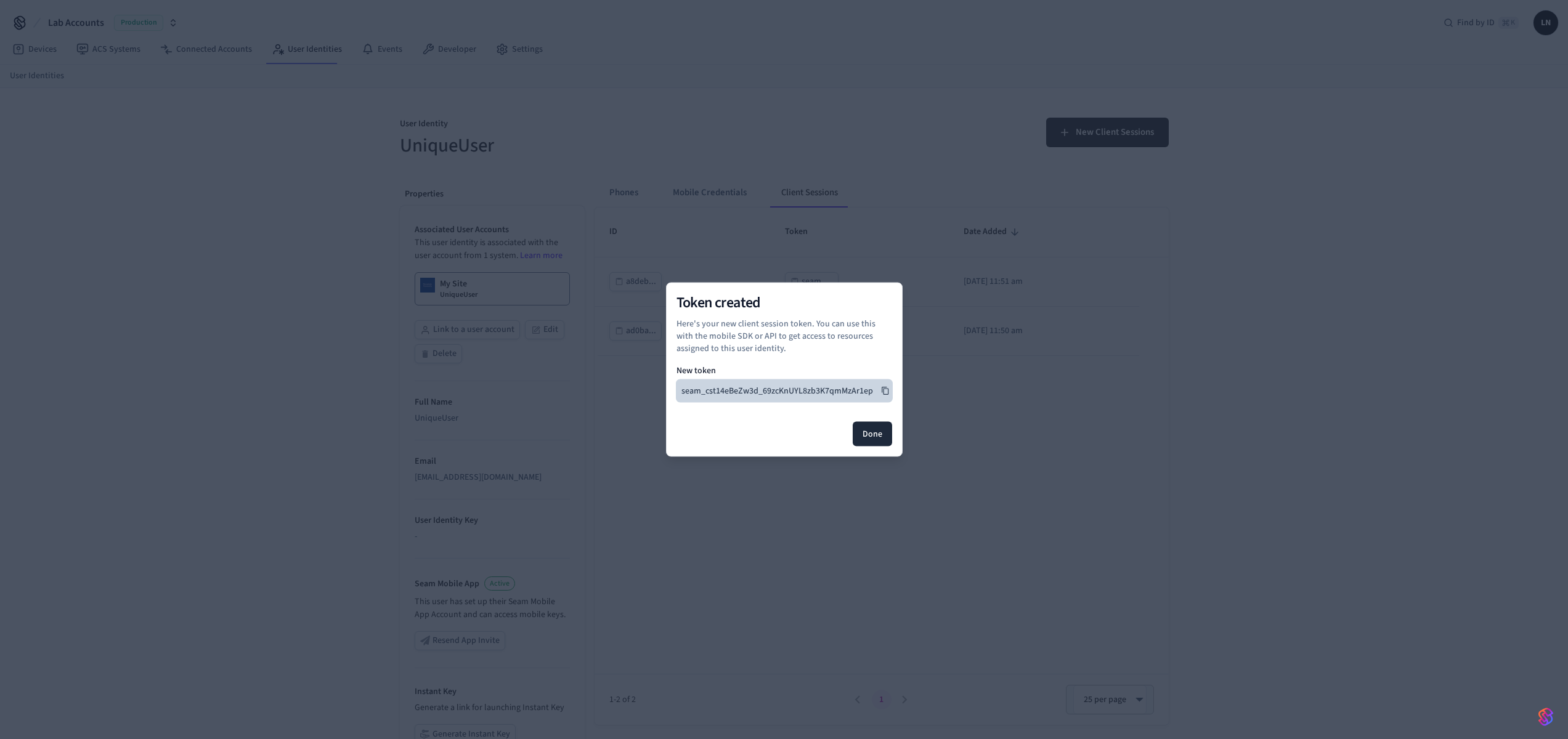
click at [884, 389] on icon at bounding box center [885, 390] width 7 height 8
click at [877, 435] on button "Done" at bounding box center [873, 434] width 40 height 24
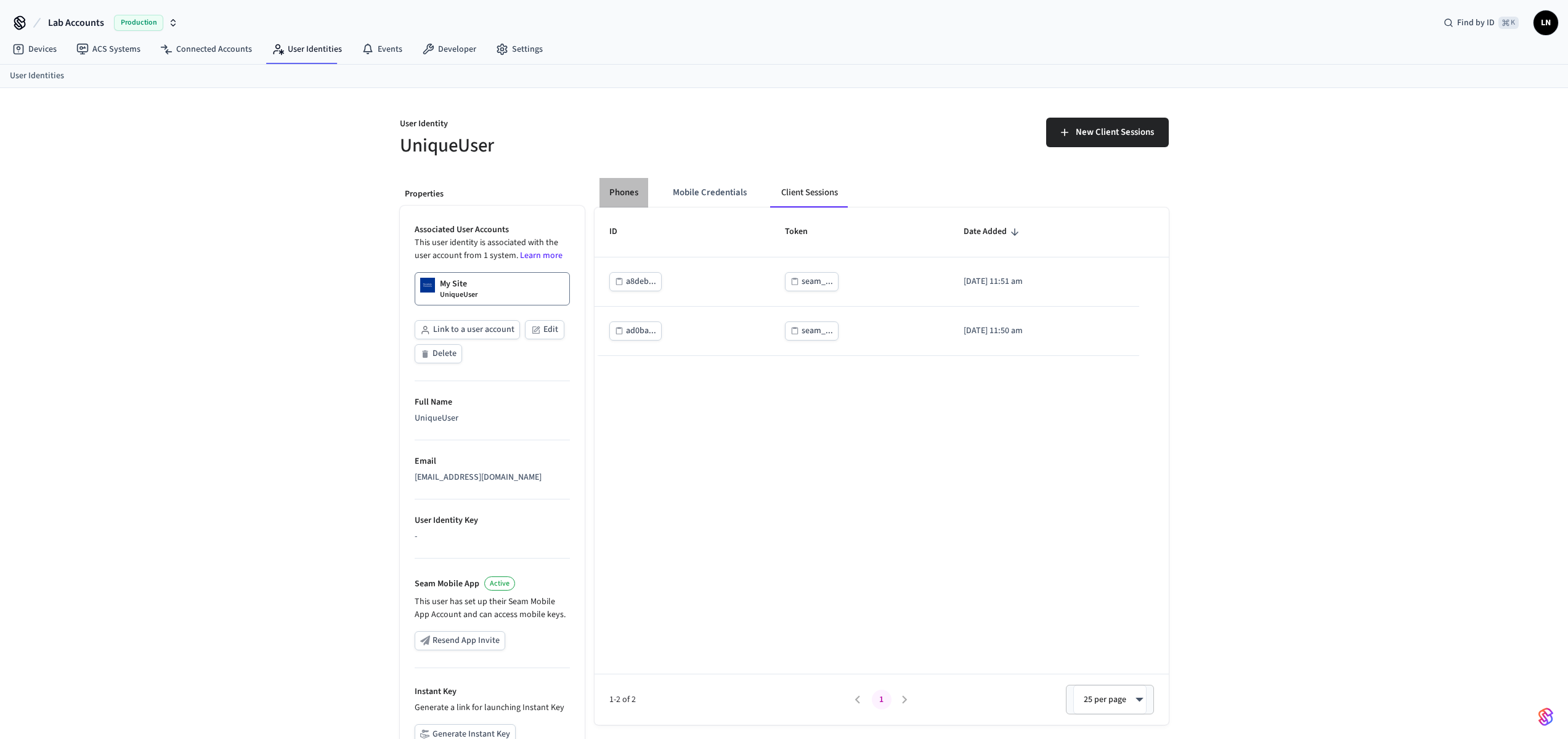
click at [635, 195] on button "Phones" at bounding box center [624, 192] width 49 height 29
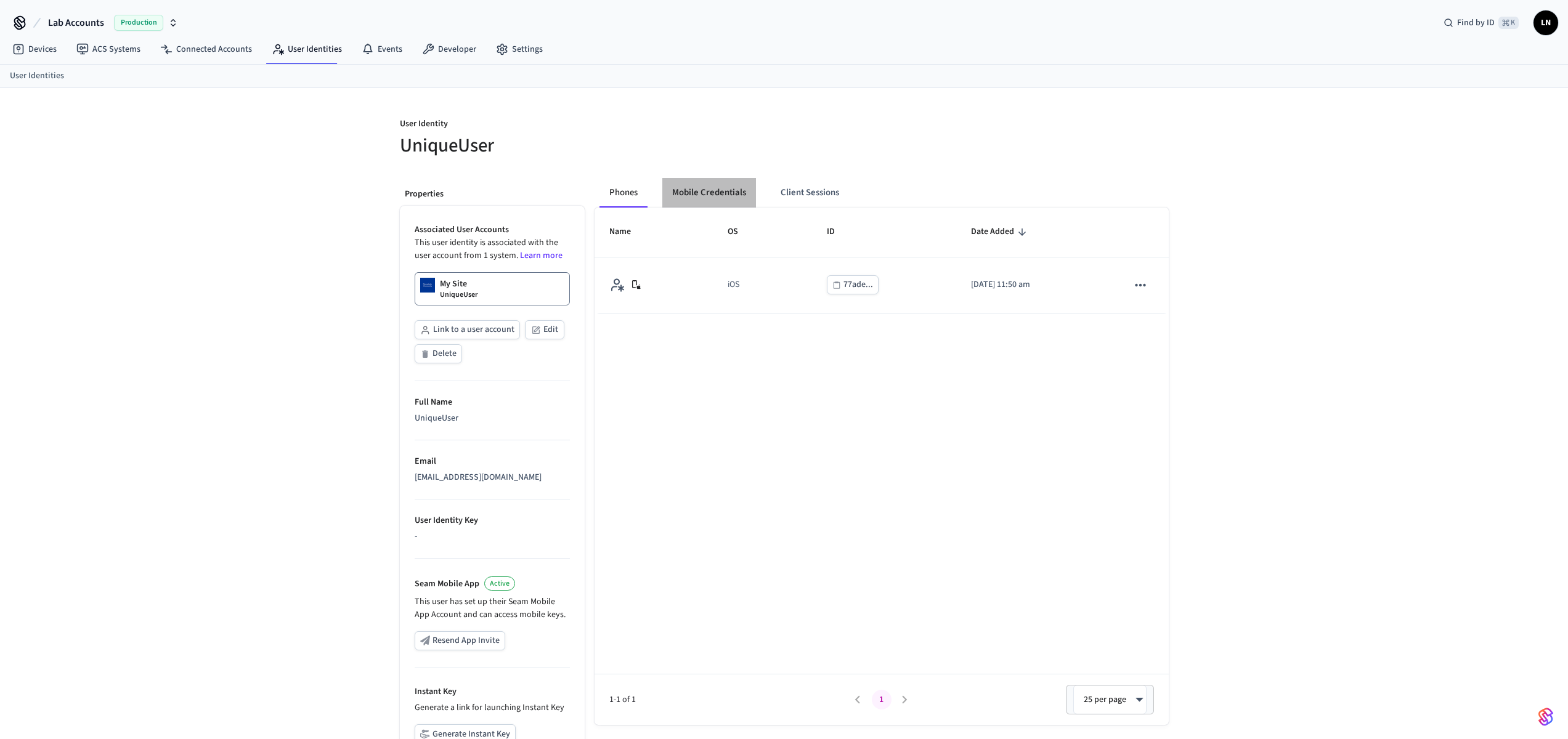
click at [710, 194] on button "Mobile Credentials" at bounding box center [709, 192] width 93 height 29
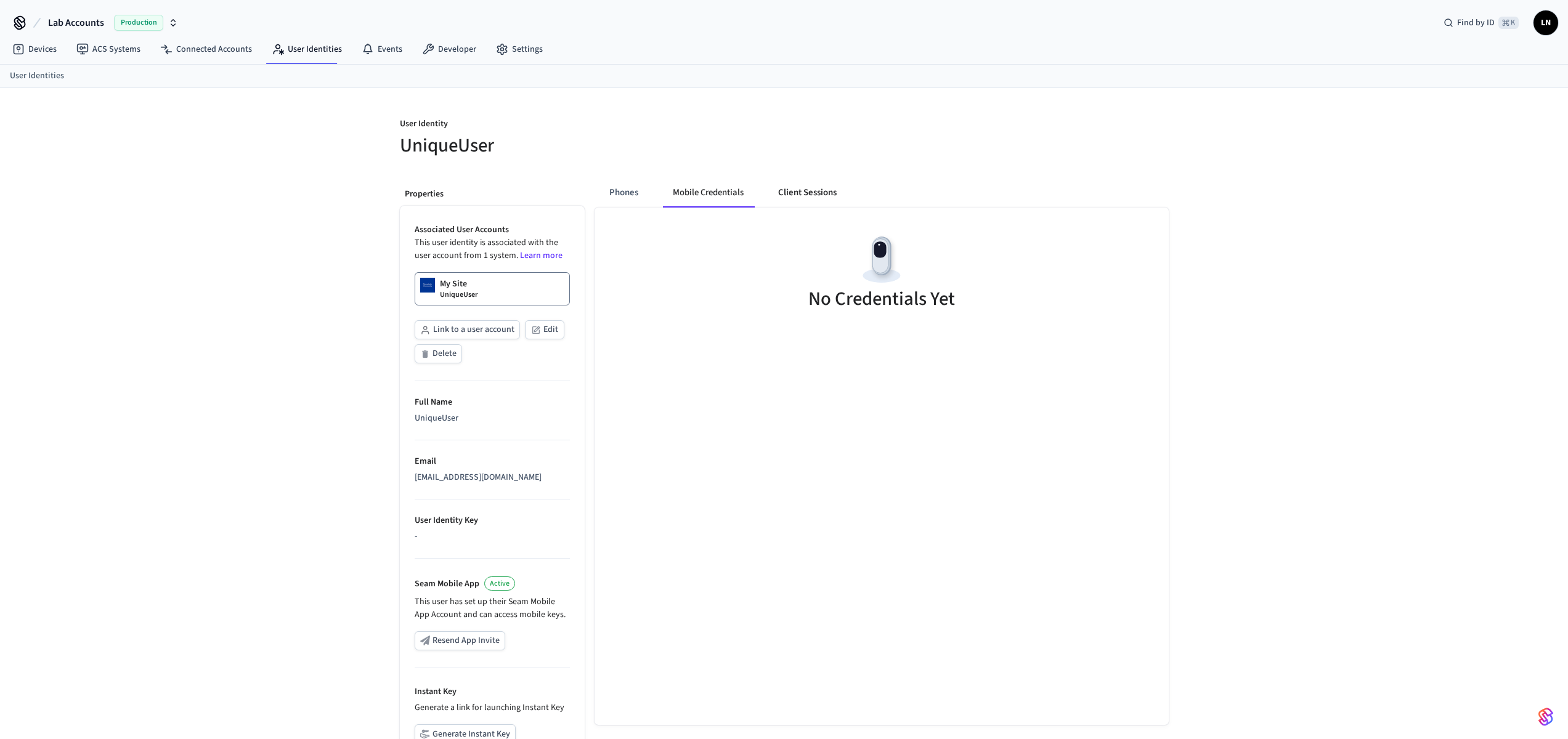
click at [792, 187] on button "Client Sessions" at bounding box center [807, 192] width 78 height 29
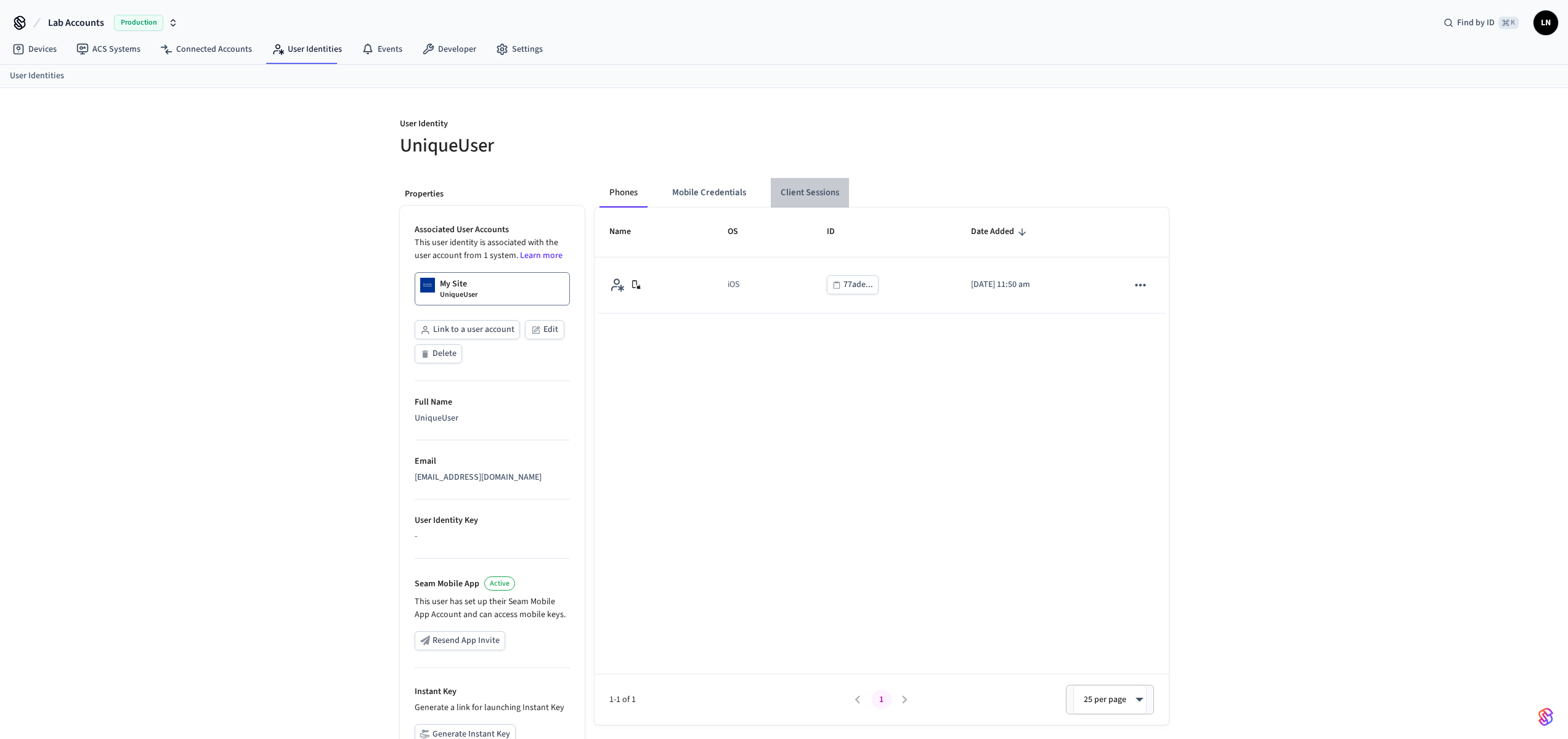
click at [804, 189] on button "Client Sessions" at bounding box center [810, 192] width 78 height 29
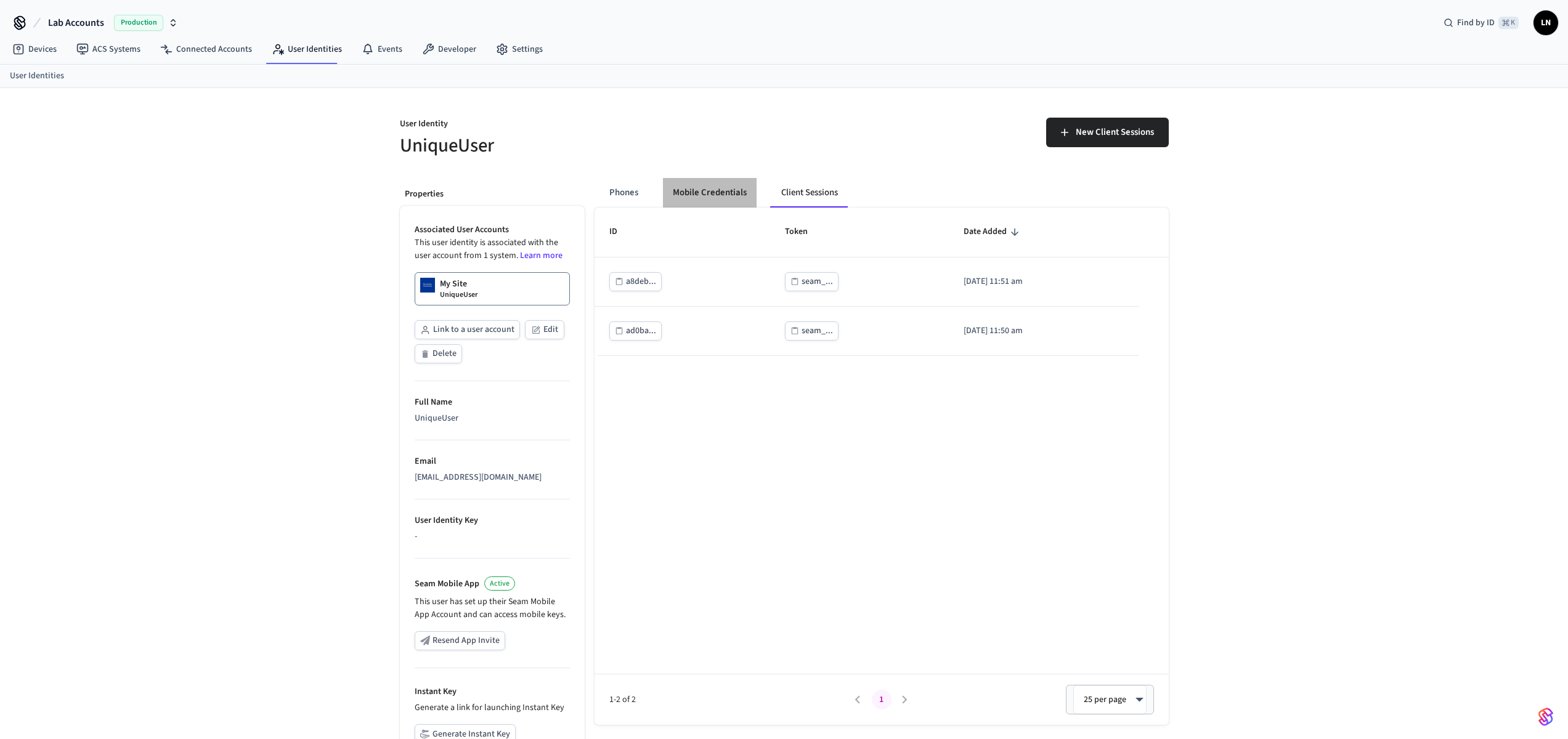
click at [712, 199] on button "Mobile Credentials" at bounding box center [709, 192] width 93 height 29
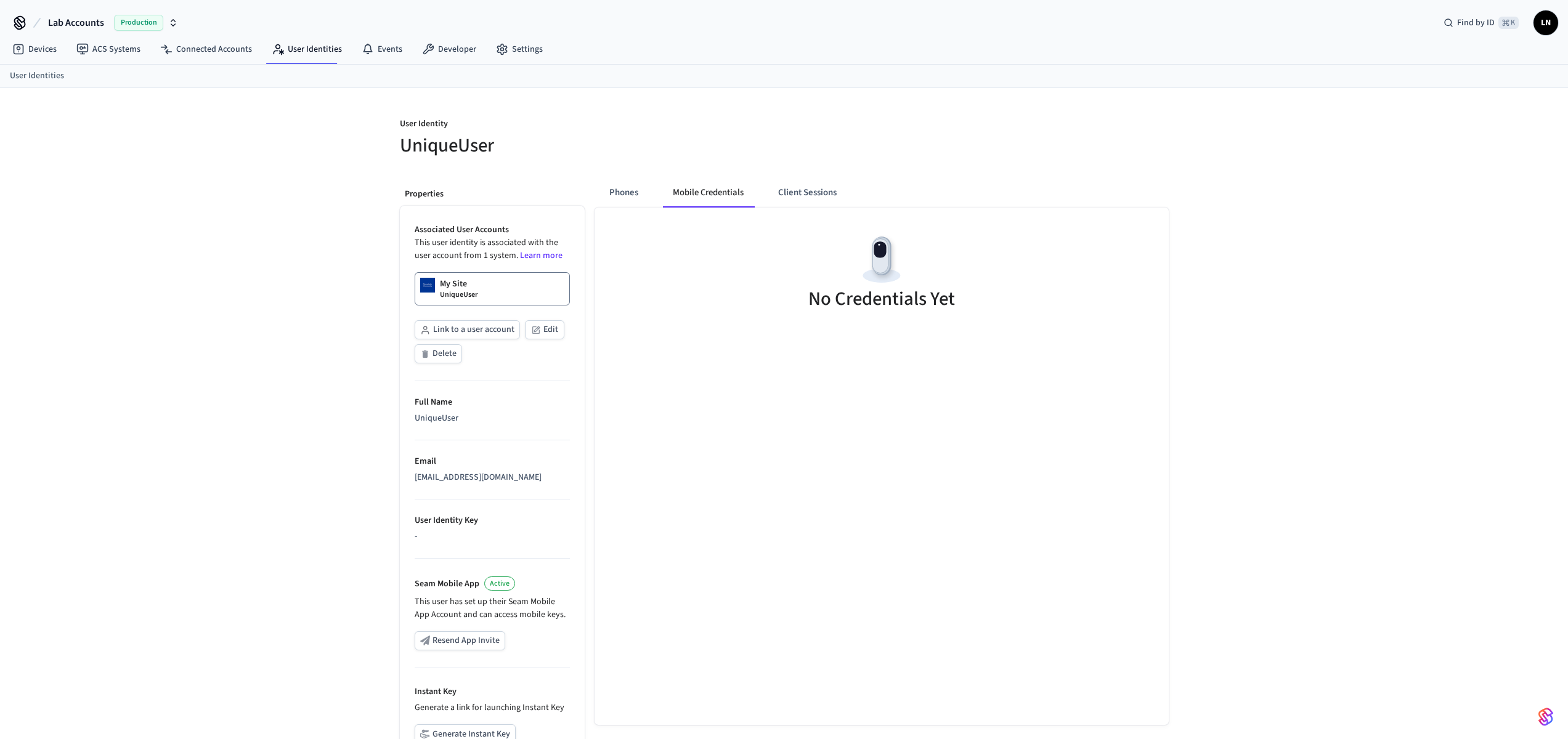
click at [649, 197] on div "Phones Mobile Credentials Client Sessions" at bounding box center [730, 192] width 262 height 29
click at [639, 195] on button "Phones" at bounding box center [624, 192] width 49 height 29
click at [700, 194] on button "Mobile Credentials" at bounding box center [709, 192] width 93 height 29
click at [790, 194] on button "Client Sessions" at bounding box center [807, 192] width 78 height 29
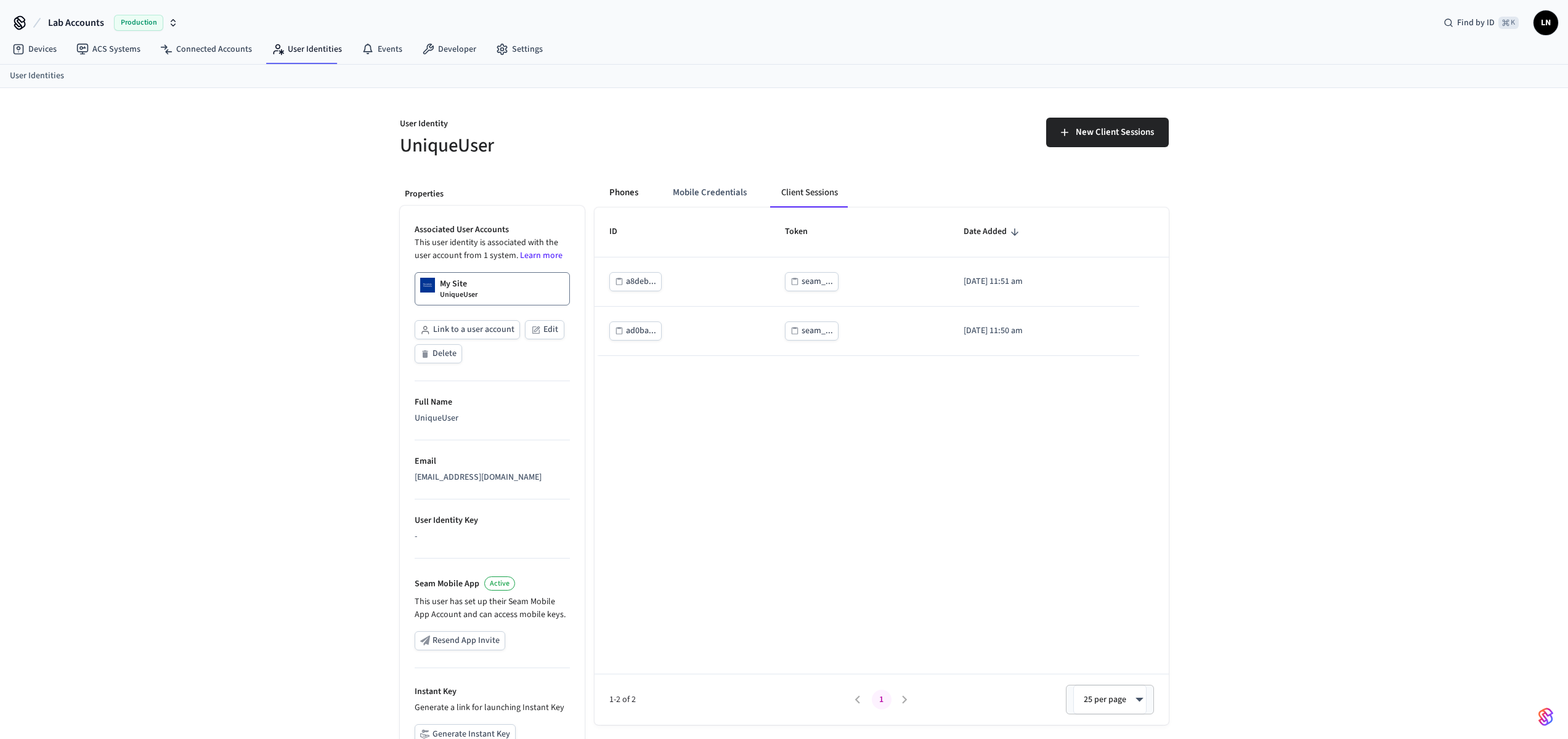
click at [627, 190] on button "Phones" at bounding box center [624, 192] width 49 height 29
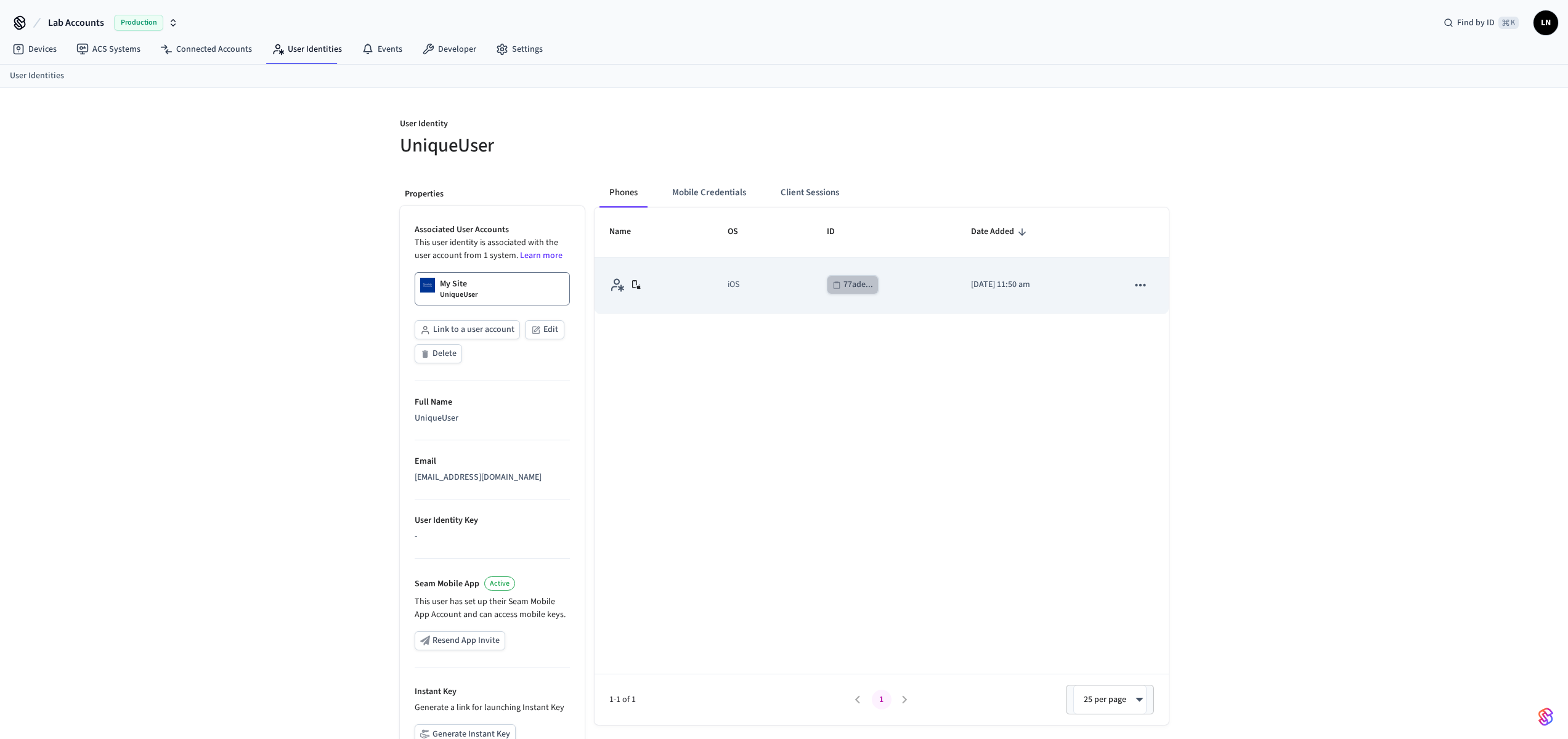
click at [843, 287] on div "77ade..." at bounding box center [858, 285] width 29 height 15
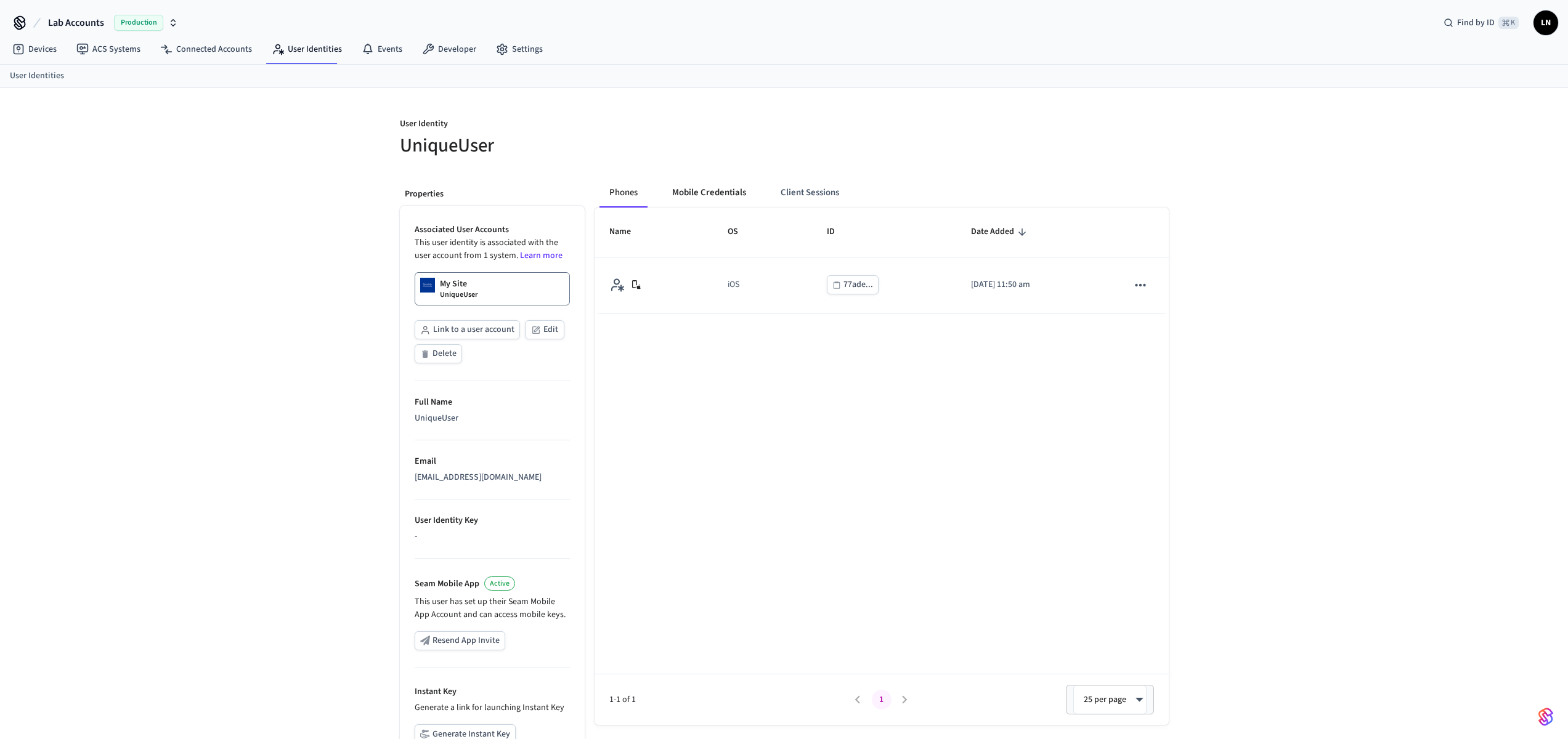
click at [666, 205] on button "Mobile Credentials" at bounding box center [709, 192] width 93 height 29
click at [114, 50] on link "ACS Systems" at bounding box center [108, 49] width 84 height 22
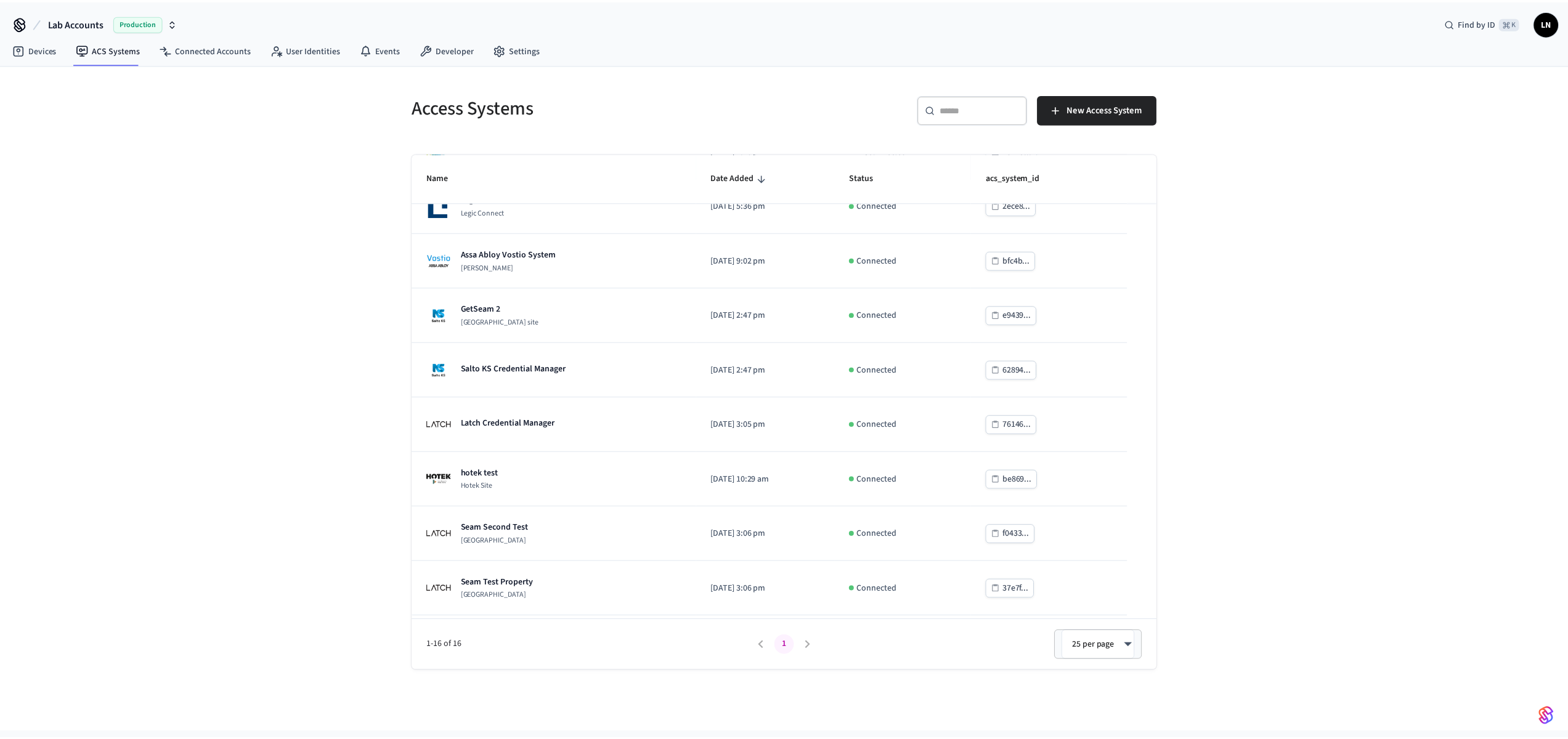
scroll to position [460, 0]
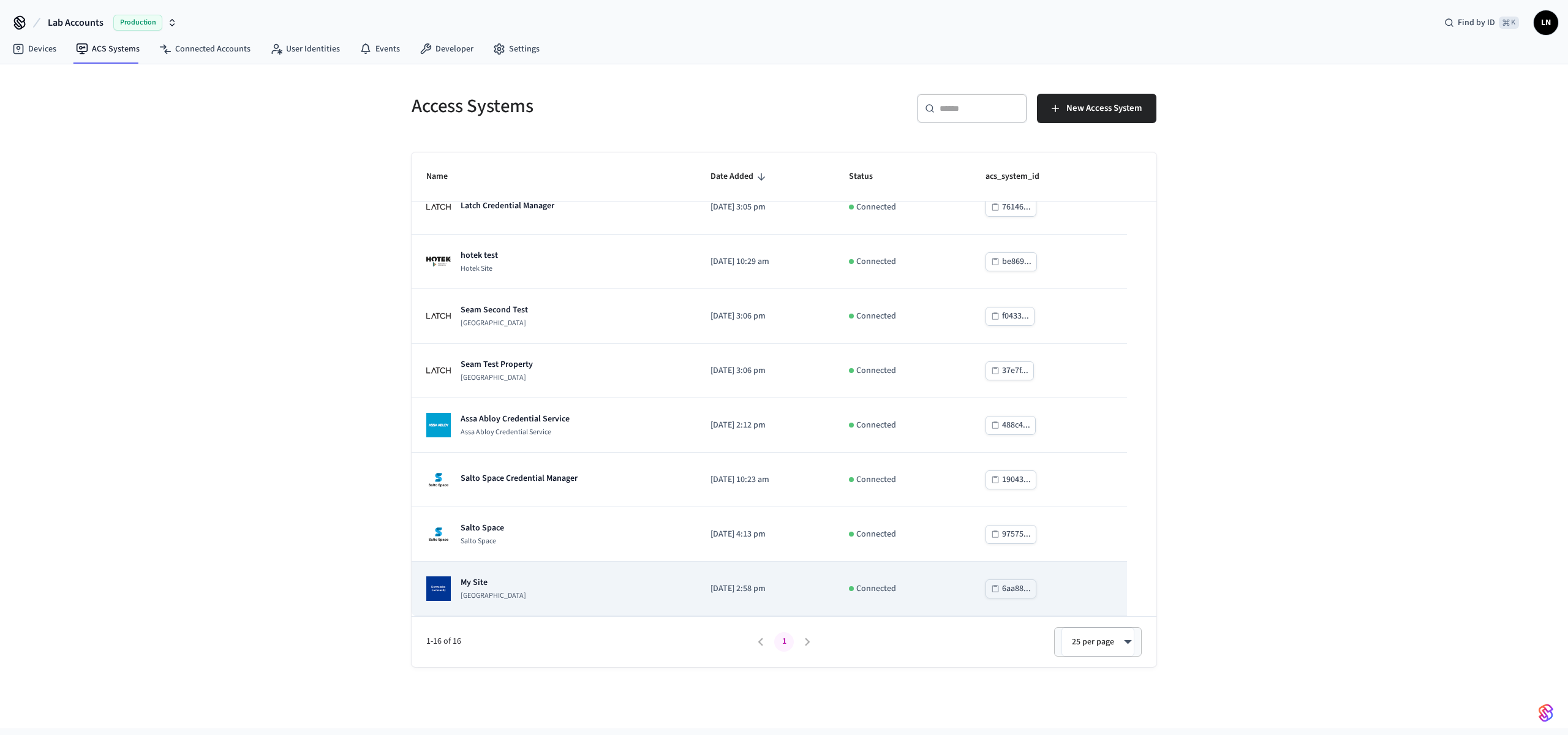
click at [534, 565] on td "My Site [GEOGRAPHIC_DATA]" at bounding box center [554, 589] width 284 height 55
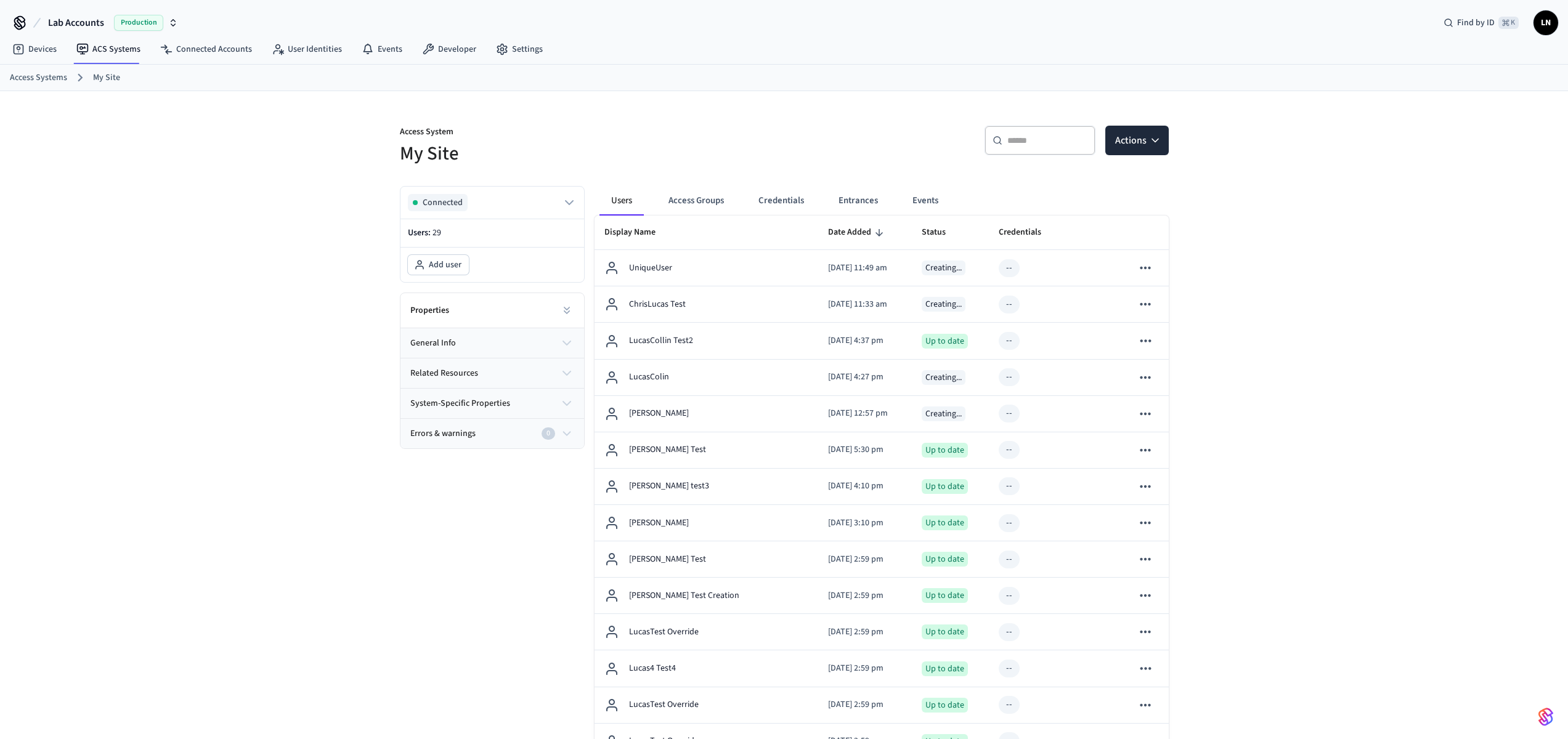
click at [852, 196] on button "Entrances" at bounding box center [858, 201] width 59 height 29
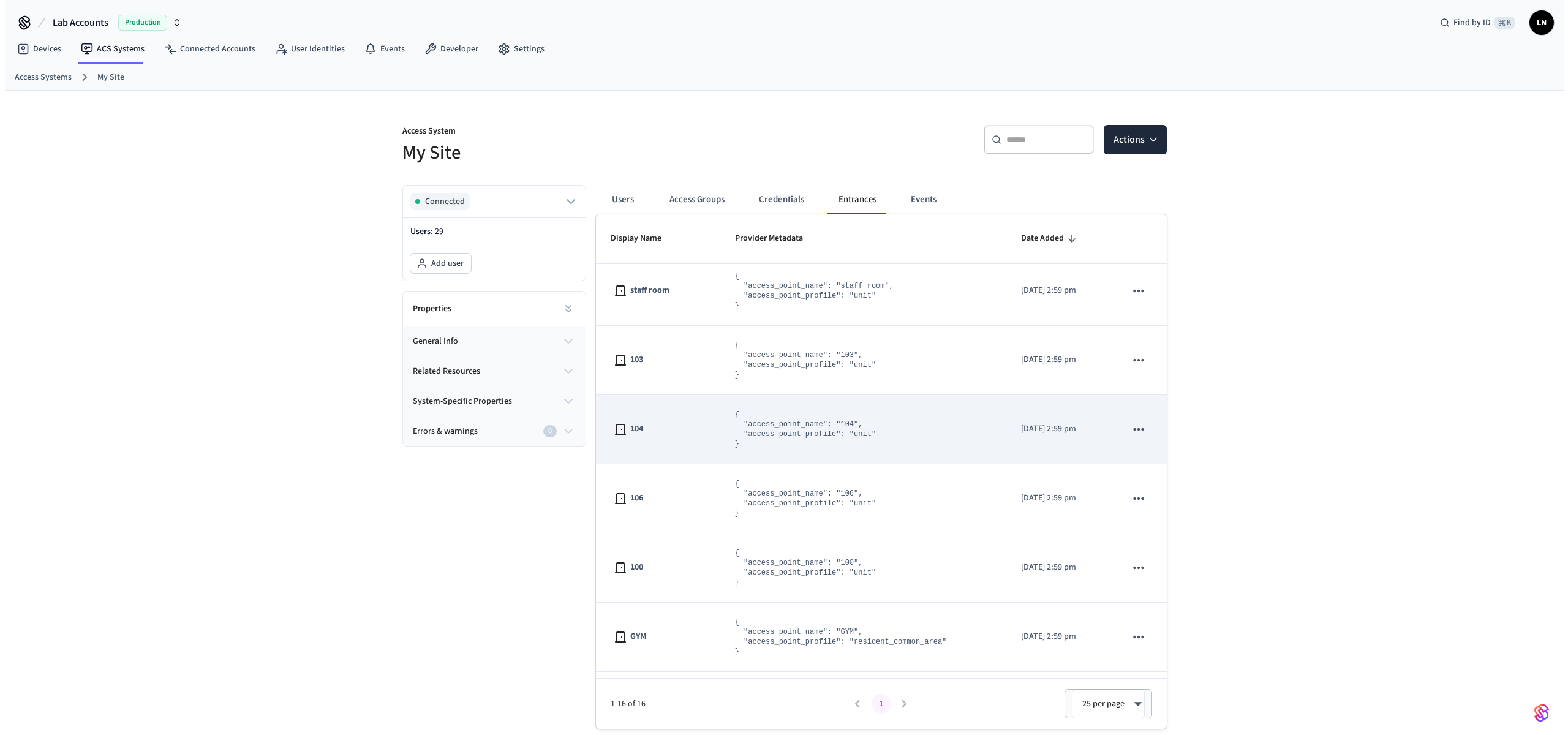
scroll to position [148, 0]
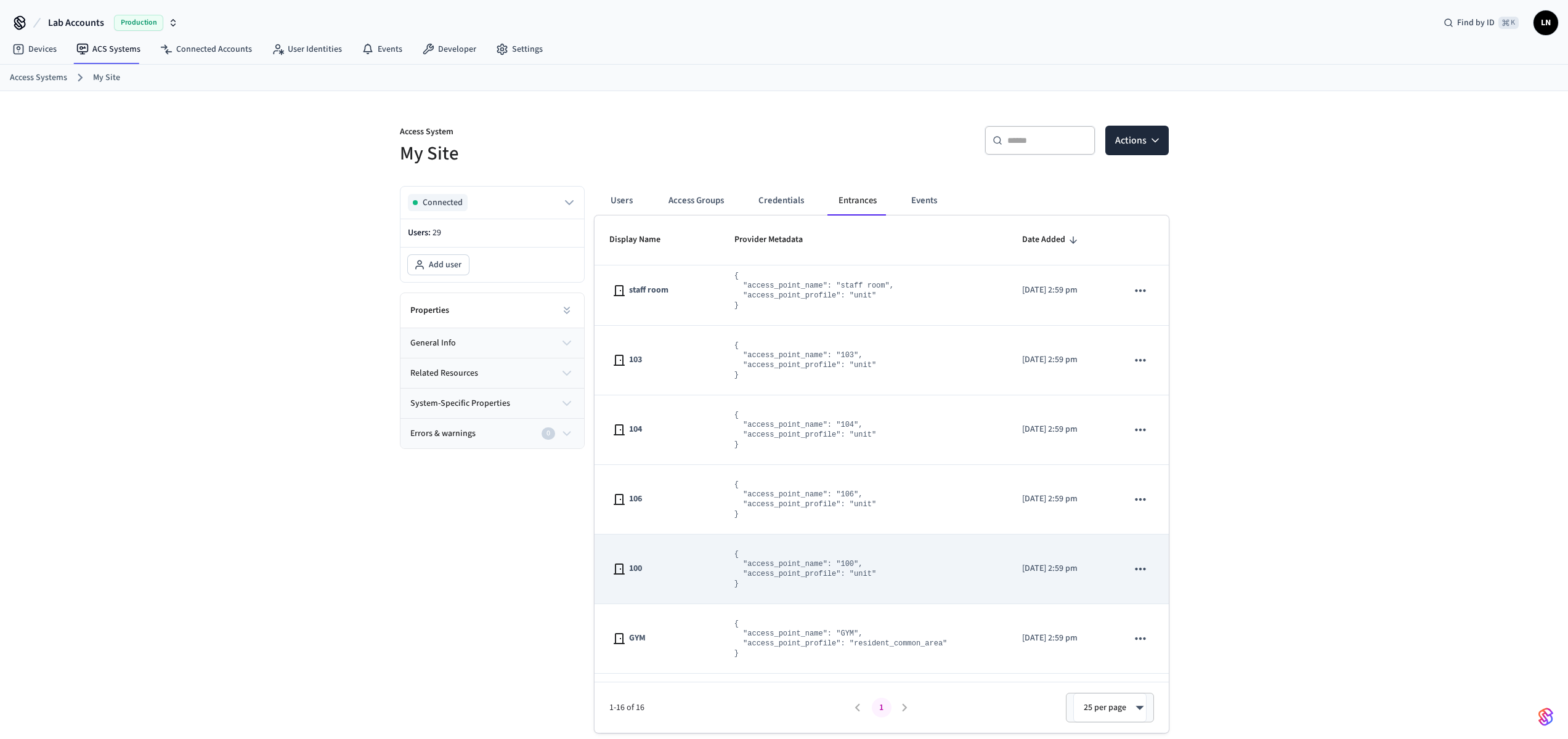
click at [687, 559] on td "100" at bounding box center [656, 569] width 125 height 70
click at [693, 556] on td "100" at bounding box center [656, 569] width 125 height 70
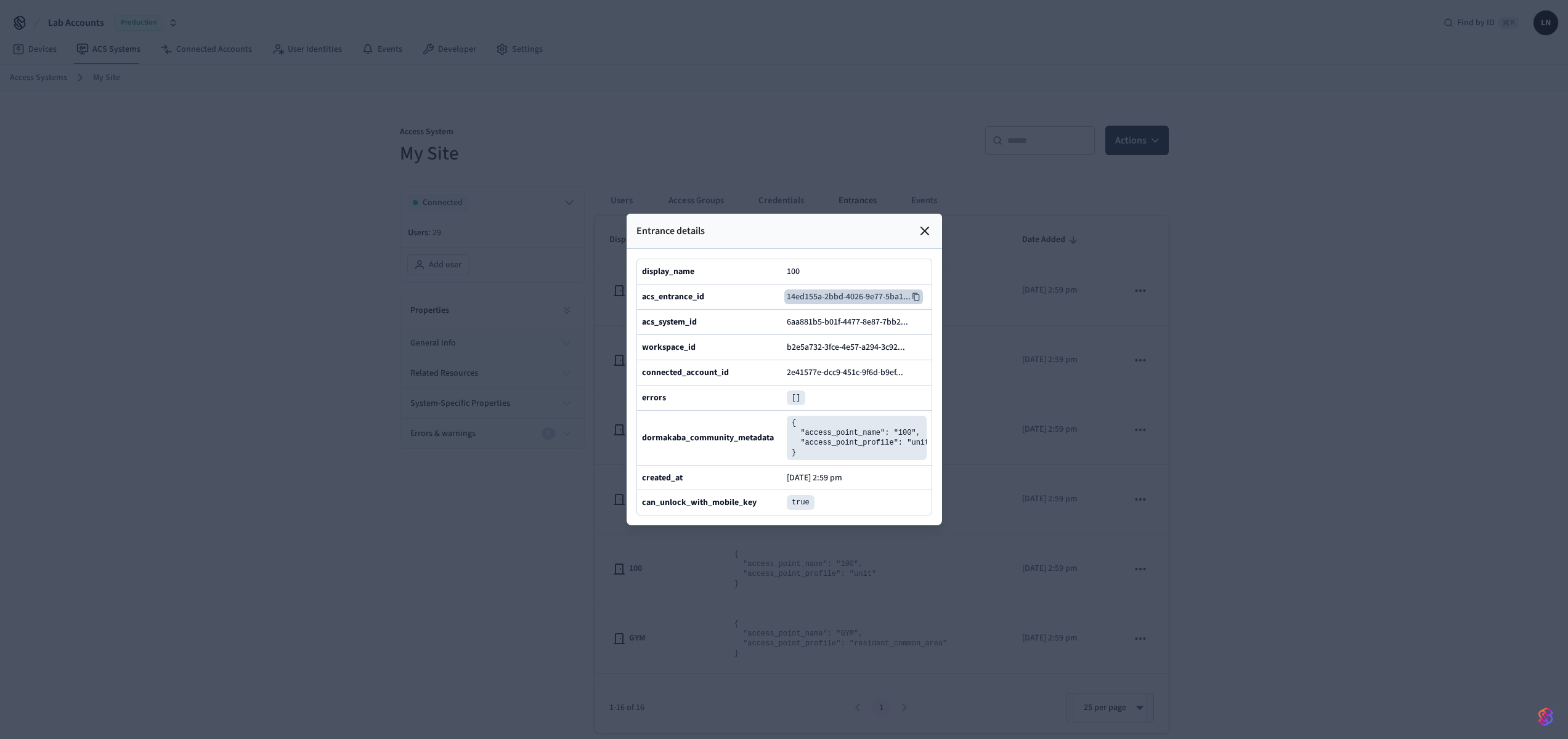
click at [914, 293] on icon at bounding box center [916, 297] width 8 height 8
click at [915, 214] on div "Entrance details" at bounding box center [784, 231] width 316 height 35
click at [927, 224] on icon at bounding box center [924, 231] width 15 height 15
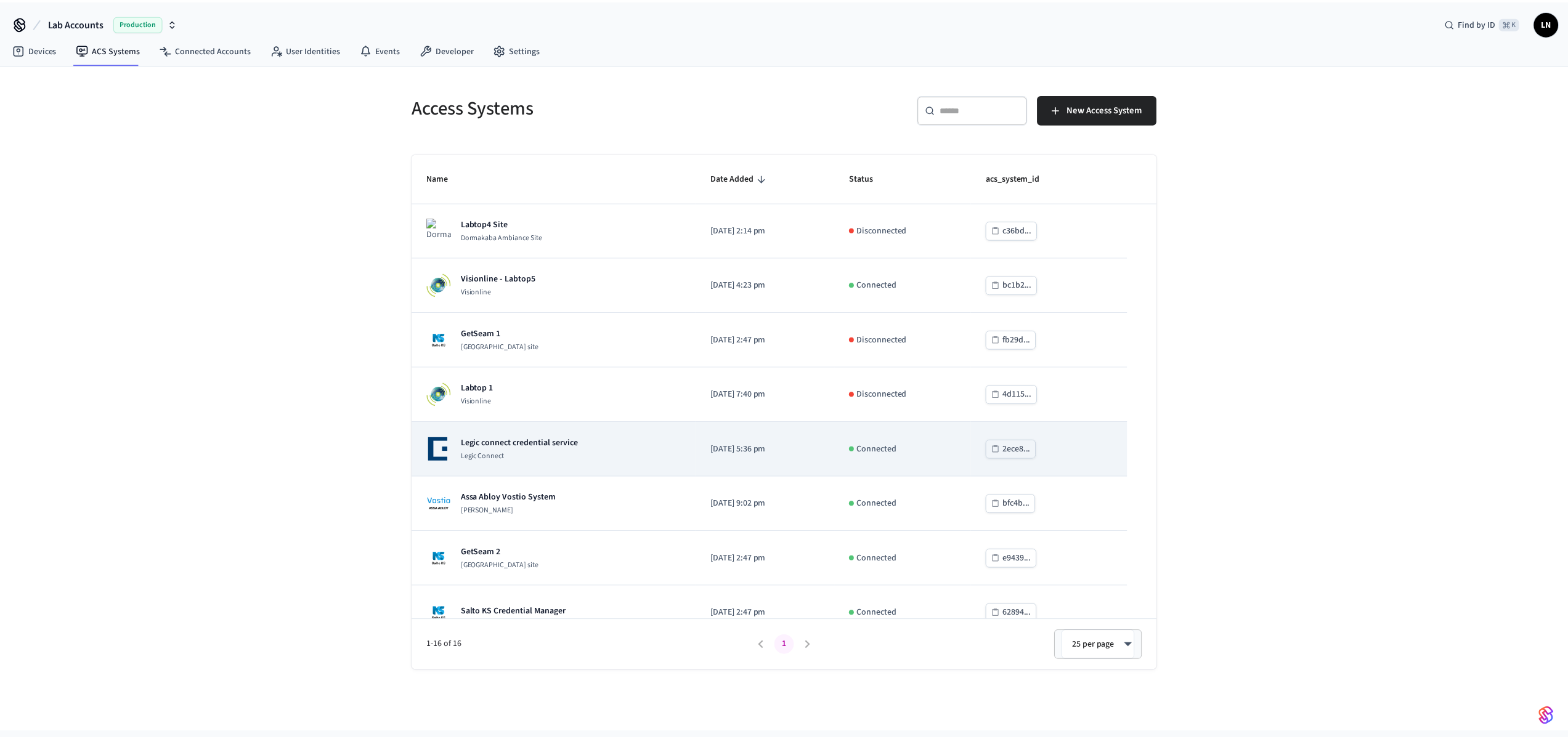
scroll to position [460, 0]
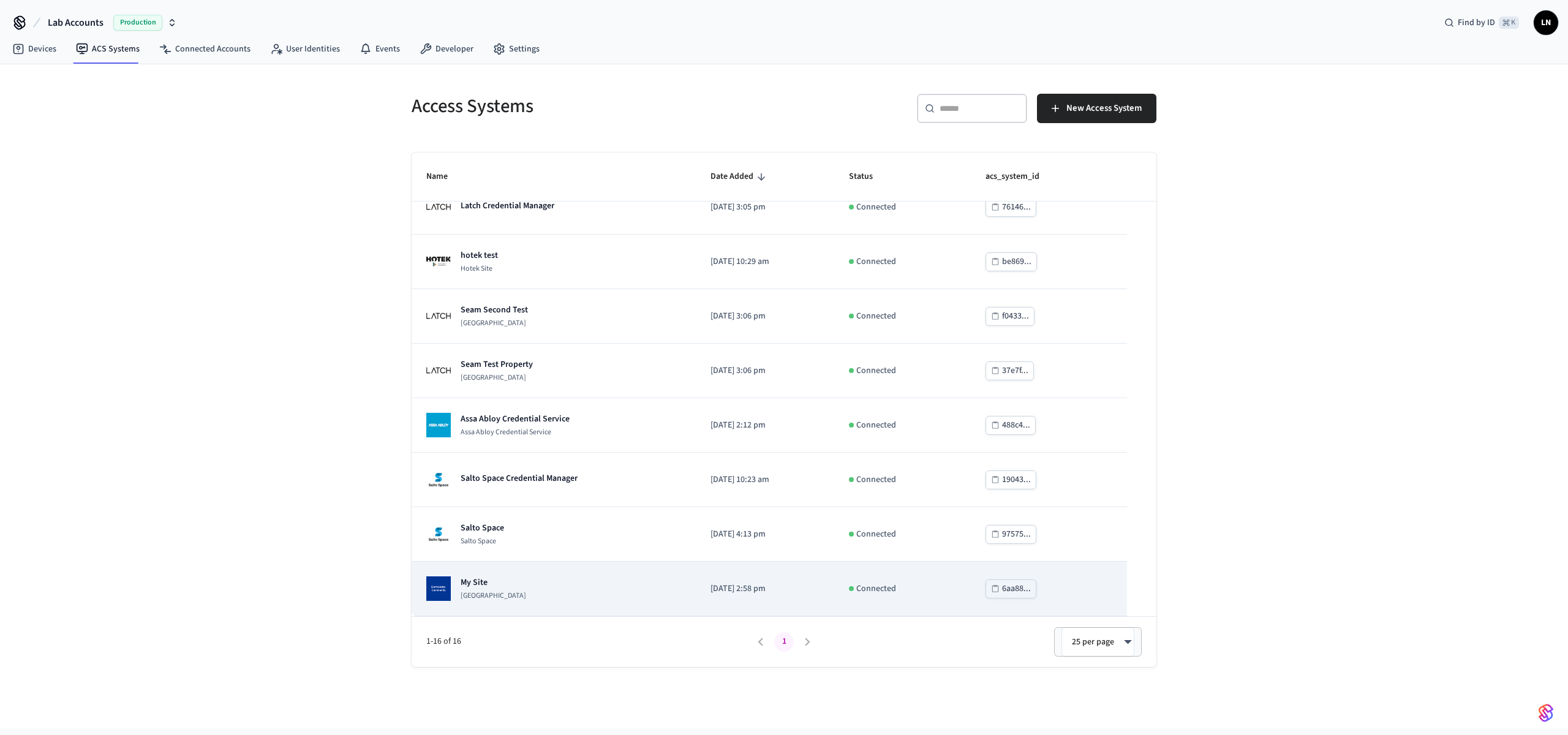
click at [578, 578] on div "My Site [GEOGRAPHIC_DATA]" at bounding box center [554, 588] width 255 height 24
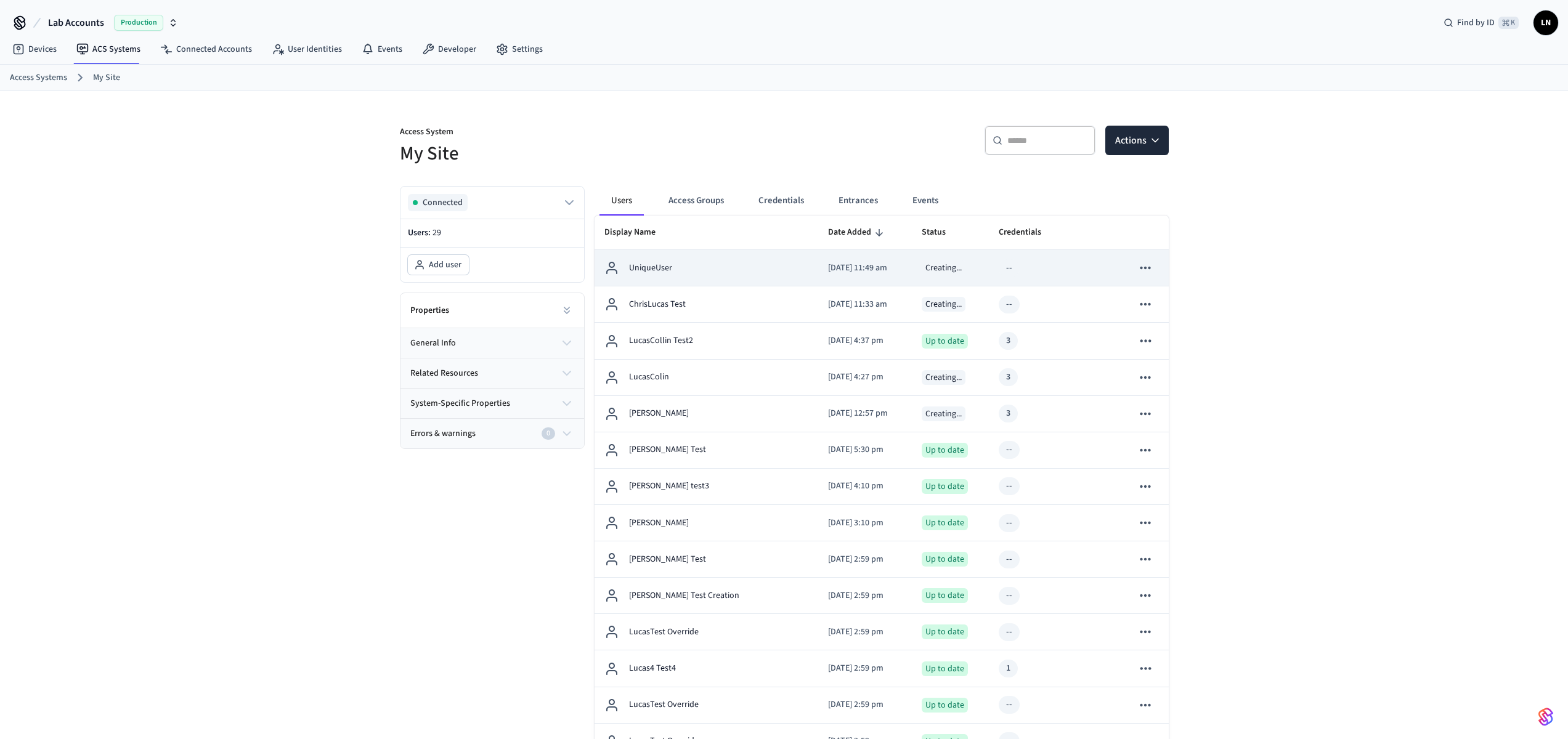
click at [767, 280] on td "UniqueUser" at bounding box center [707, 268] width 224 height 36
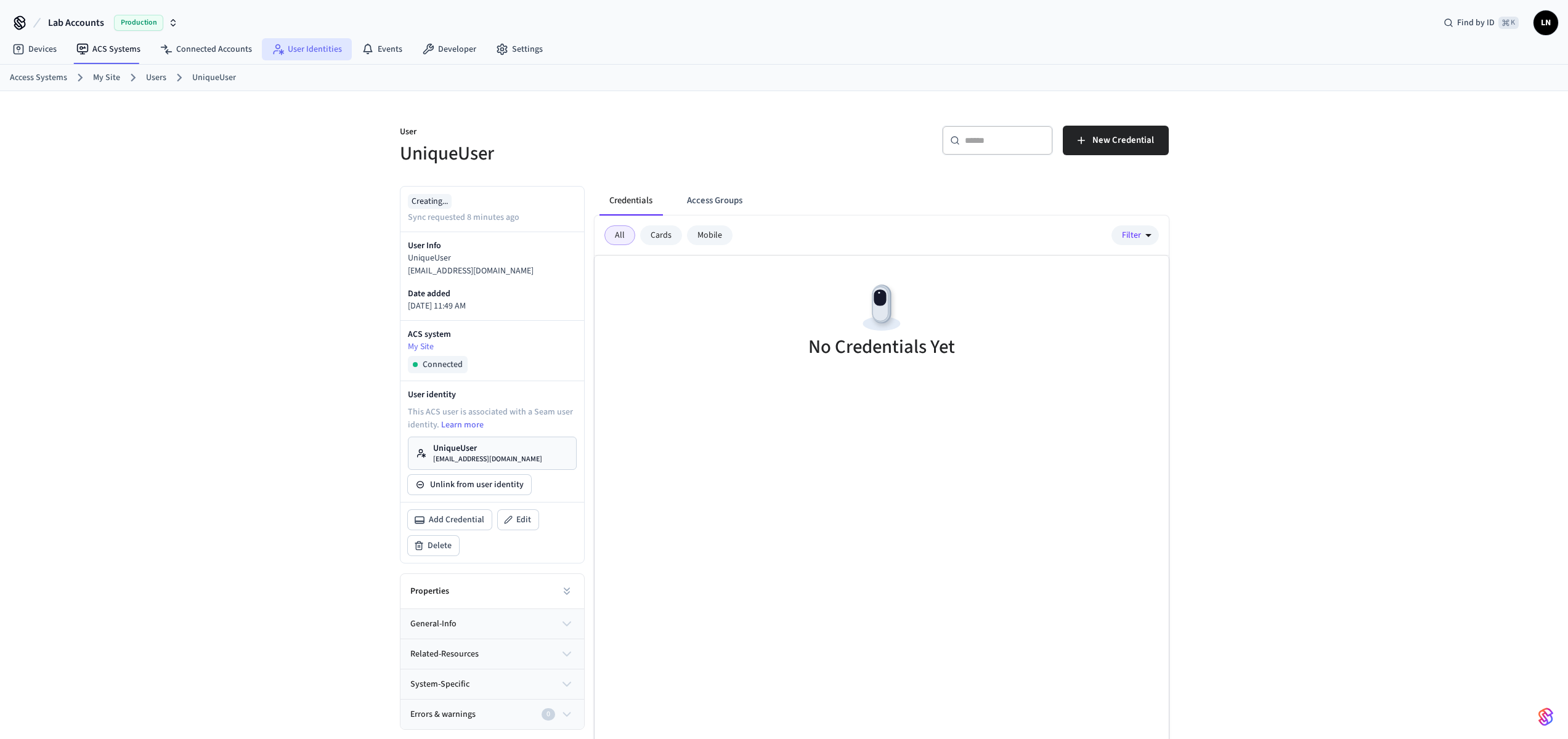
click at [320, 53] on link "User Identities" at bounding box center [307, 49] width 90 height 22
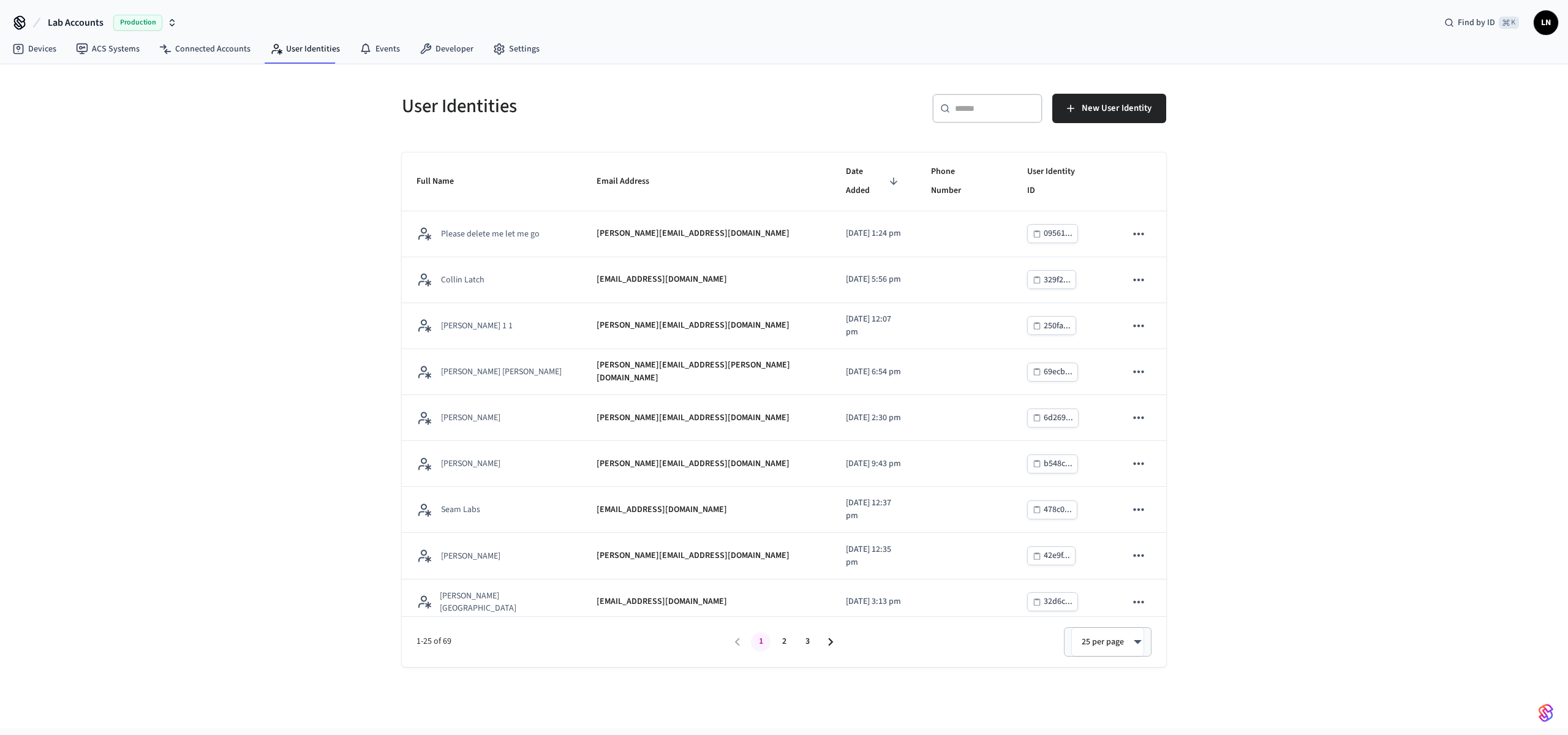
click at [980, 105] on input "text" at bounding box center [994, 109] width 80 height 12
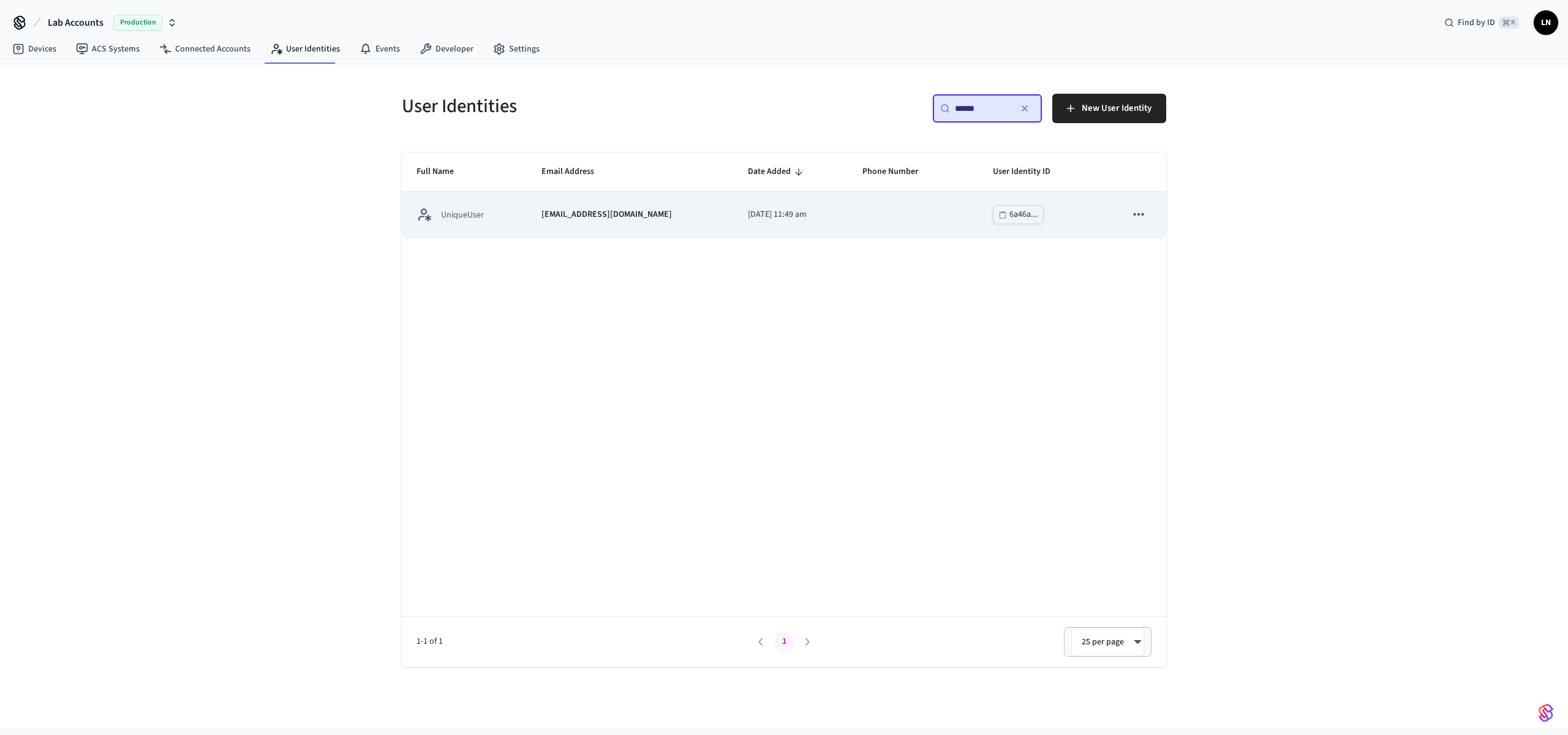
type input "******"
click at [866, 205] on td "sticky table" at bounding box center [913, 215] width 130 height 46
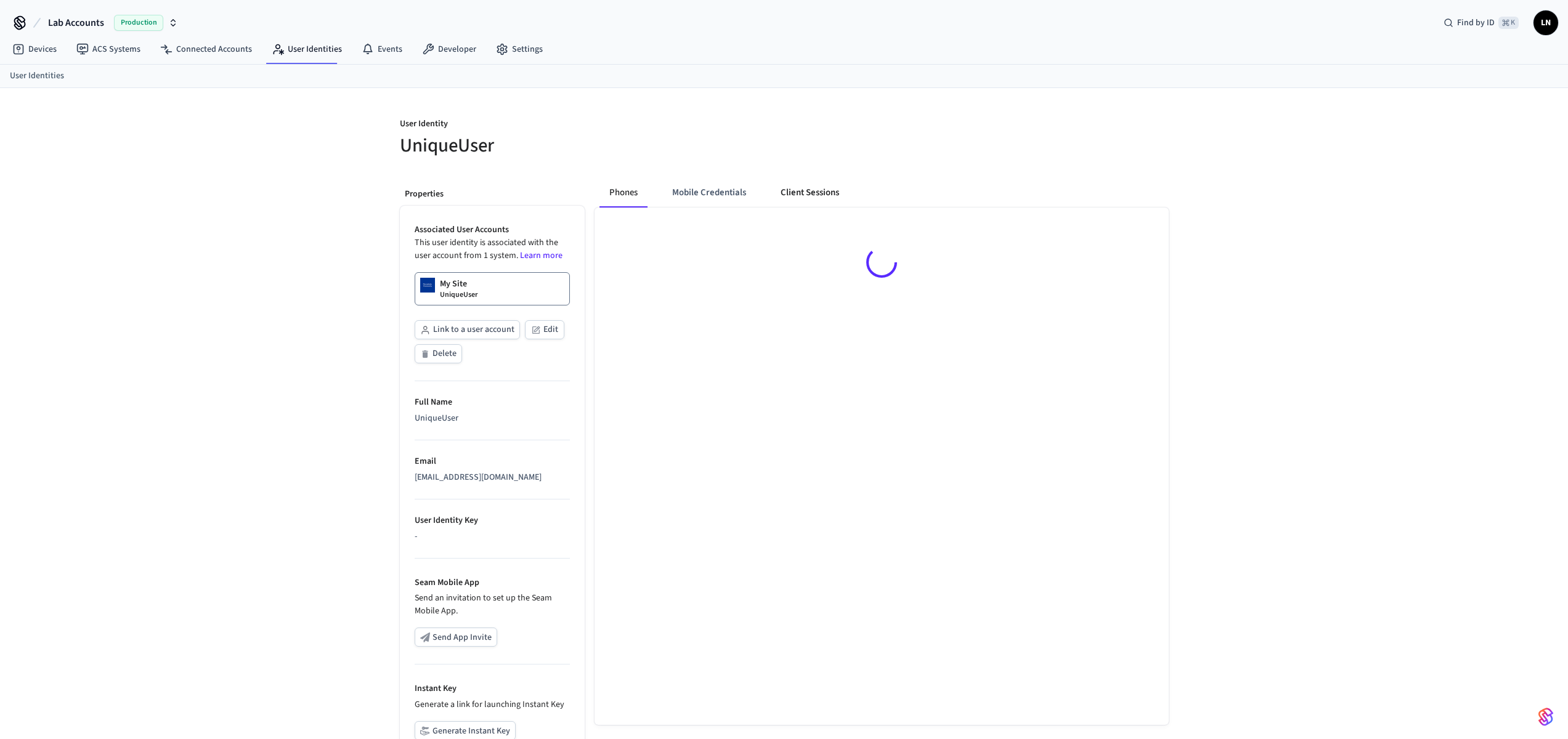
click at [843, 205] on div "Phones Mobile Credentials Client Sessions" at bounding box center [877, 501] width 584 height 667
click at [836, 198] on button "Client Sessions" at bounding box center [810, 192] width 78 height 29
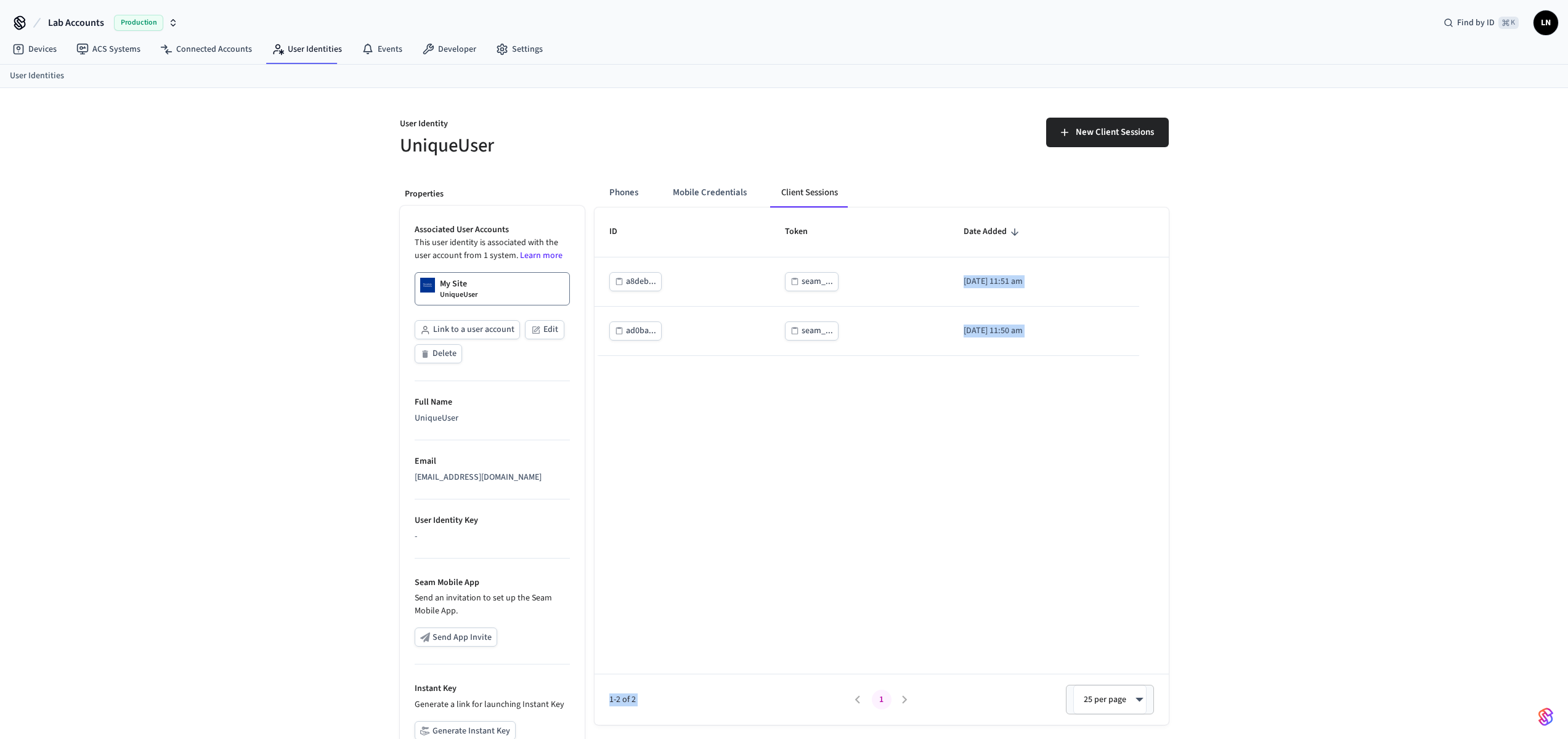
click at [836, 198] on button "Client Sessions" at bounding box center [810, 192] width 77 height 29
click at [1045, 172] on div "Phones Mobile Credentials Client Sessions ID Token Date Added a8deb... seam_...…" at bounding box center [877, 501] width 584 height 667
click at [1094, 134] on span "New Client Sessions" at bounding box center [1115, 132] width 78 height 16
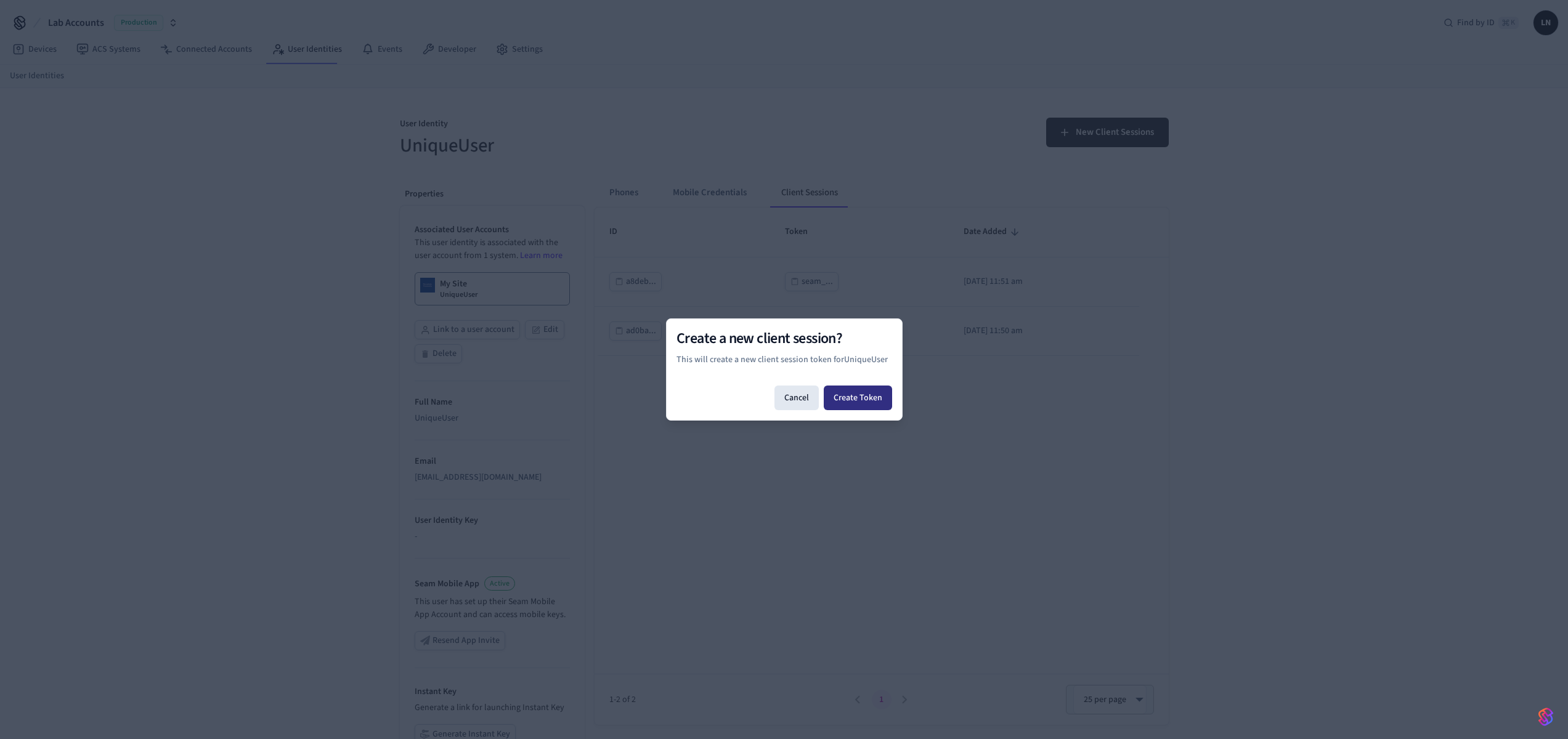
click at [860, 396] on button "Create Token" at bounding box center [858, 397] width 68 height 24
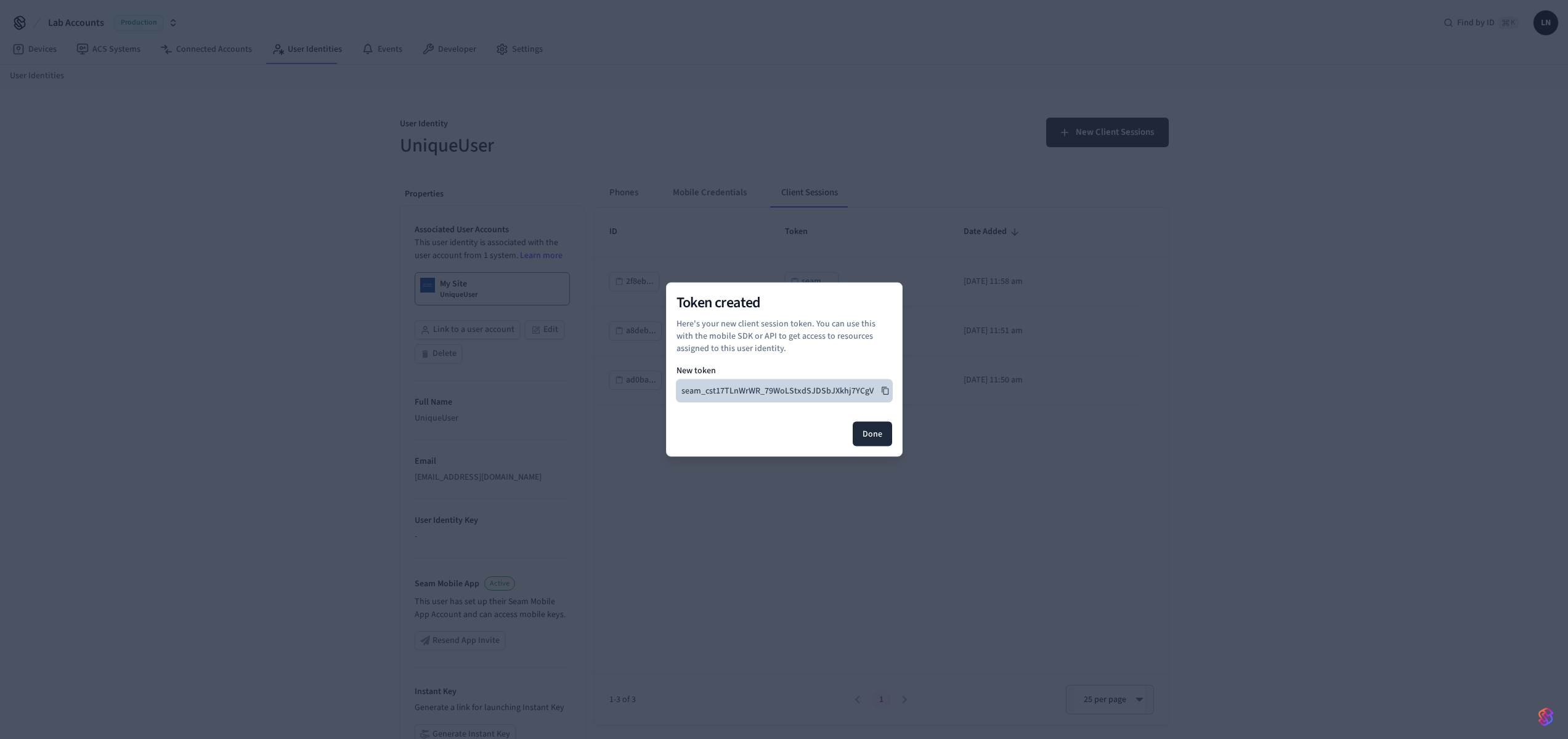
click at [885, 392] on icon at bounding box center [885, 391] width 8 height 8
click at [881, 422] on button "Done" at bounding box center [873, 434] width 40 height 24
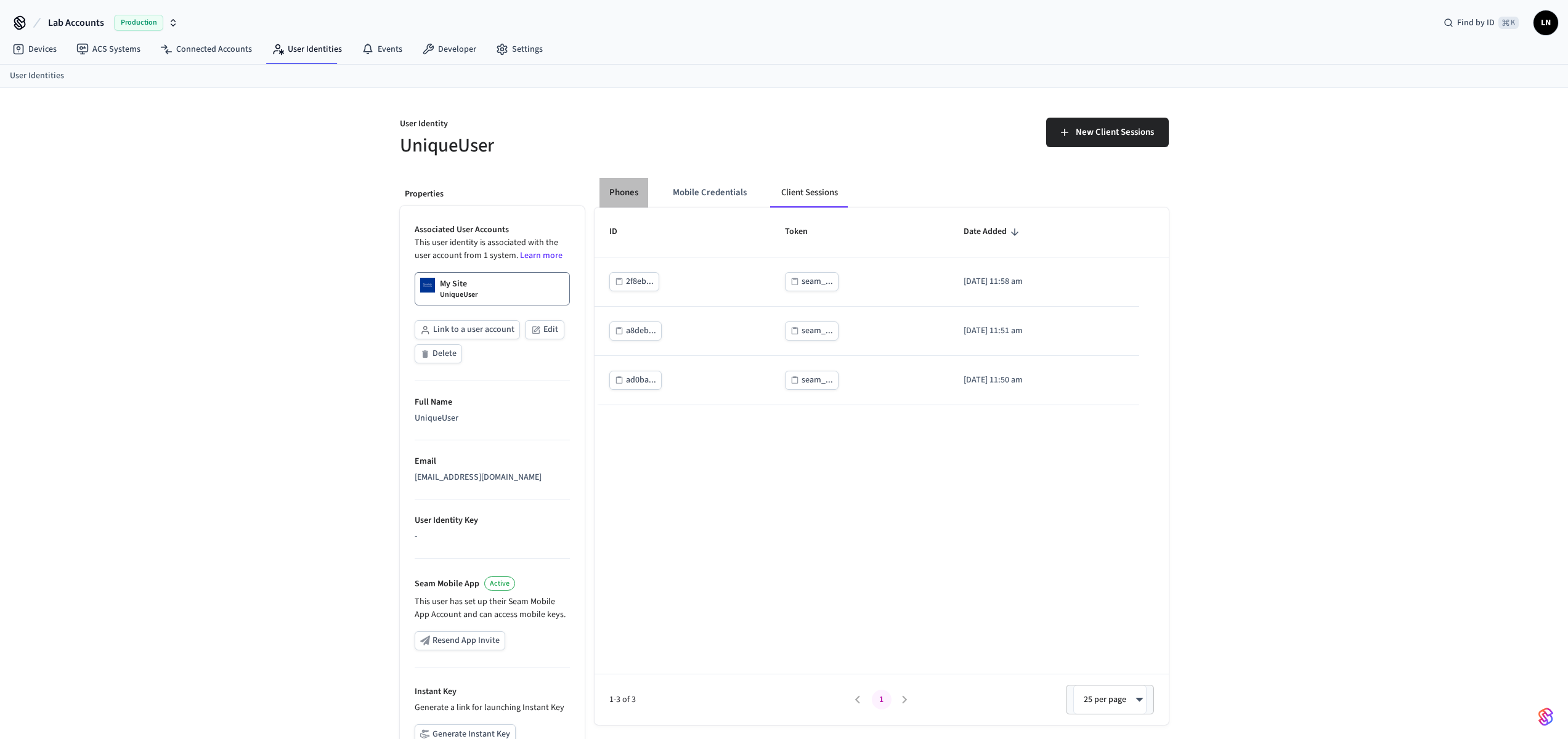
click at [620, 189] on button "Phones" at bounding box center [624, 192] width 49 height 29
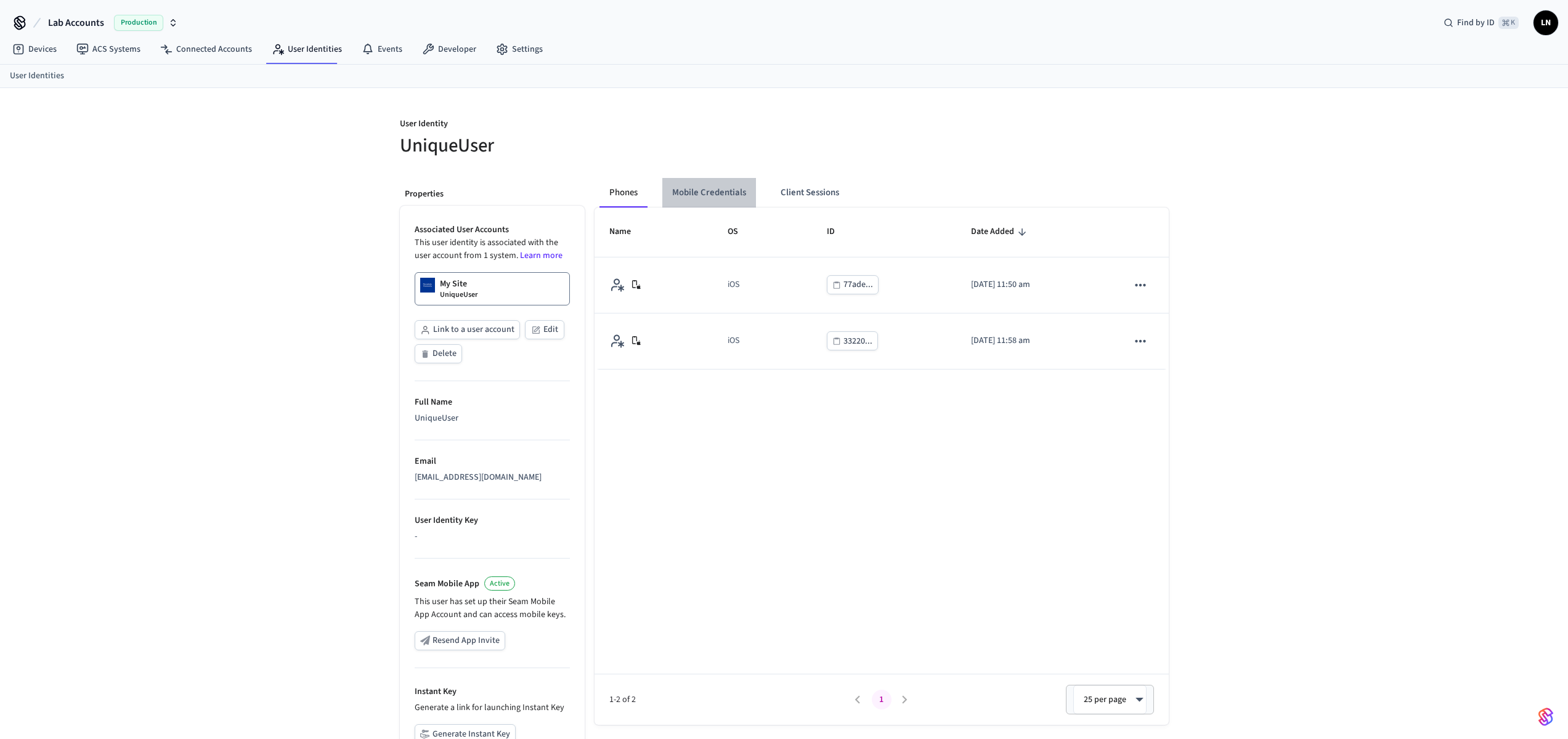
click at [725, 201] on button "Mobile Credentials" at bounding box center [709, 192] width 93 height 29
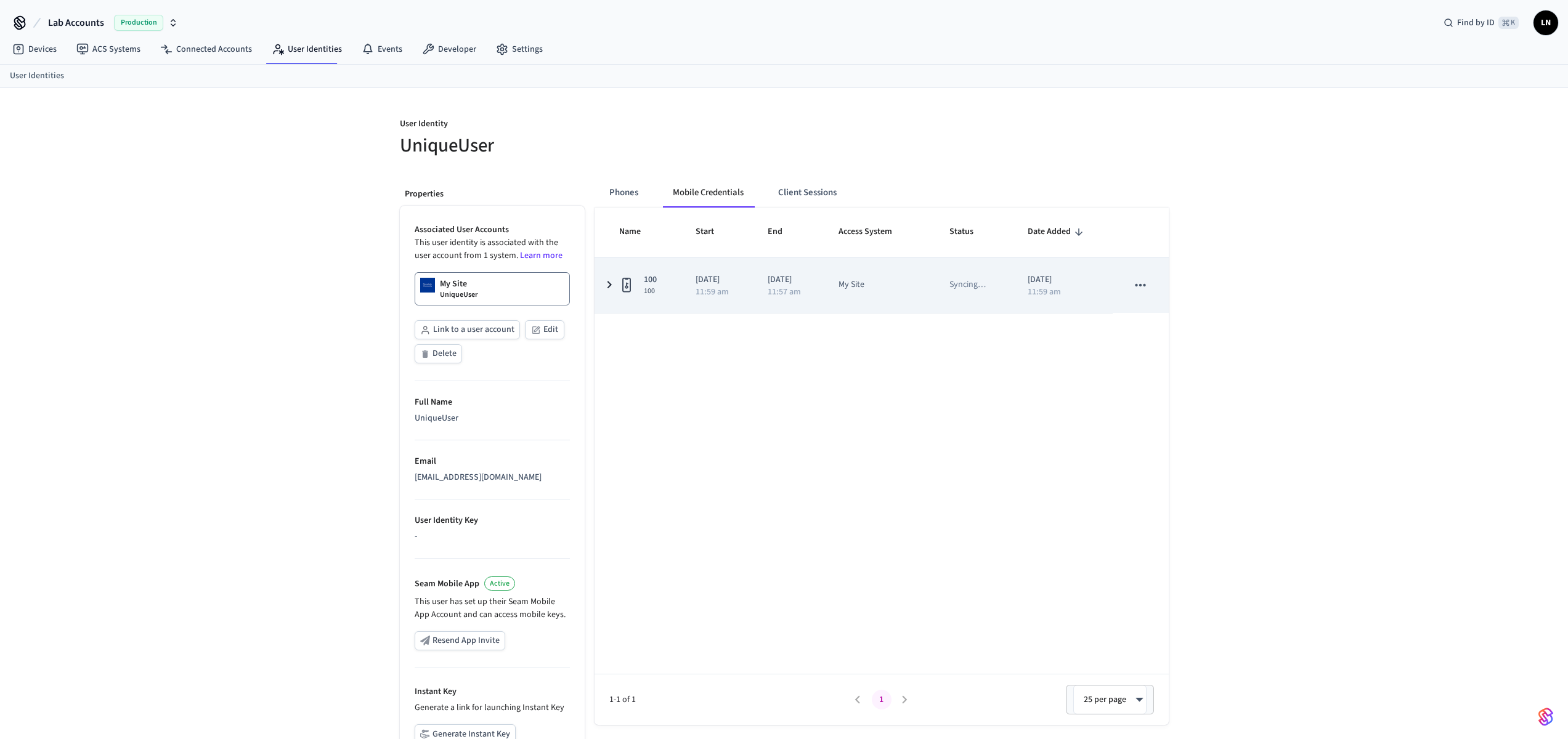
click at [606, 288] on icon "sticky table" at bounding box center [609, 285] width 15 height 15
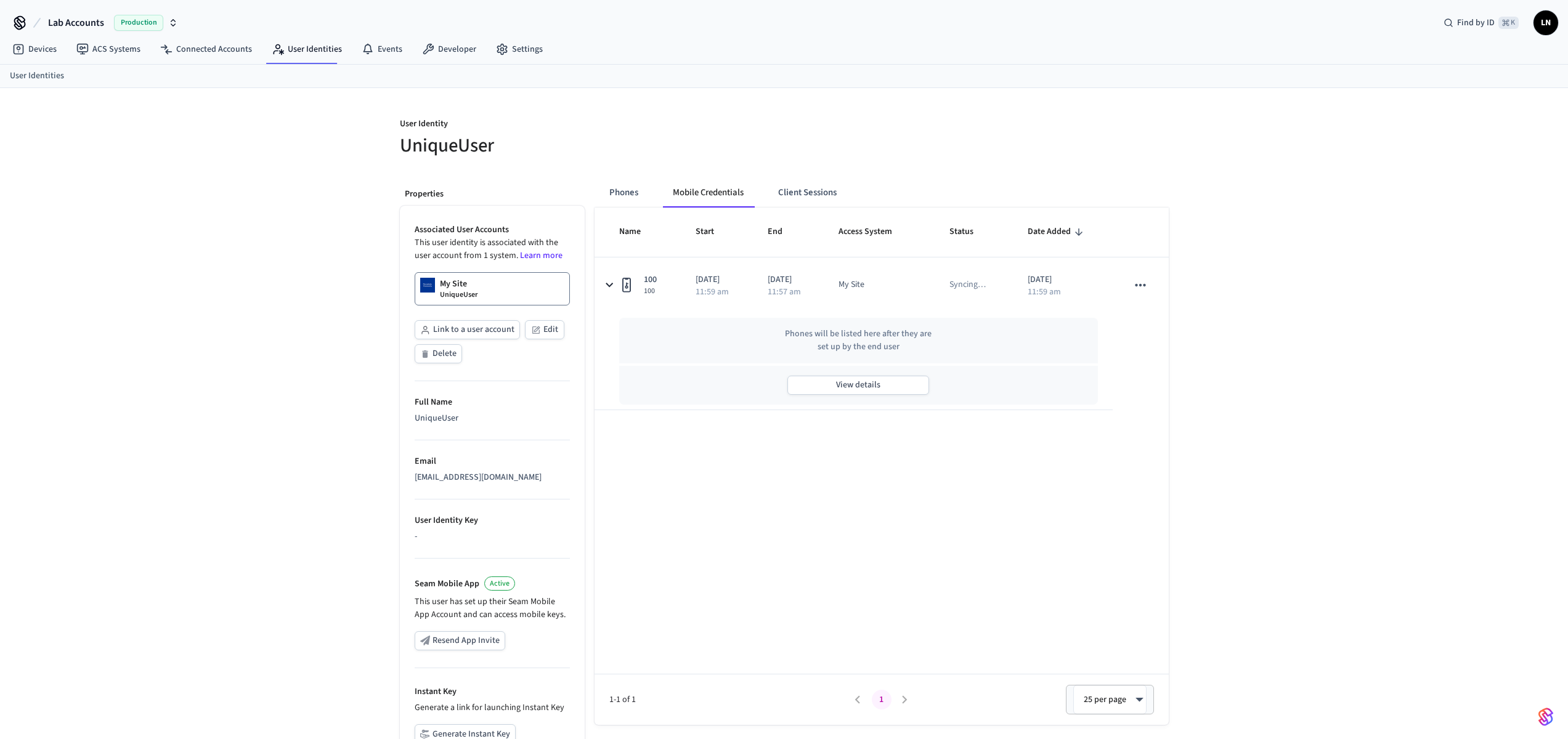
click at [592, 188] on div "Phones Mobile Credentials Client Sessions Name Start End Access System Status D…" at bounding box center [877, 503] width 584 height 671
click at [624, 189] on button "Phones" at bounding box center [624, 192] width 49 height 29
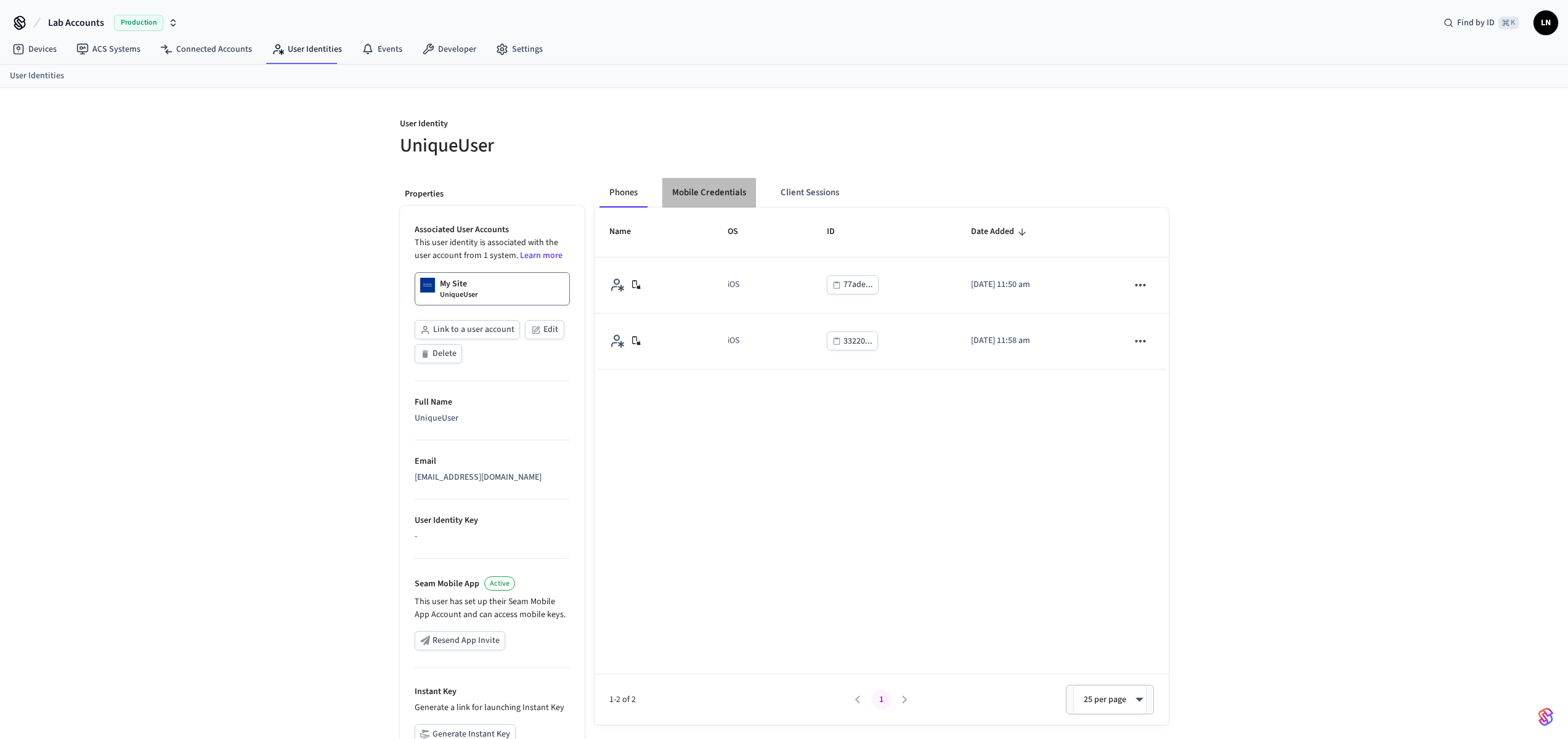
click at [684, 193] on button "Mobile Credentials" at bounding box center [709, 192] width 93 height 29
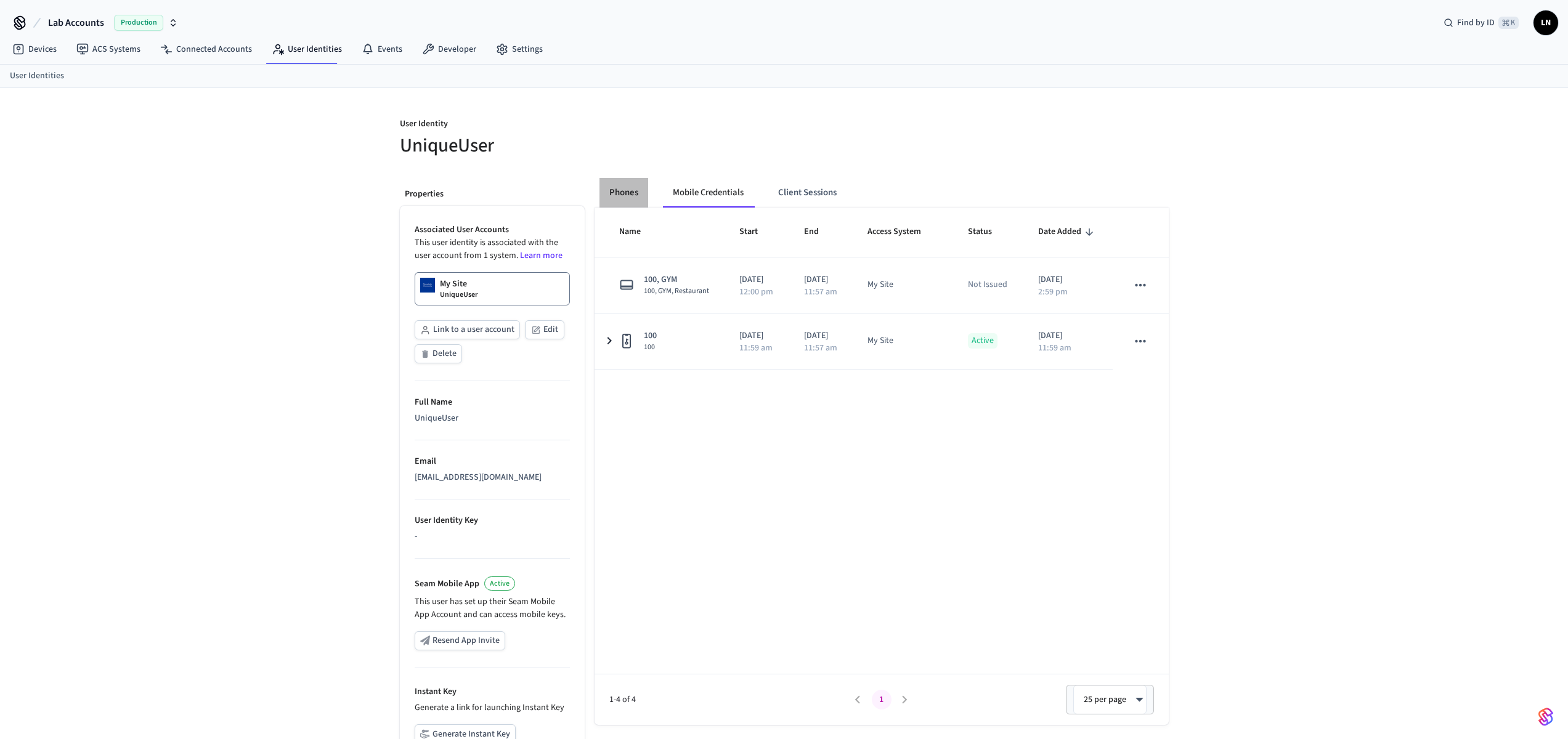
click at [624, 206] on button "Phones" at bounding box center [624, 192] width 49 height 29
click at [824, 164] on div "User Identity UniqueUser Properties Associated User Accounts This user identity…" at bounding box center [785, 463] width 789 height 751
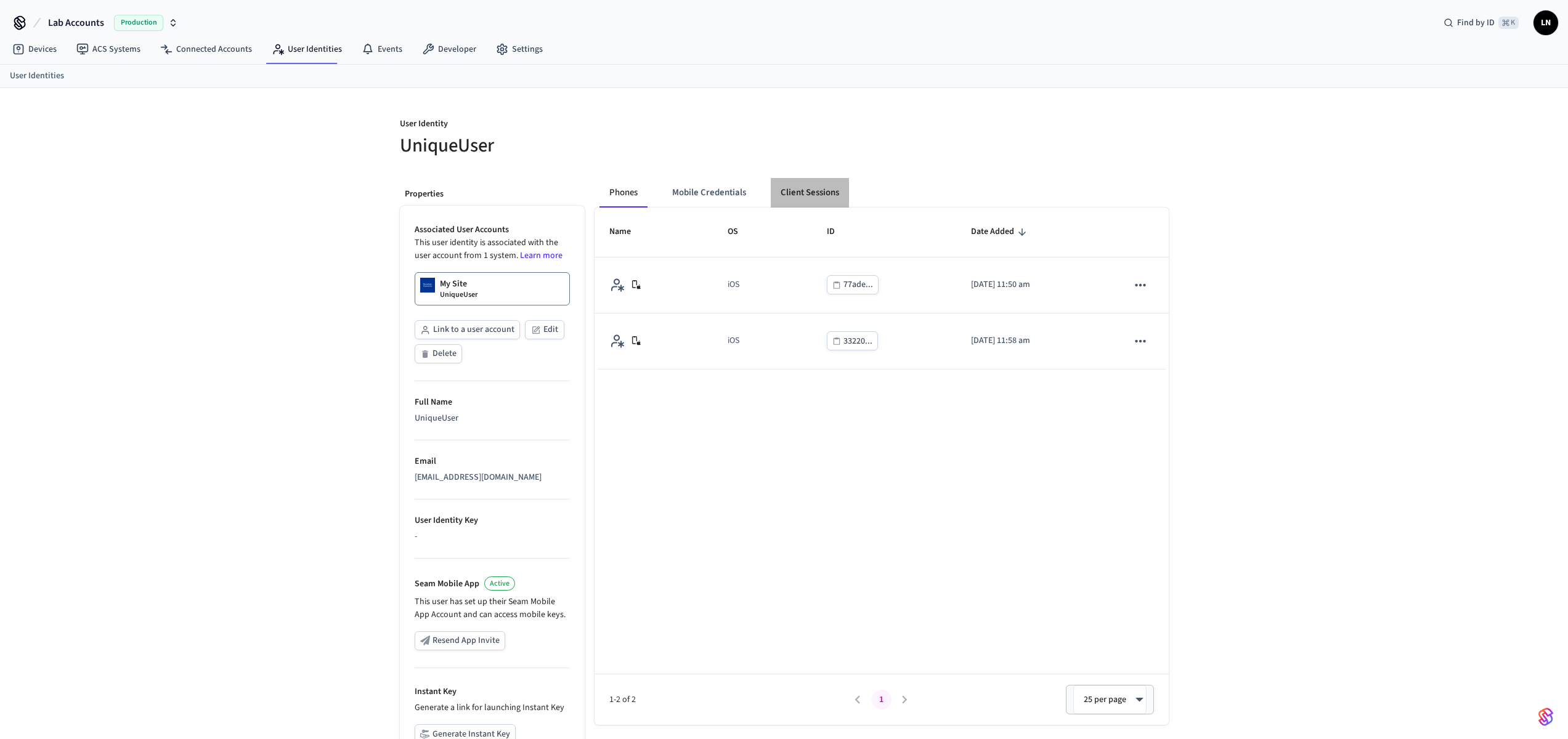
click at [810, 188] on button "Client Sessions" at bounding box center [810, 192] width 78 height 29
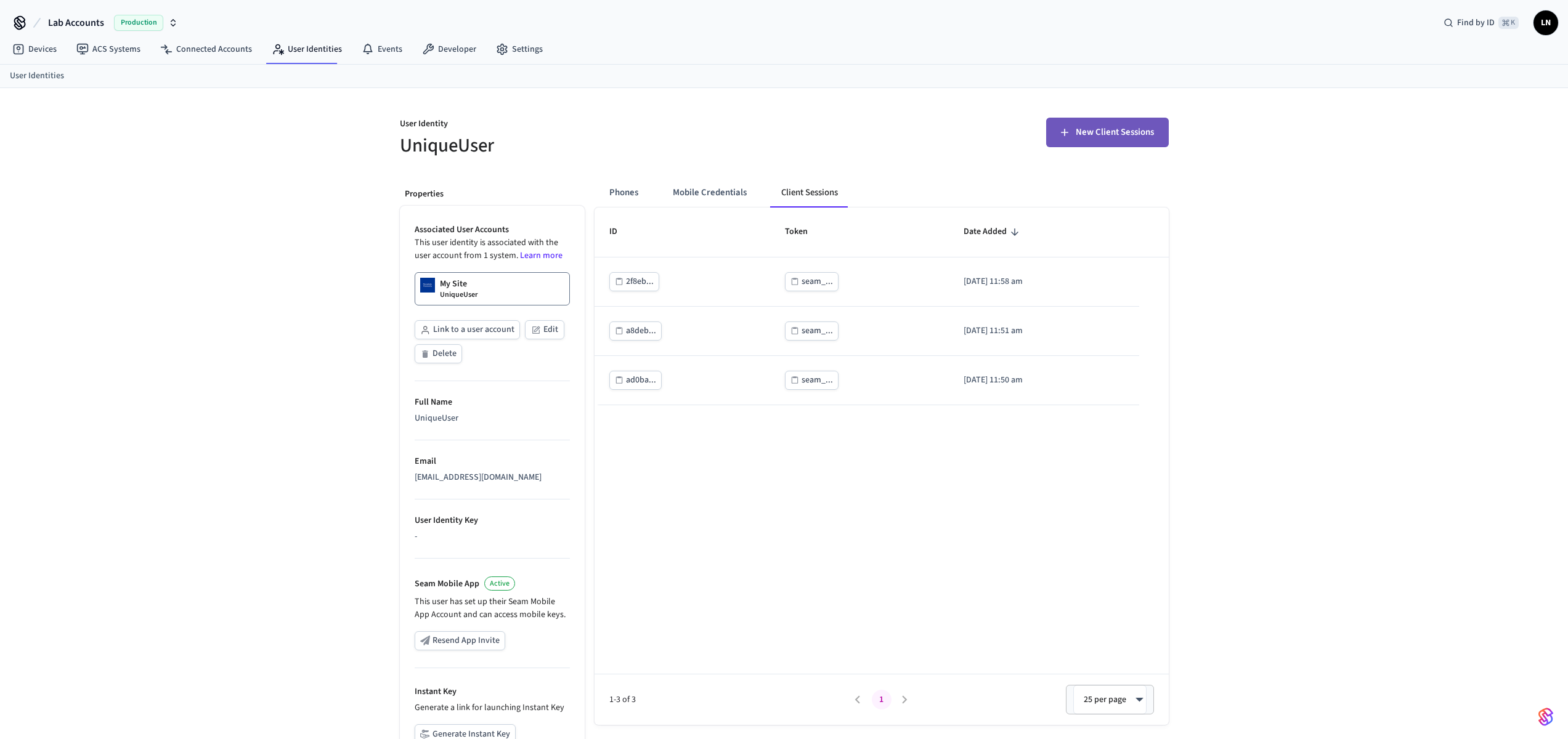
click at [1070, 134] on icon "button" at bounding box center [1065, 132] width 13 height 13
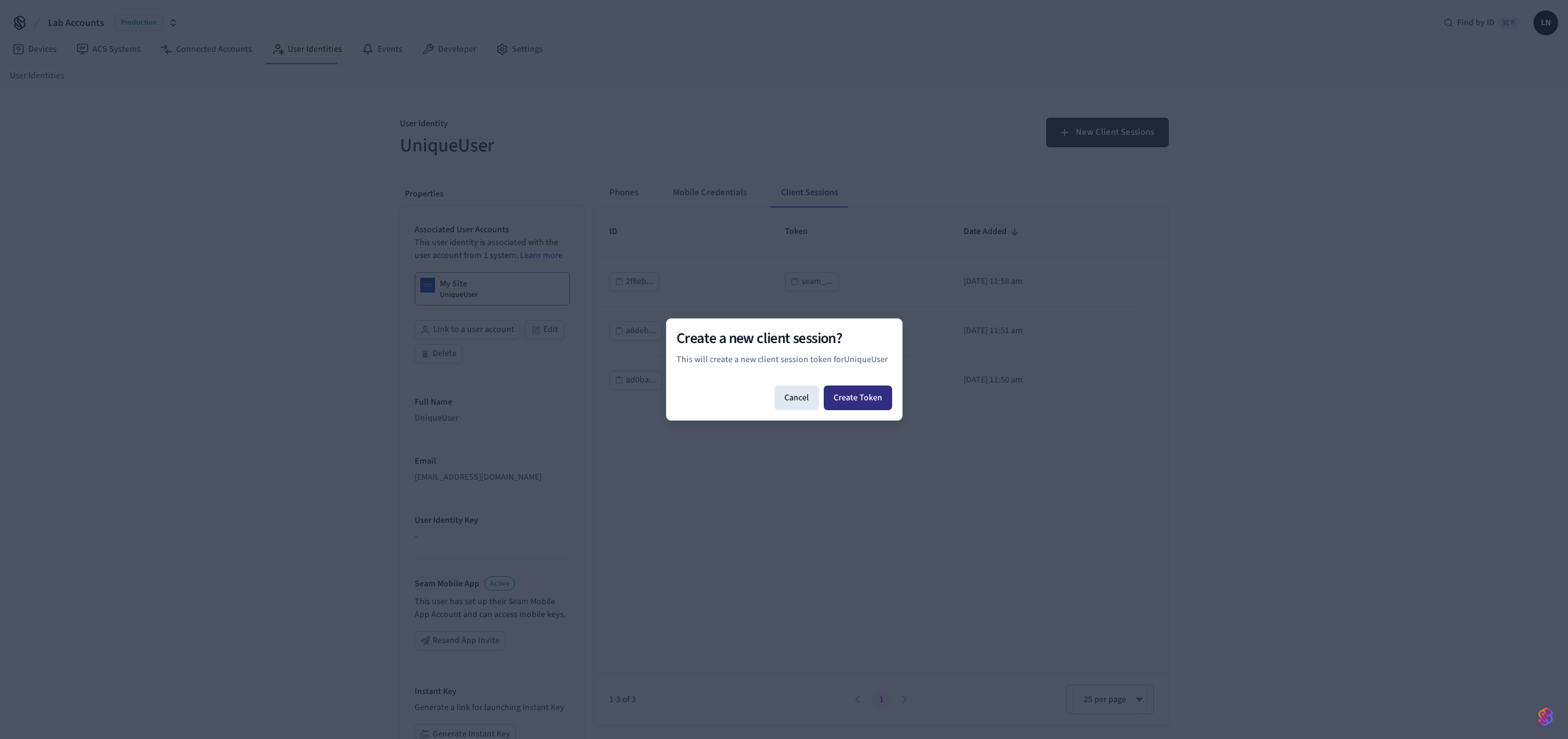
click at [862, 398] on button "Create Token" at bounding box center [858, 397] width 68 height 24
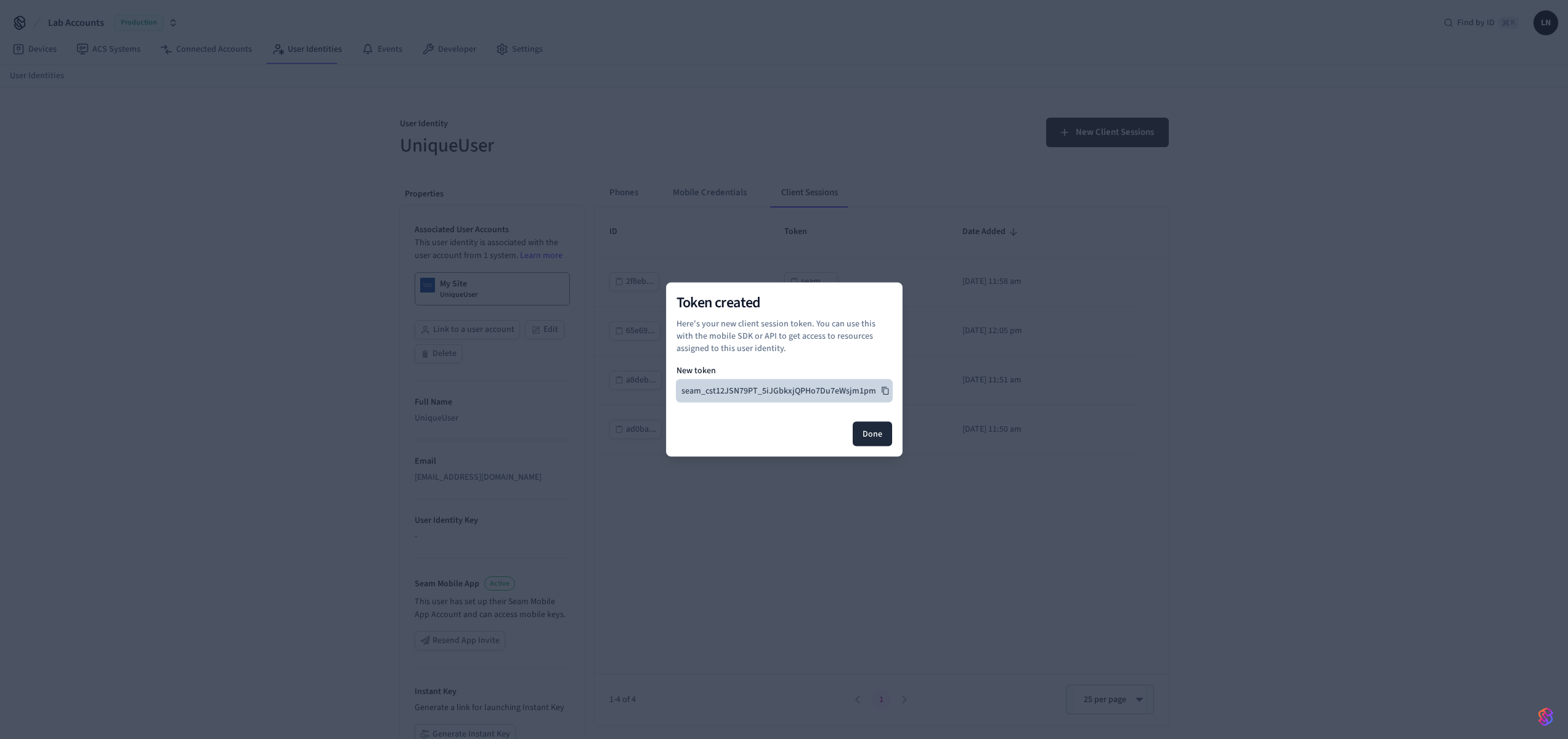
click at [885, 387] on icon at bounding box center [885, 390] width 7 height 8
click at [861, 442] on button "Done" at bounding box center [873, 434] width 40 height 24
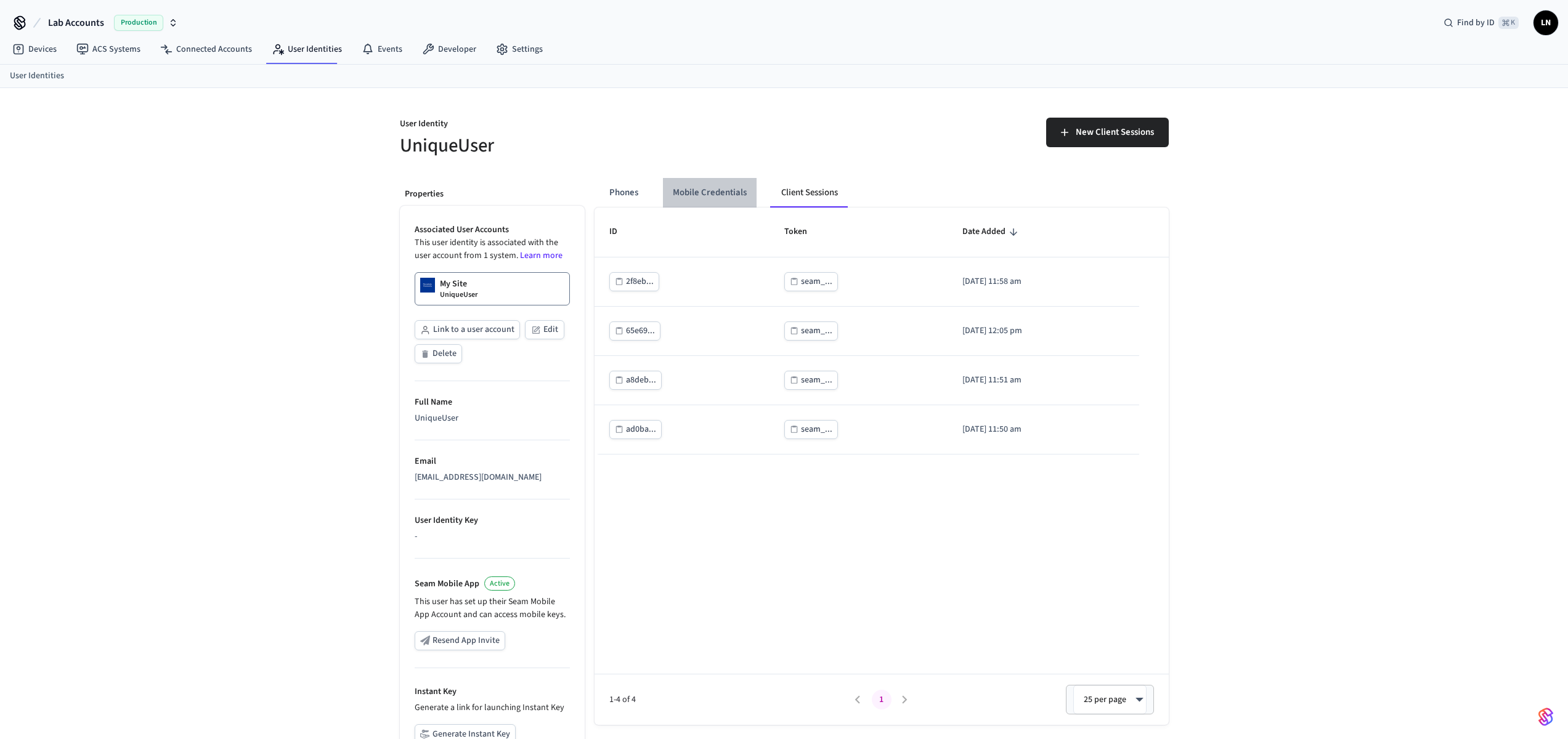
click at [722, 189] on button "Mobile Credentials" at bounding box center [709, 192] width 93 height 29
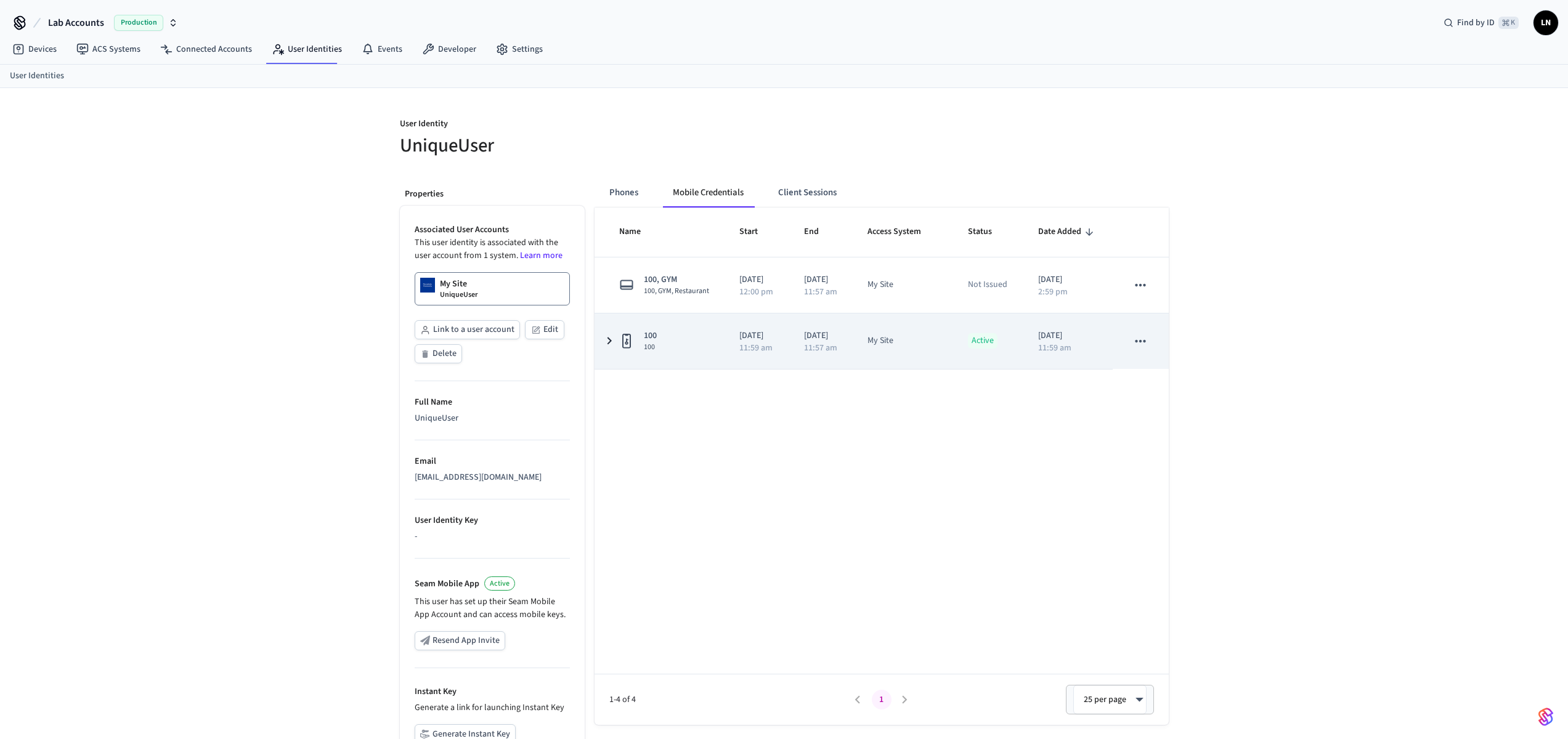
click at [604, 369] on td "100 100" at bounding box center [659, 341] width 130 height 56
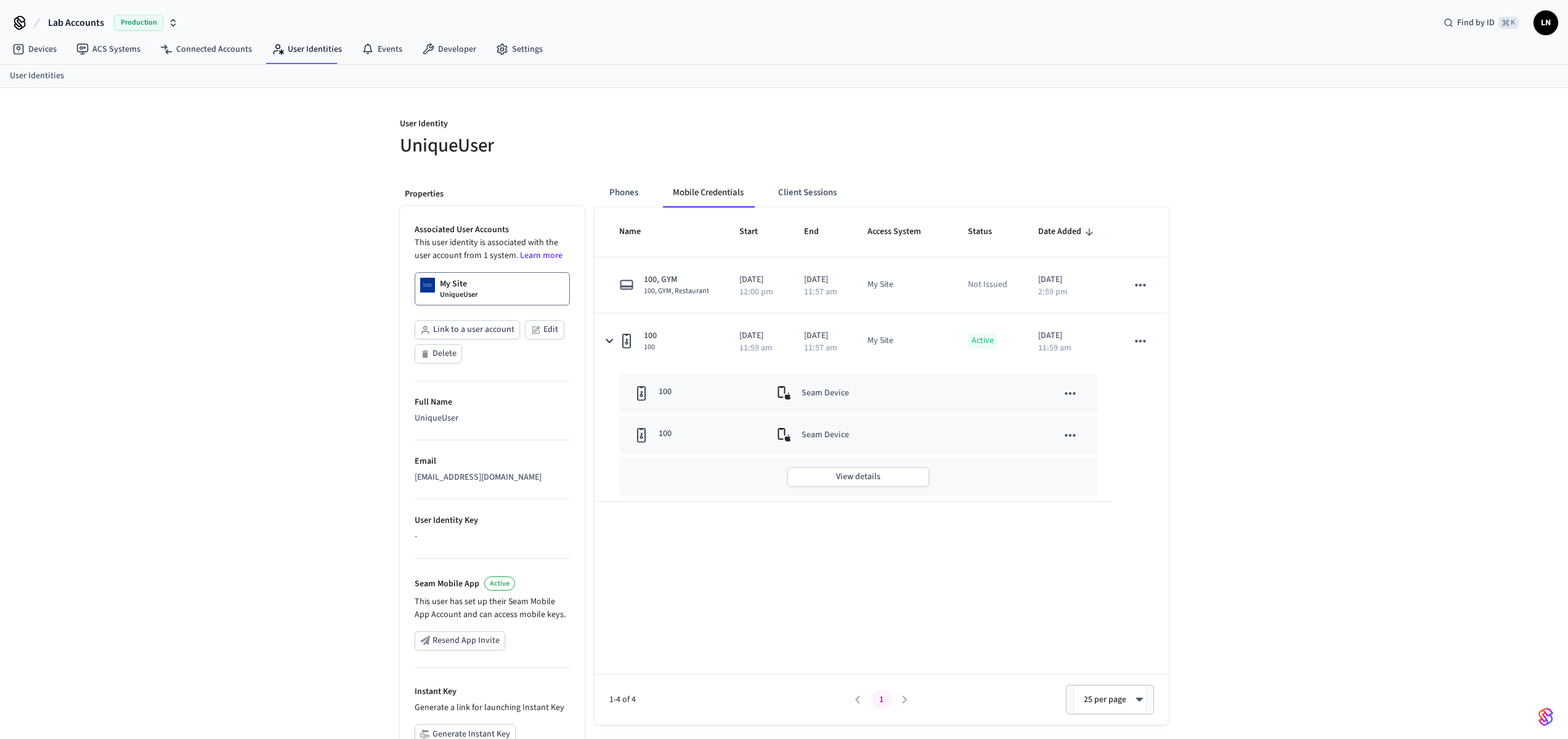
click at [1262, 608] on div "User Identity UniqueUser Properties Associated User Accounts This user identity…" at bounding box center [784, 463] width 1568 height 751
click at [909, 624] on div "Name Start End Access System Status Date Added 100, GYM 100, GYM, Restaurant [D…" at bounding box center [882, 466] width 574 height 518
click at [786, 203] on button "Client Sessions" at bounding box center [807, 192] width 78 height 29
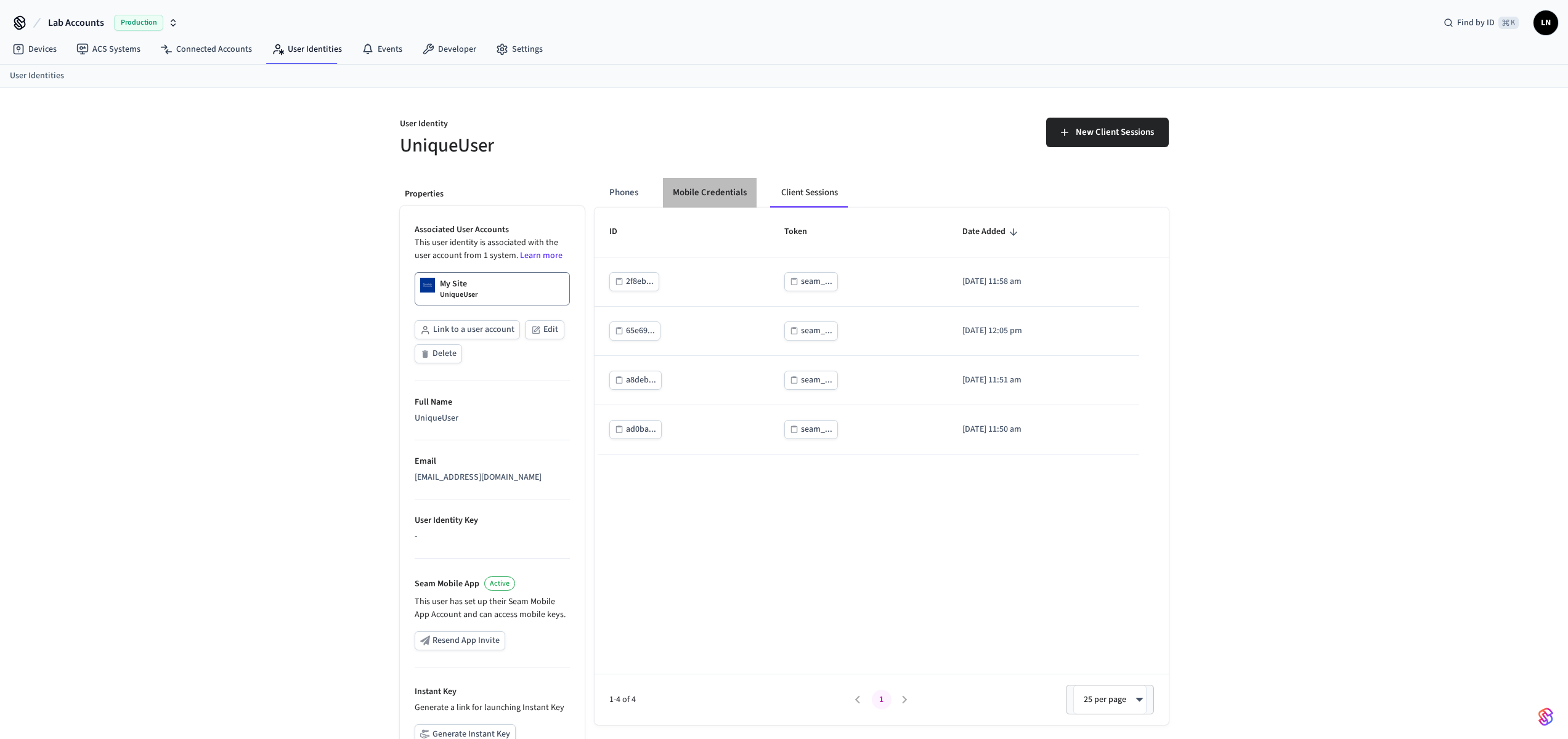
click at [722, 196] on button "Mobile Credentials" at bounding box center [709, 192] width 93 height 29
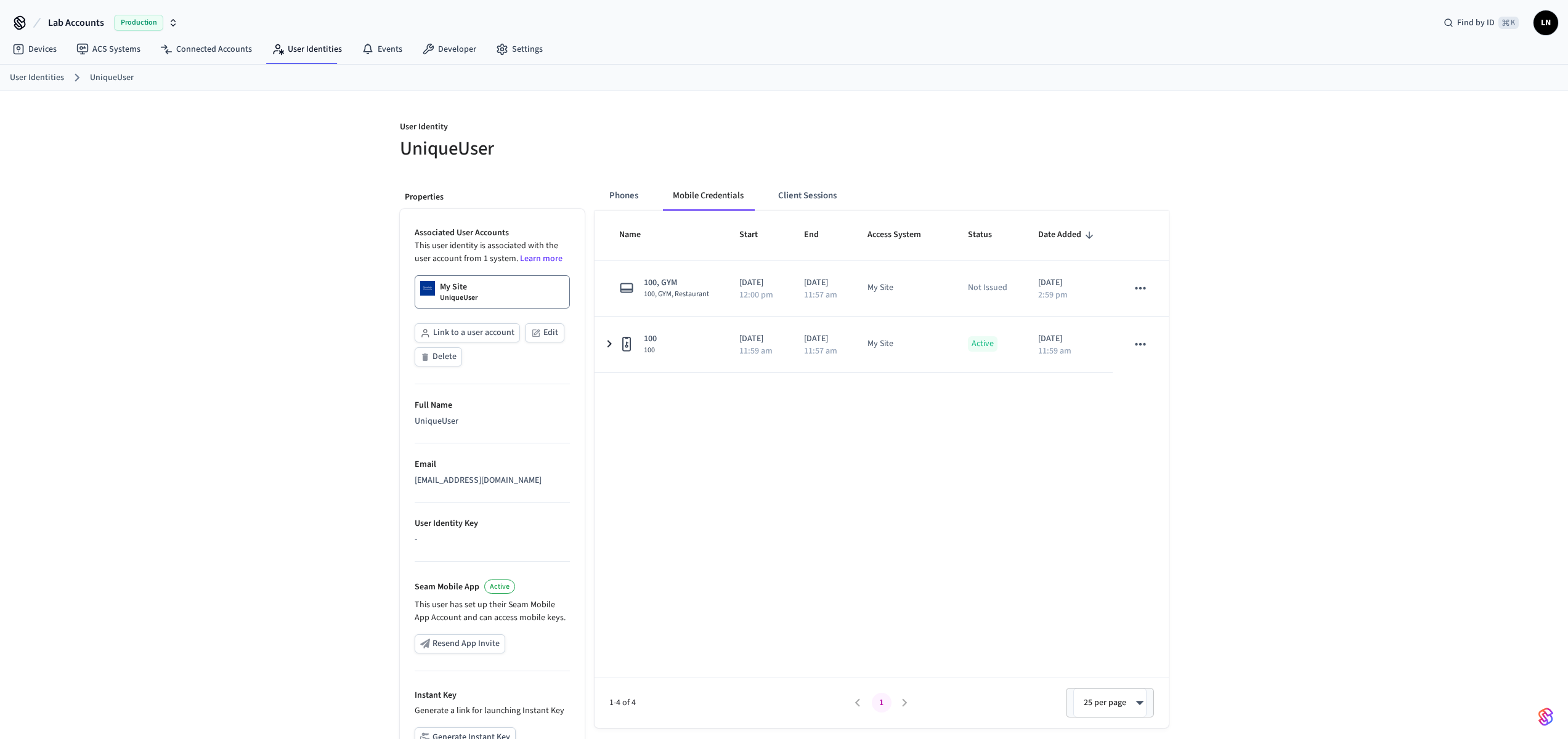
click at [1321, 491] on div "User Identity UniqueUser Properties Associated User Accounts This user identity…" at bounding box center [784, 467] width 1568 height 751
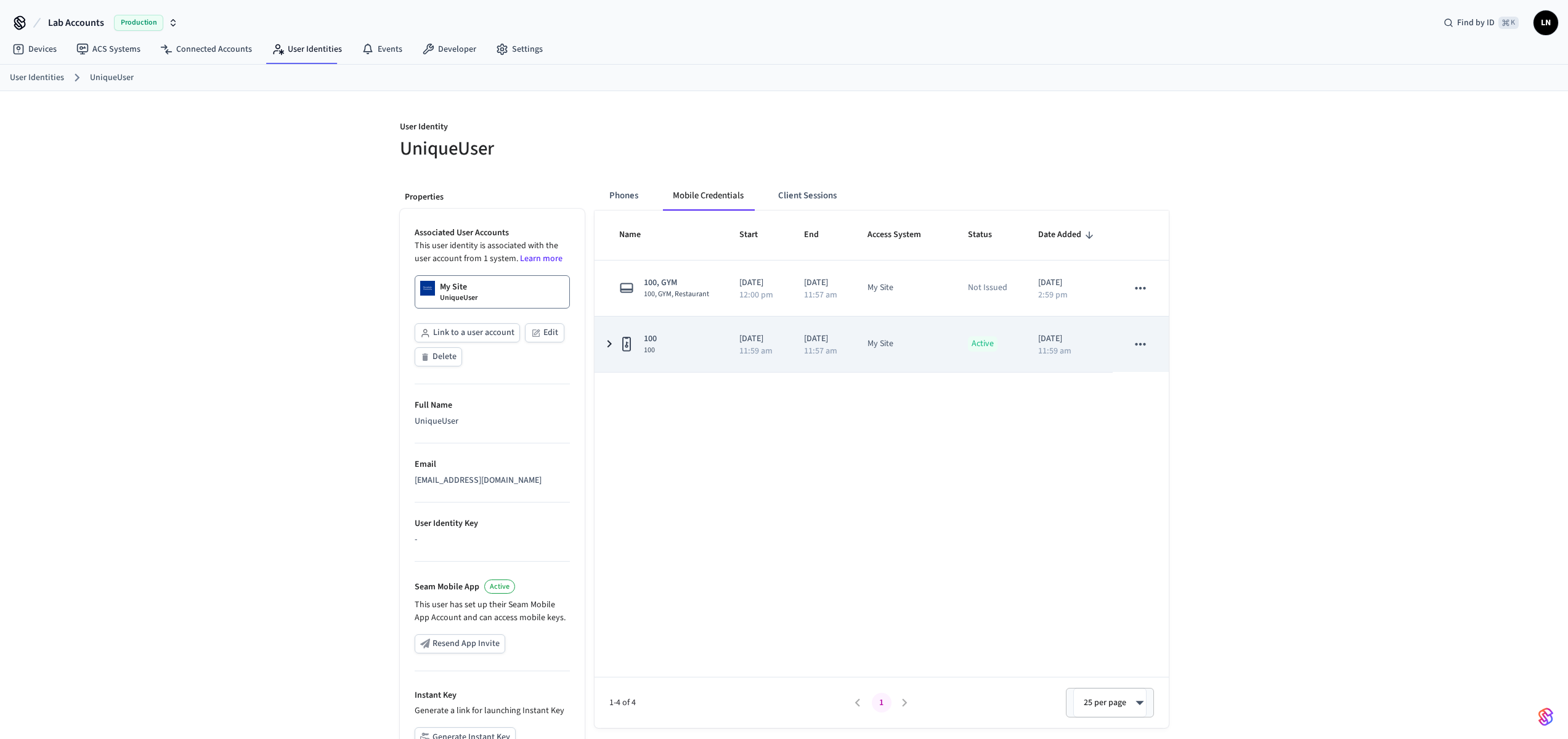
click at [640, 355] on div "100 100" at bounding box center [664, 343] width 91 height 23
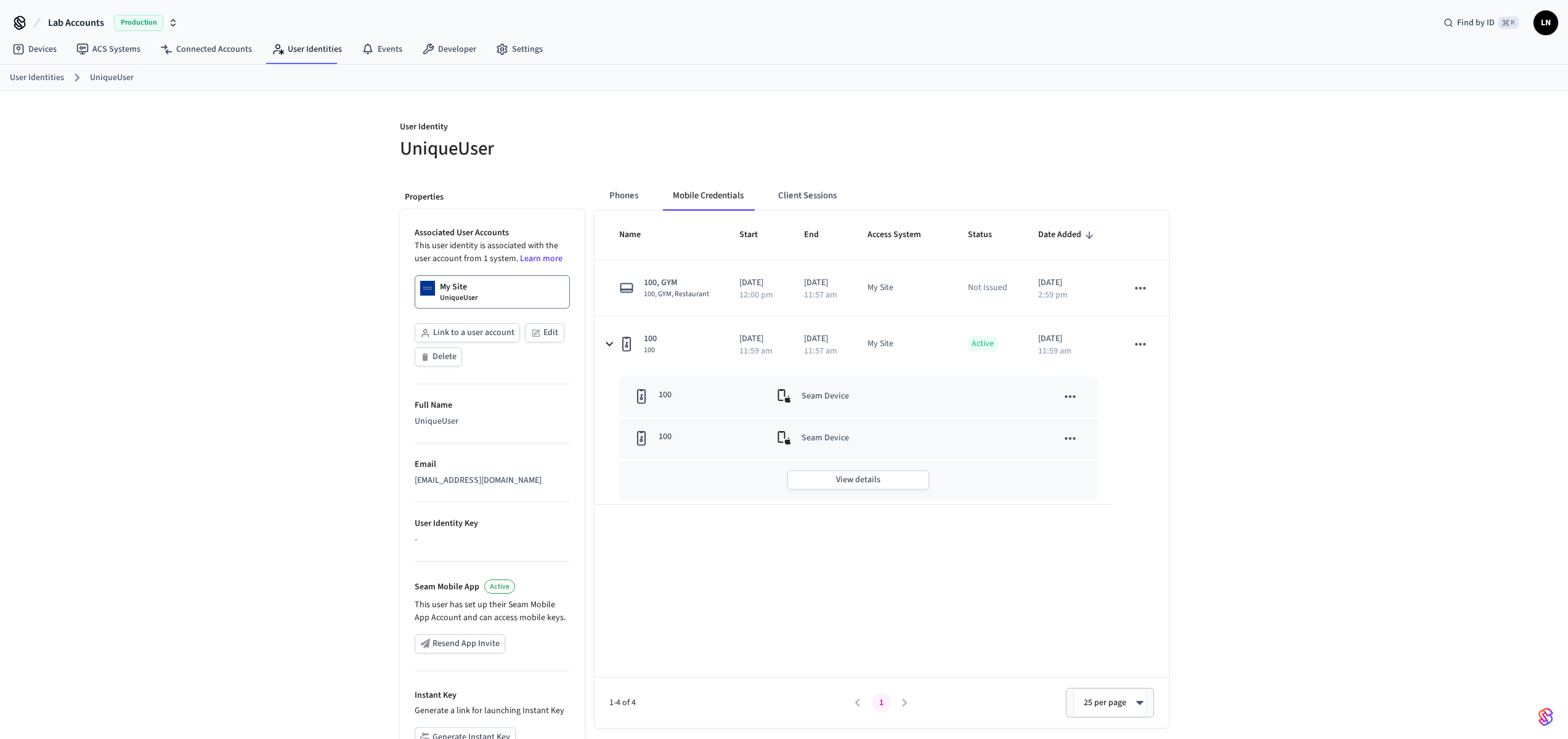
click at [1175, 340] on div "User Identity UniqueUser Properties Associated User Accounts This user identity…" at bounding box center [785, 467] width 789 height 751
click at [300, 49] on link "User Identities" at bounding box center [307, 49] width 90 height 22
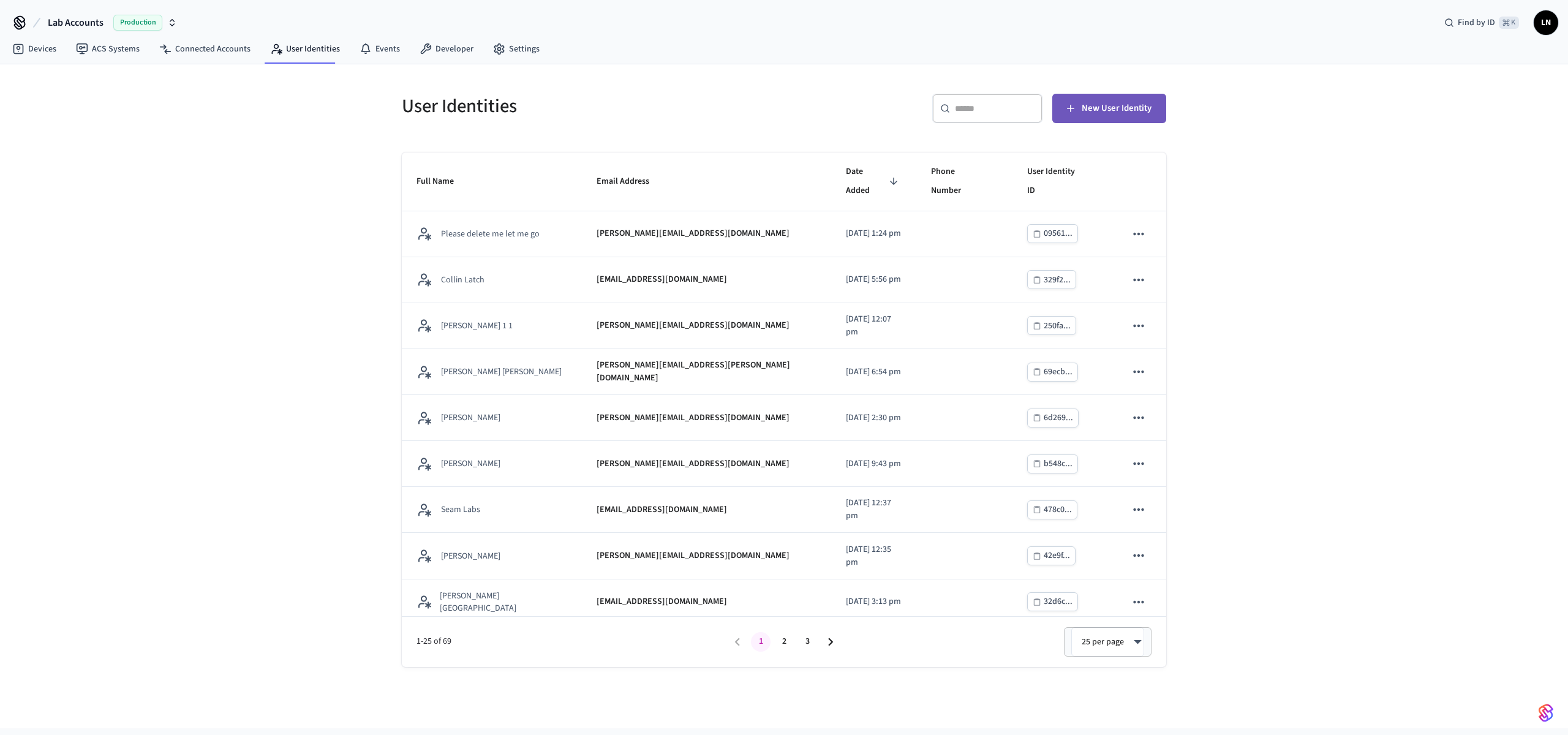
click at [1066, 115] on button "New User Identity" at bounding box center [1109, 108] width 114 height 29
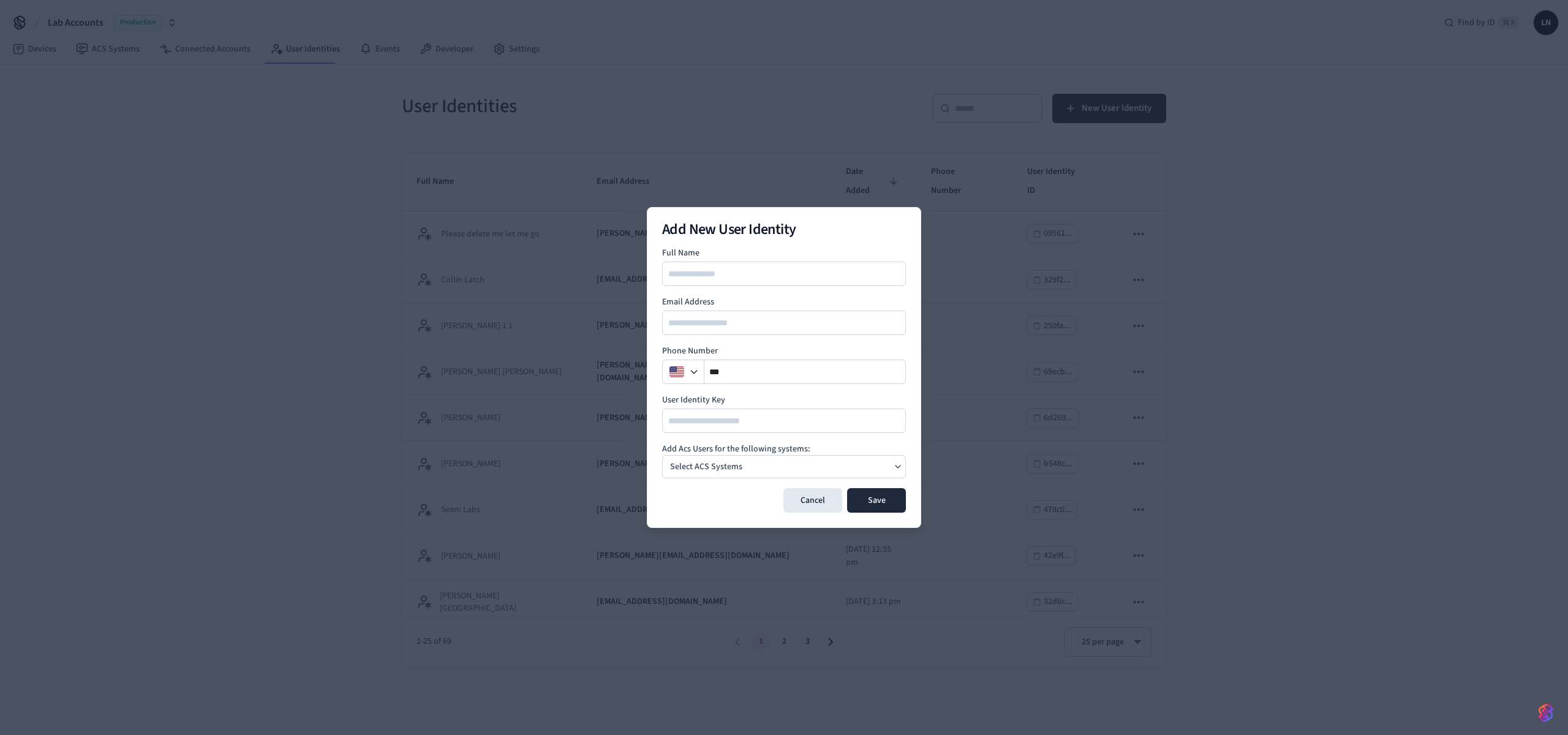
click at [799, 515] on div "Add New User Identity Full Name Email Address Phone Number ** User Identity Key…" at bounding box center [784, 367] width 274 height 321
click at [801, 510] on button "Cancel" at bounding box center [813, 500] width 59 height 24
